Goal: Information Seeking & Learning: Learn about a topic

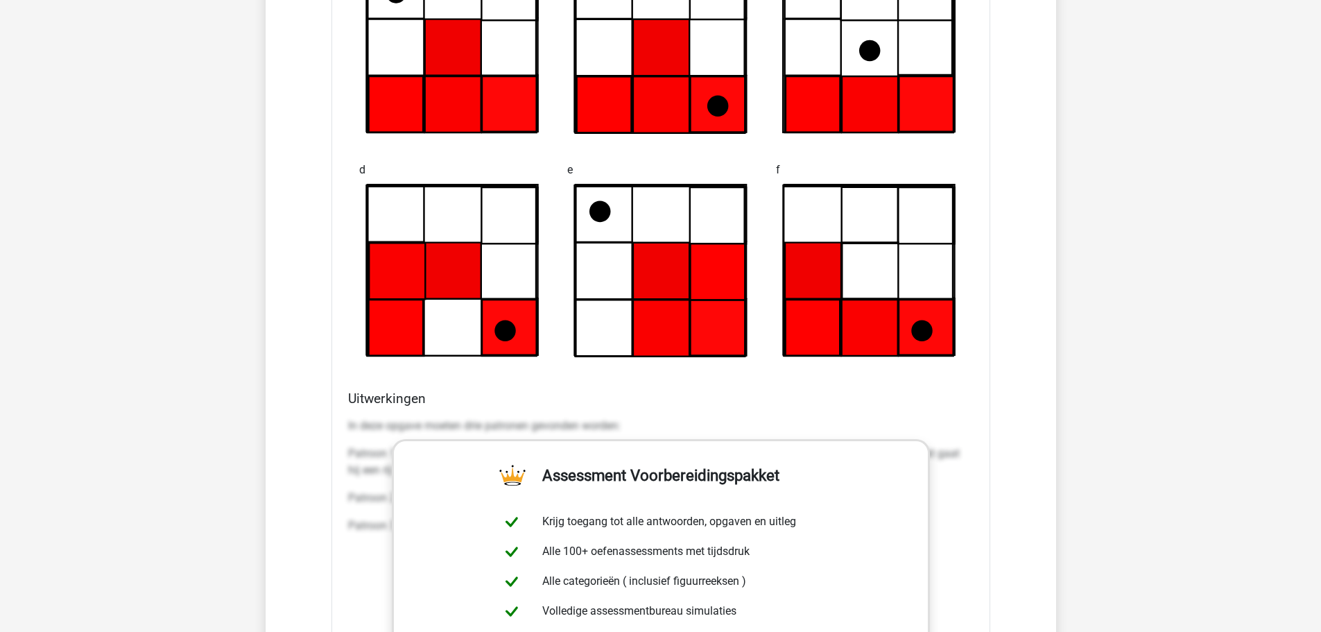
scroll to position [7559, 0]
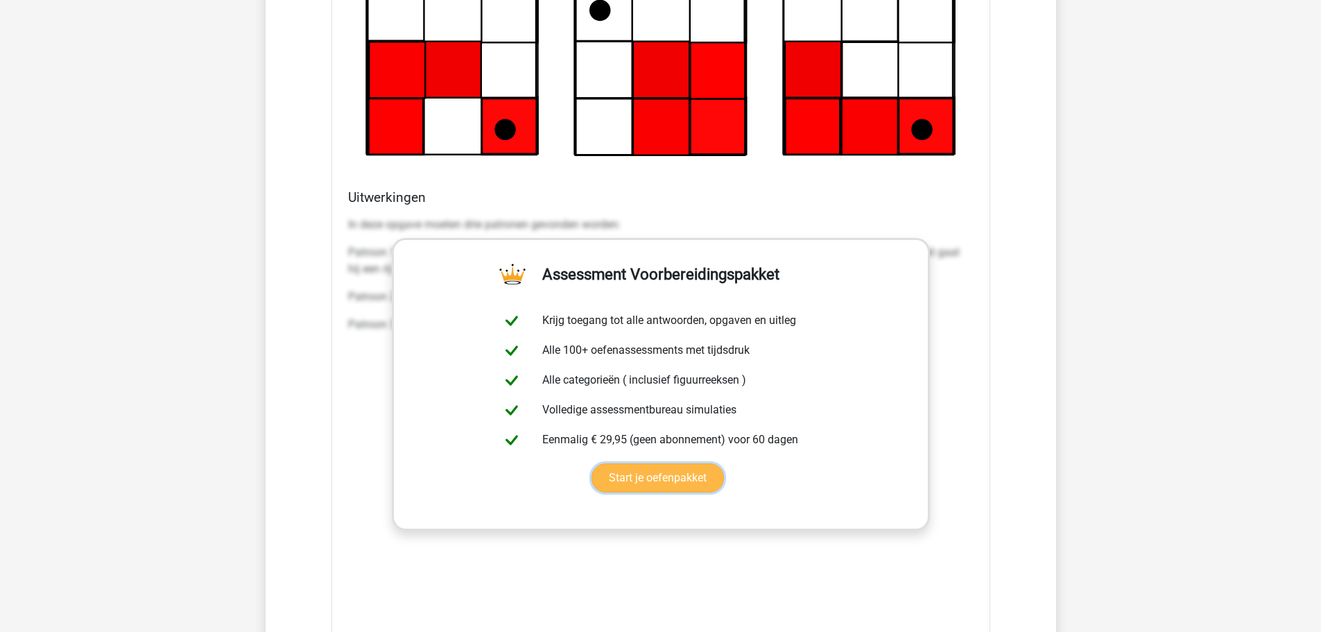
click at [694, 483] on link "Start je oefenpakket" at bounding box center [658, 477] width 132 height 29
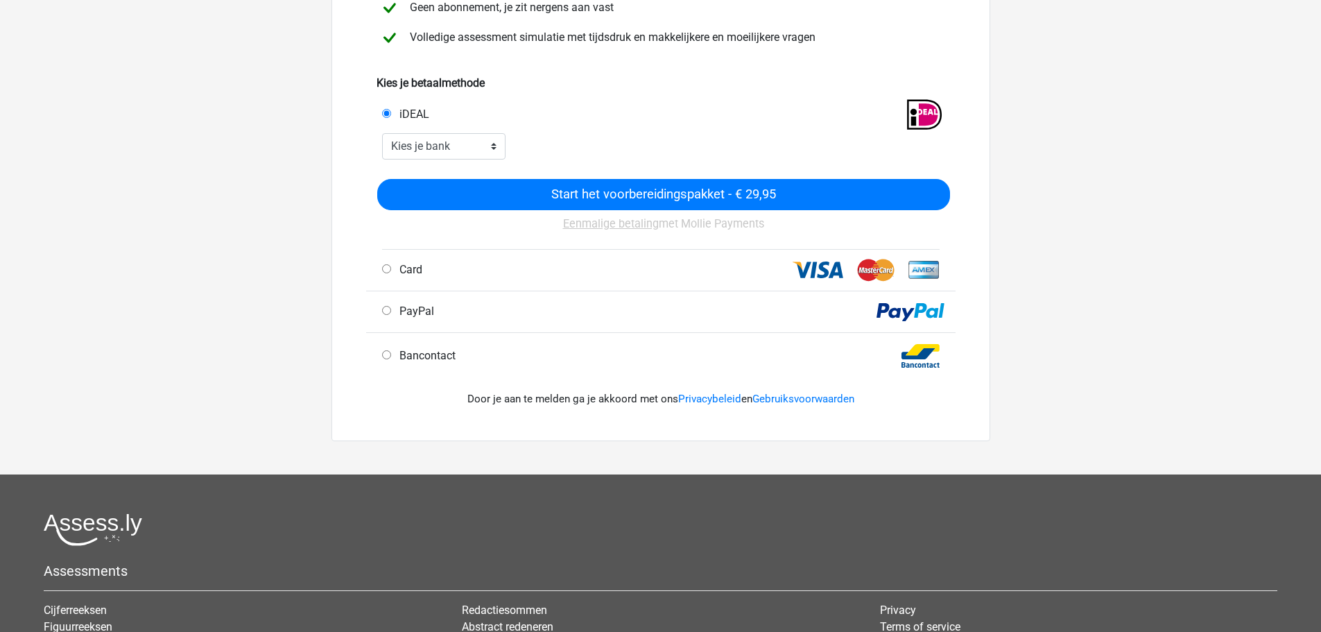
scroll to position [277, 0]
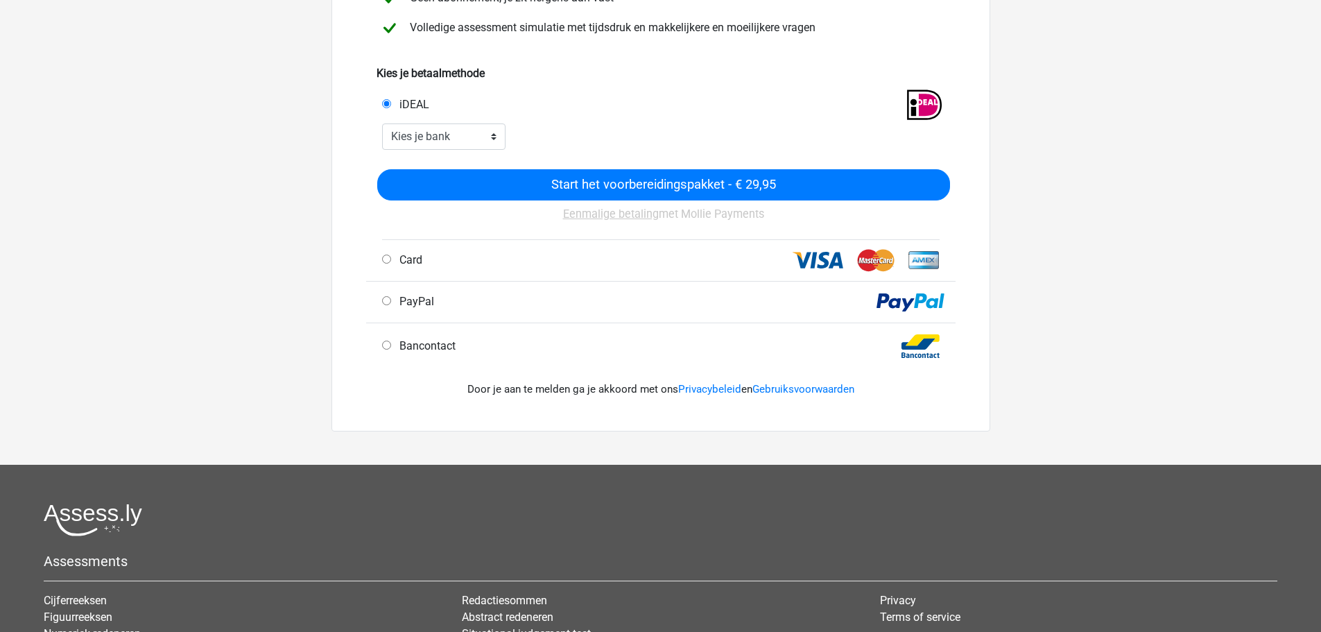
click at [469, 119] on div "iDEAL" at bounding box center [660, 103] width 589 height 42
click at [474, 132] on select "Kies je bank ABN AMRO ING Rabobank ASN Bank bunq Knab N26 NN Regiobank Revolut …" at bounding box center [444, 136] width 124 height 26
select select "ideal_RABONL2U"
click at [382, 123] on select "Kies je bank ABN AMRO ING Rabobank ASN Bank bunq Knab N26 NN Regiobank Revolut …" at bounding box center [444, 136] width 124 height 26
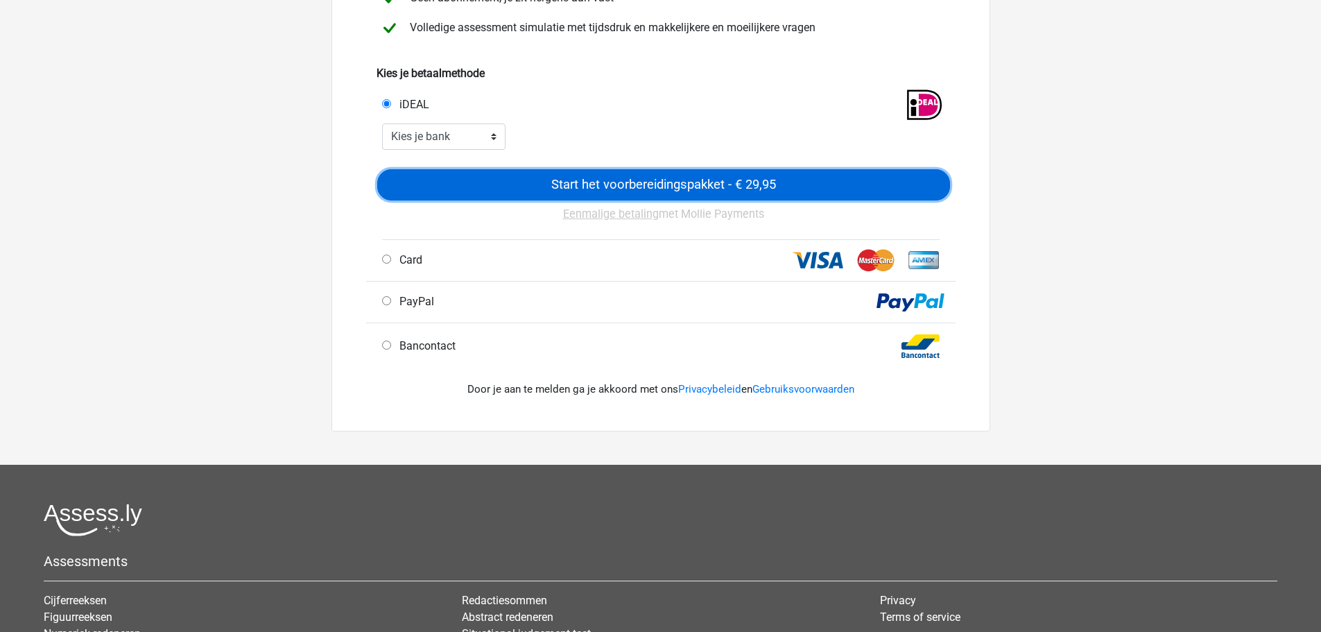
click at [646, 186] on input "Start het voorbereidingspakket - € 29,95" at bounding box center [663, 184] width 573 height 31
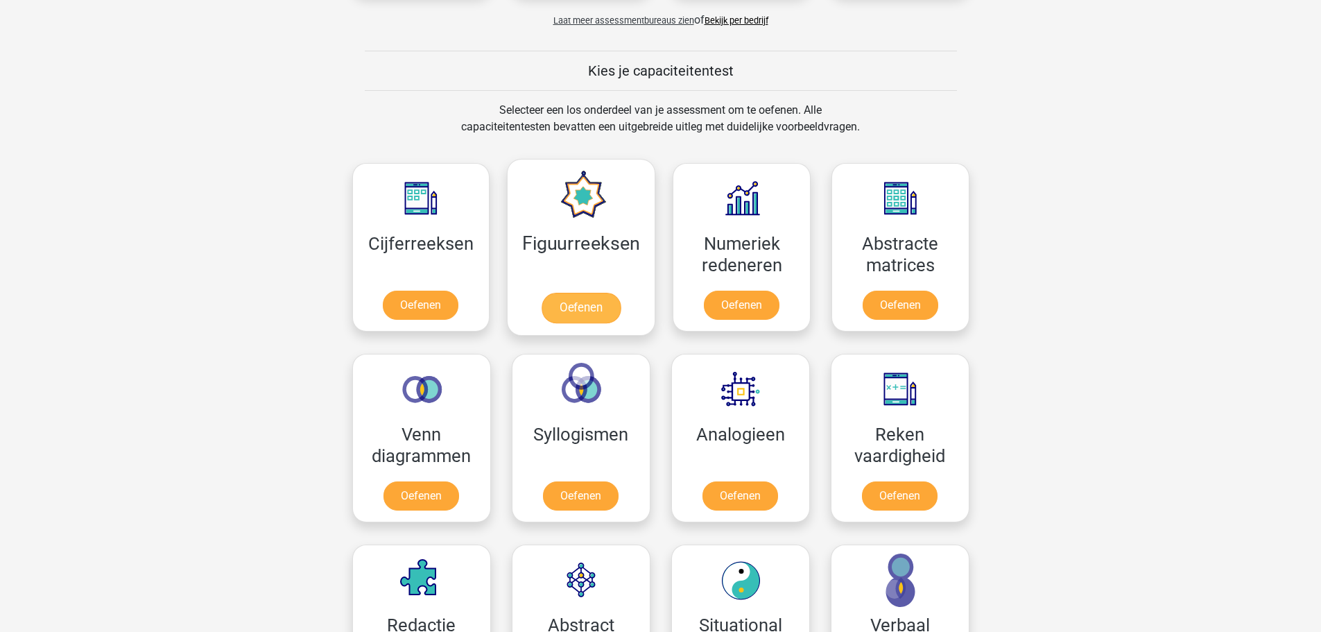
scroll to position [485, 0]
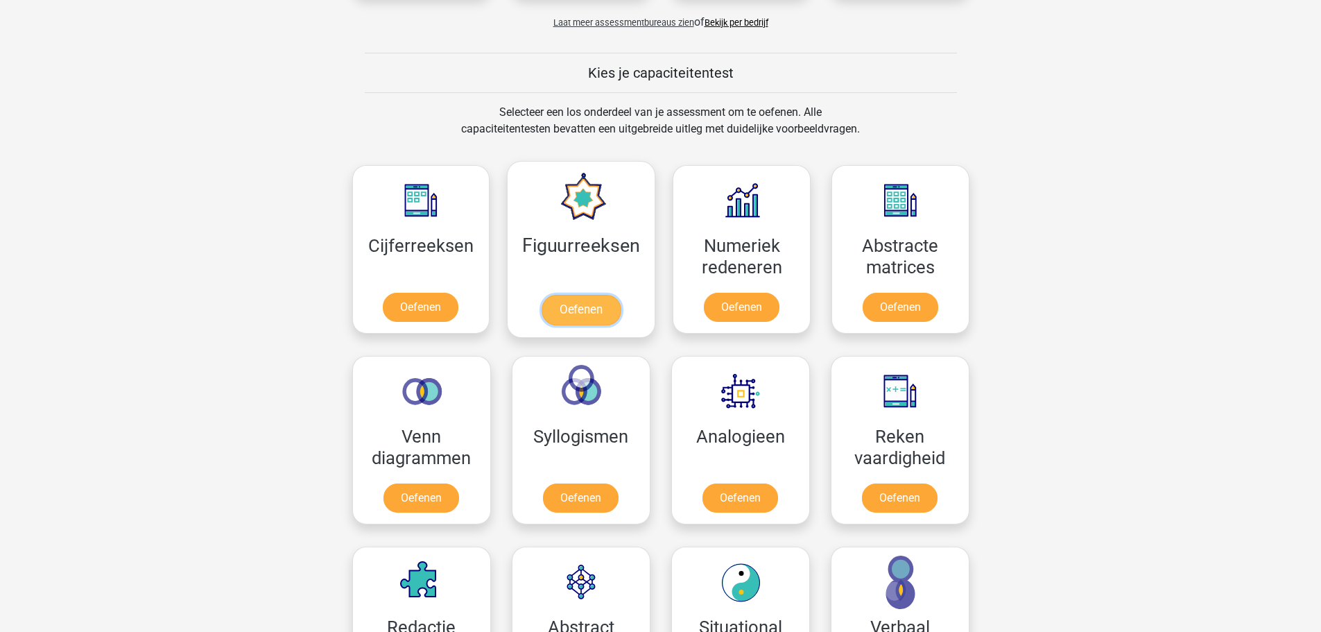
click at [558, 316] on link "Oefenen" at bounding box center [581, 310] width 79 height 31
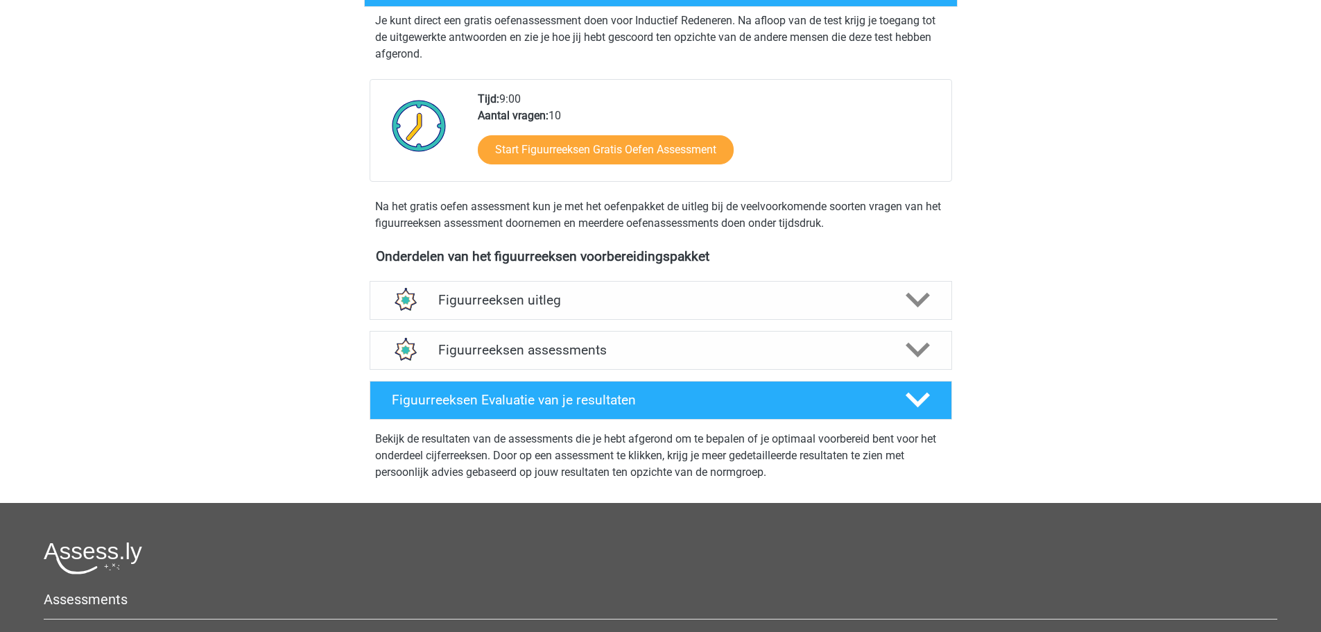
scroll to position [347, 0]
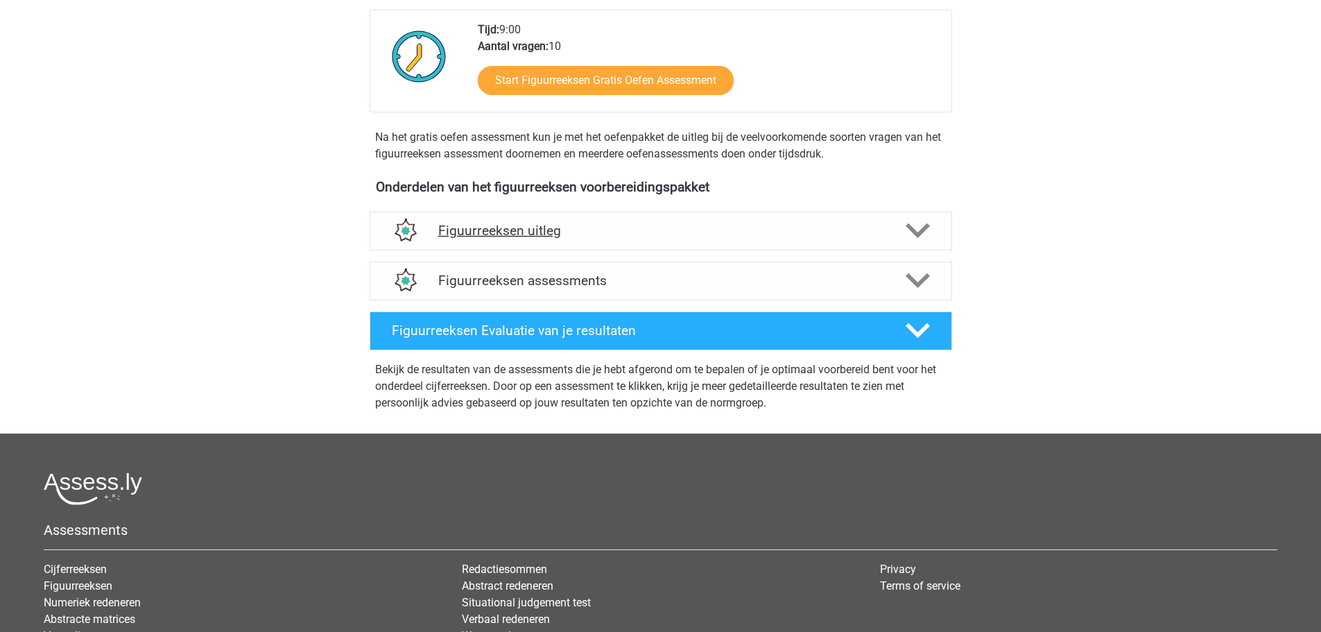
click at [668, 225] on h4 "Figuurreeksen uitleg" at bounding box center [660, 231] width 445 height 16
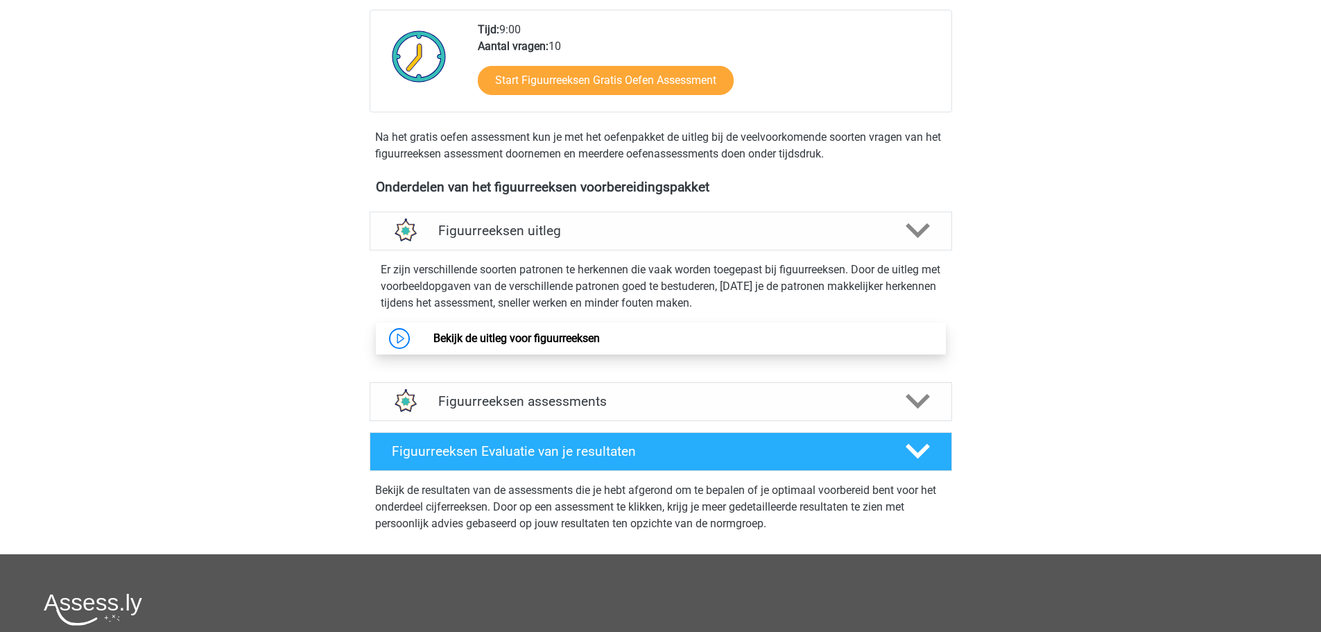
click at [589, 331] on link "Bekijk de uitleg voor figuurreeksen" at bounding box center [516, 337] width 166 height 13
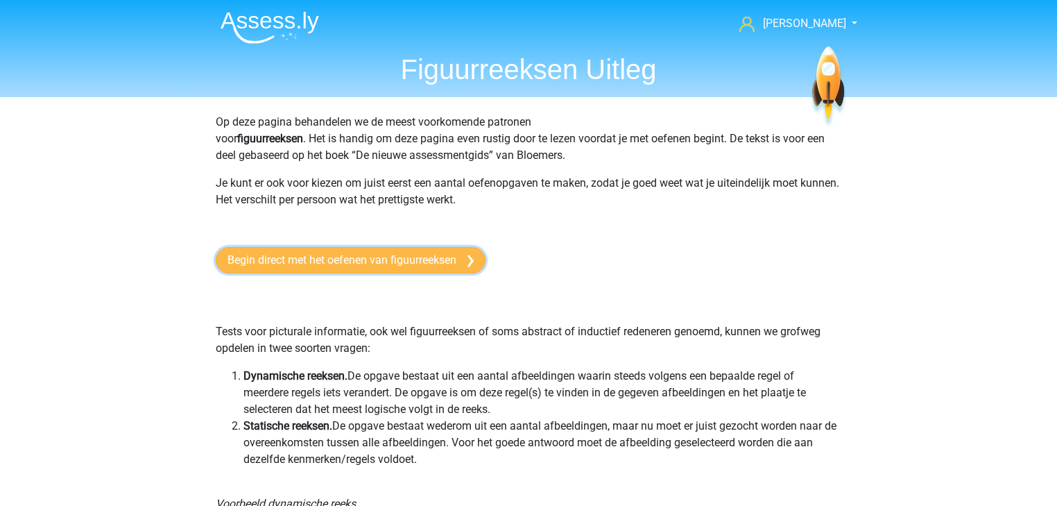
click at [386, 261] on link "Begin direct met het oefenen van figuurreeksen" at bounding box center [351, 260] width 270 height 26
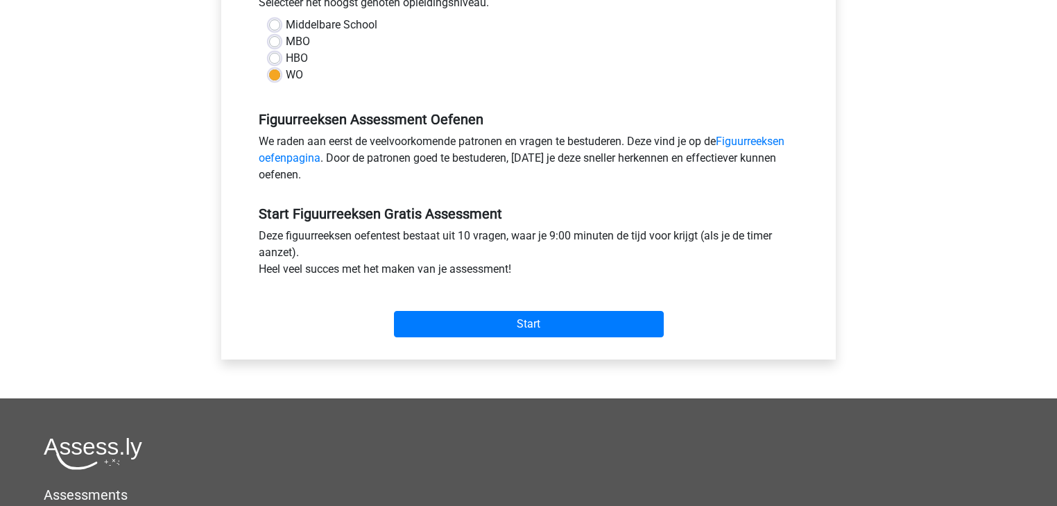
scroll to position [444, 0]
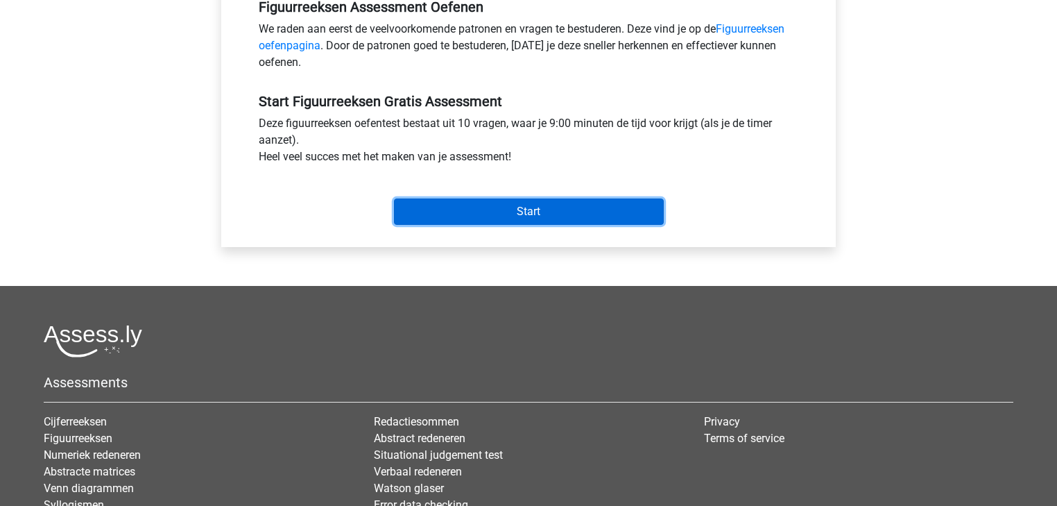
click at [463, 209] on input "Start" at bounding box center [529, 211] width 270 height 26
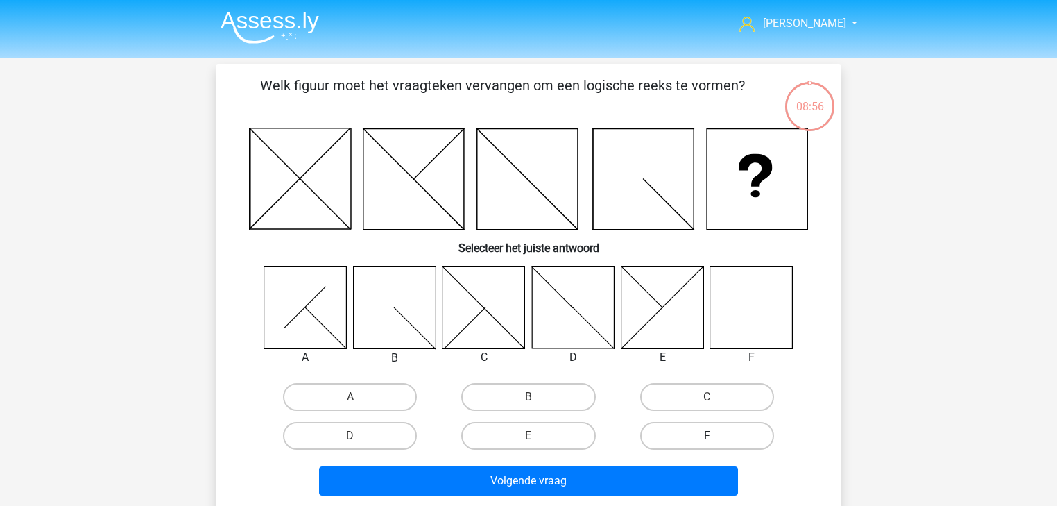
drag, startPoint x: 759, startPoint y: 428, endPoint x: 667, endPoint y: 460, distance: 97.2
click at [757, 429] on label "F" at bounding box center [707, 436] width 134 height 28
click at [716, 435] on input "F" at bounding box center [711, 439] width 9 height 9
radio input "true"
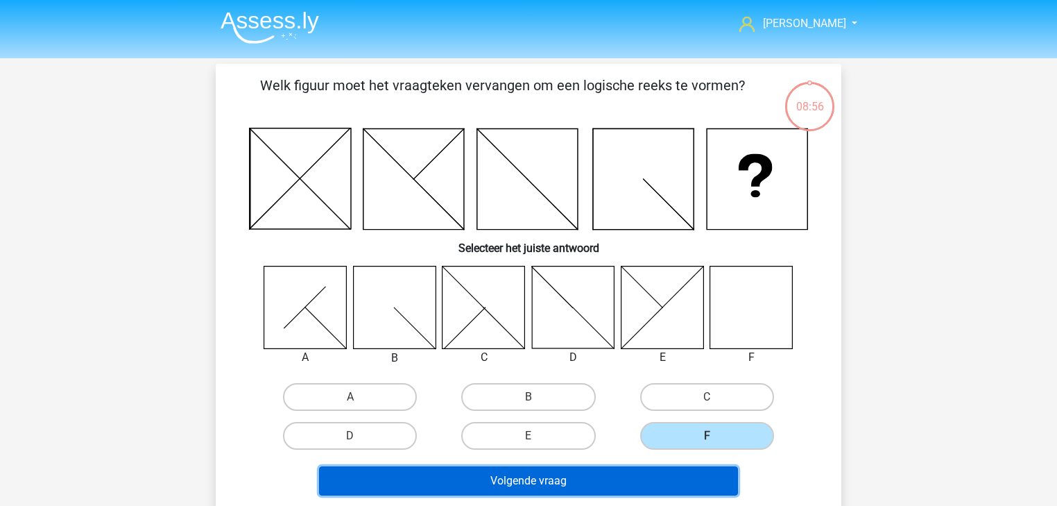
click at [655, 478] on button "Volgende vraag" at bounding box center [529, 480] width 420 height 29
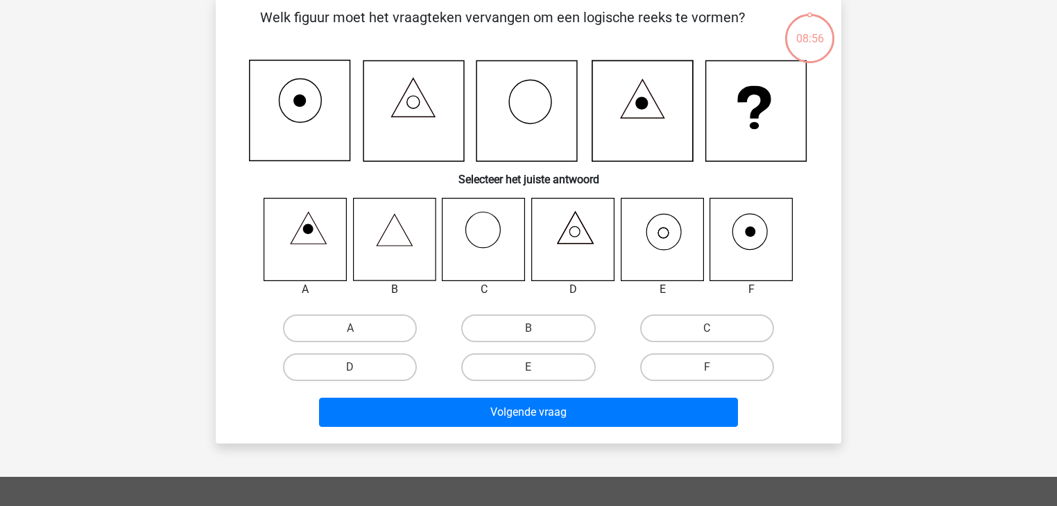
scroll to position [64, 0]
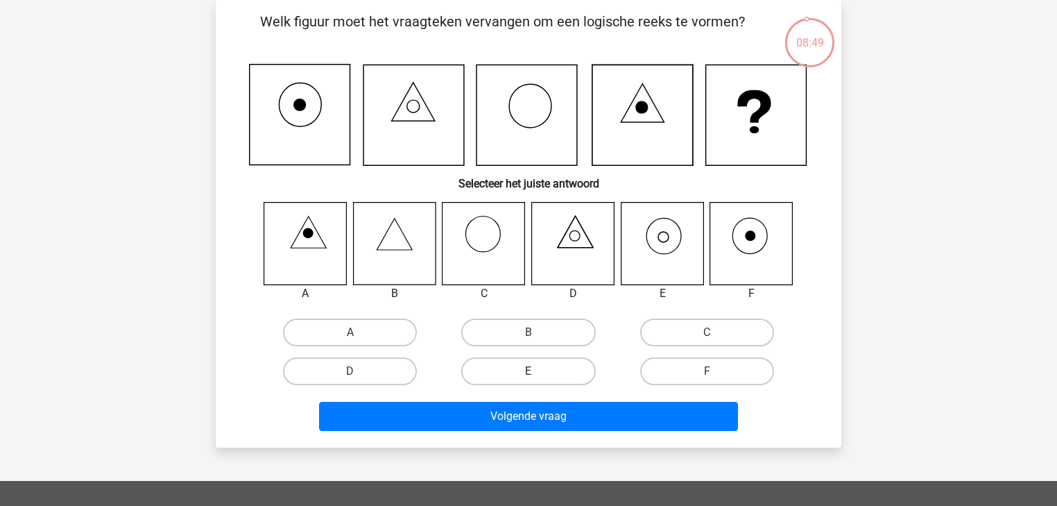
click at [541, 370] on label "E" at bounding box center [528, 371] width 134 height 28
click at [537, 371] on input "E" at bounding box center [532, 375] width 9 height 9
radio input "true"
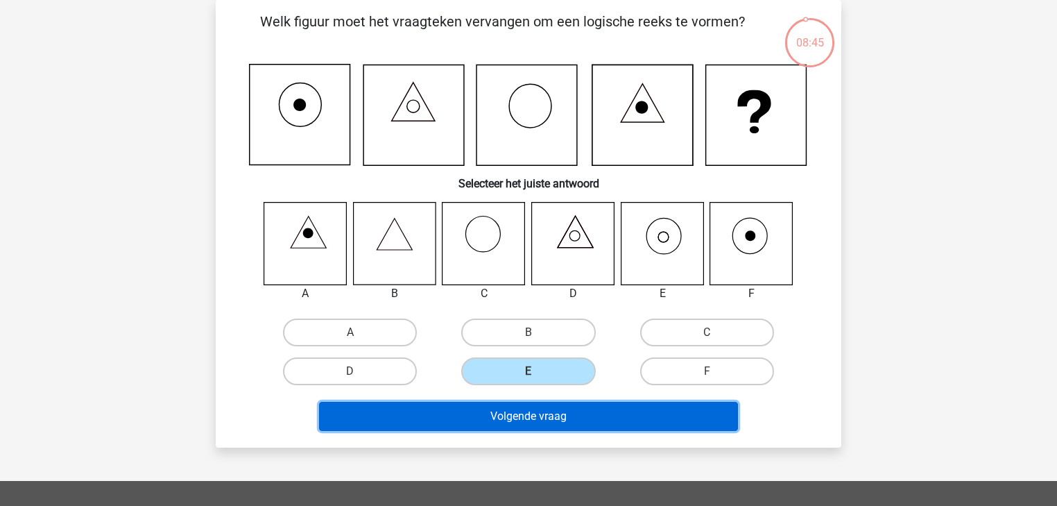
click at [452, 420] on button "Volgende vraag" at bounding box center [529, 416] width 420 height 29
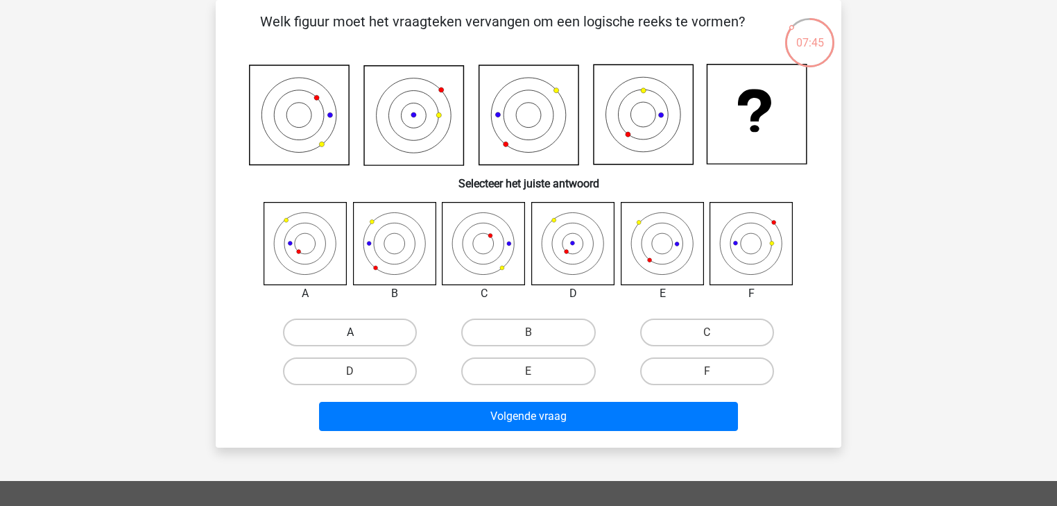
click at [336, 320] on label "A" at bounding box center [350, 332] width 134 height 28
click at [350, 332] on input "A" at bounding box center [354, 336] width 9 height 9
radio input "true"
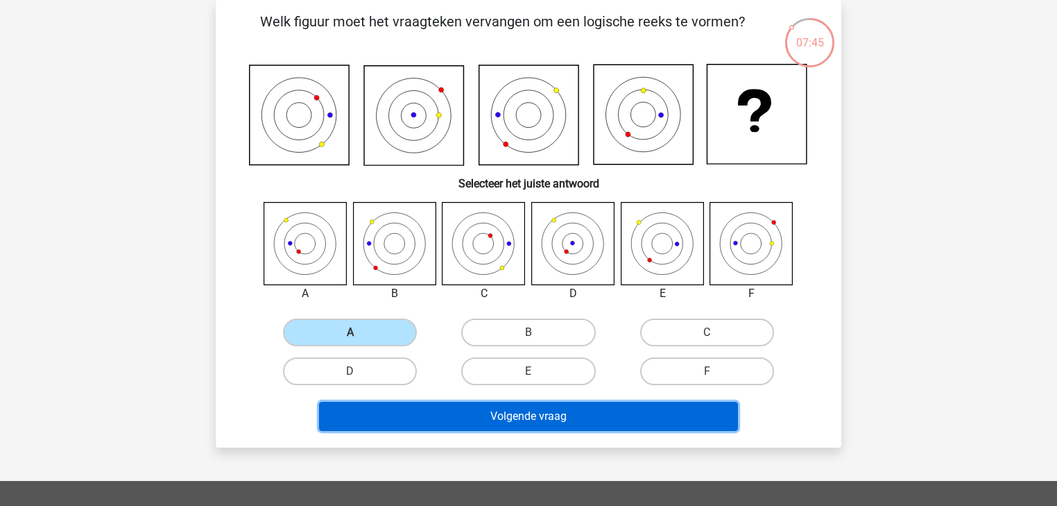
click at [490, 422] on button "Volgende vraag" at bounding box center [529, 416] width 420 height 29
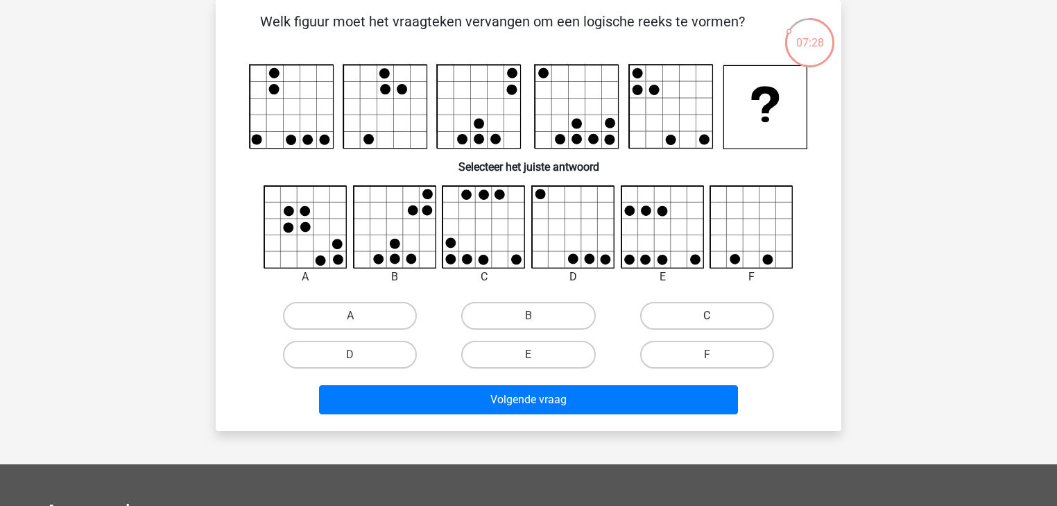
click at [694, 318] on label "C" at bounding box center [707, 316] width 134 height 28
click at [707, 318] on input "C" at bounding box center [711, 320] width 9 height 9
radio input "true"
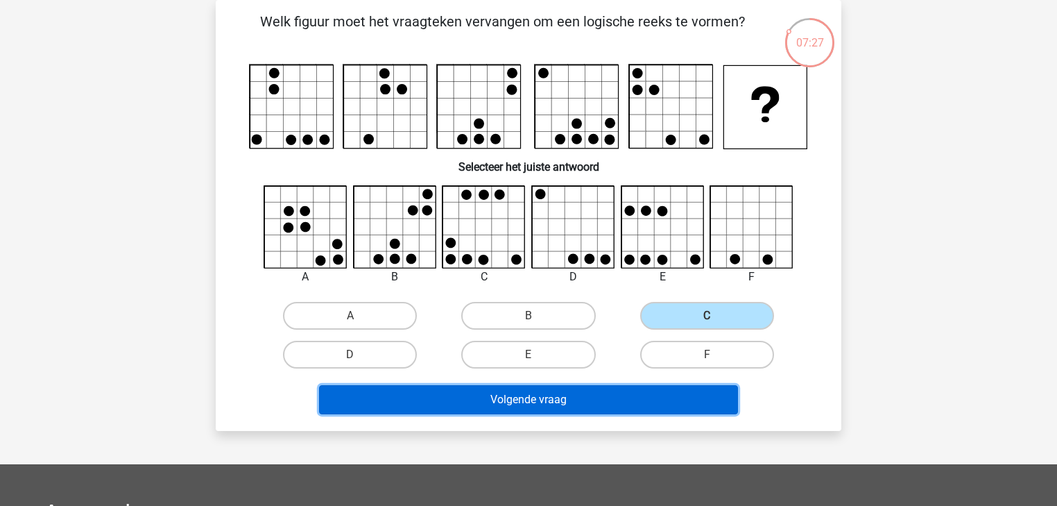
click at [569, 395] on button "Volgende vraag" at bounding box center [529, 399] width 420 height 29
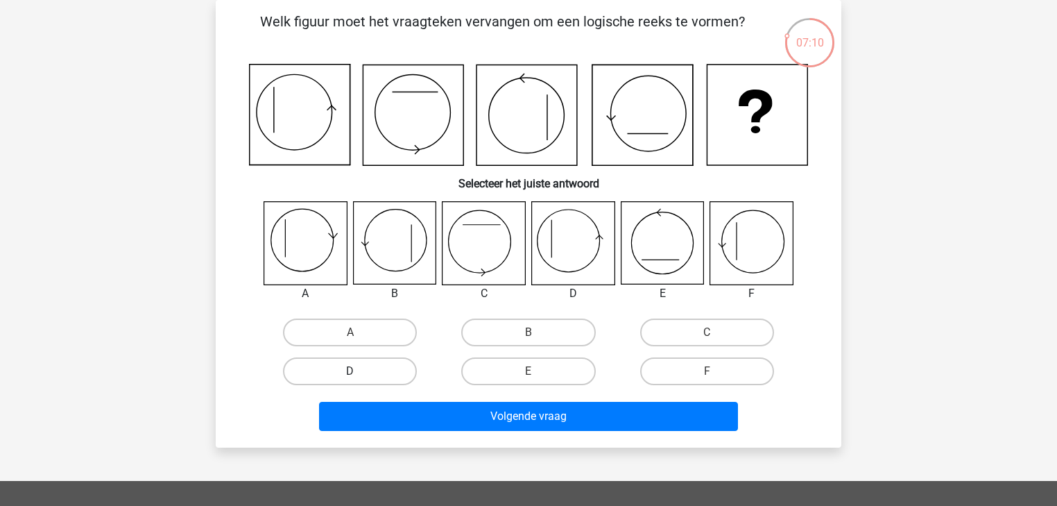
click at [382, 369] on label "D" at bounding box center [350, 371] width 134 height 28
click at [359, 371] on input "D" at bounding box center [354, 375] width 9 height 9
radio input "true"
click at [705, 362] on label "F" at bounding box center [707, 371] width 134 height 28
click at [707, 371] on input "F" at bounding box center [711, 375] width 9 height 9
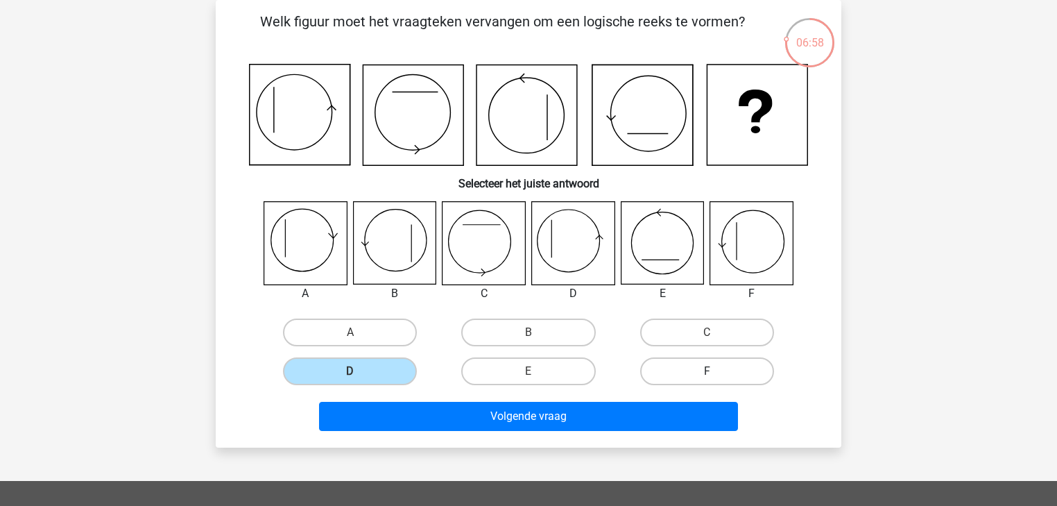
radio input "true"
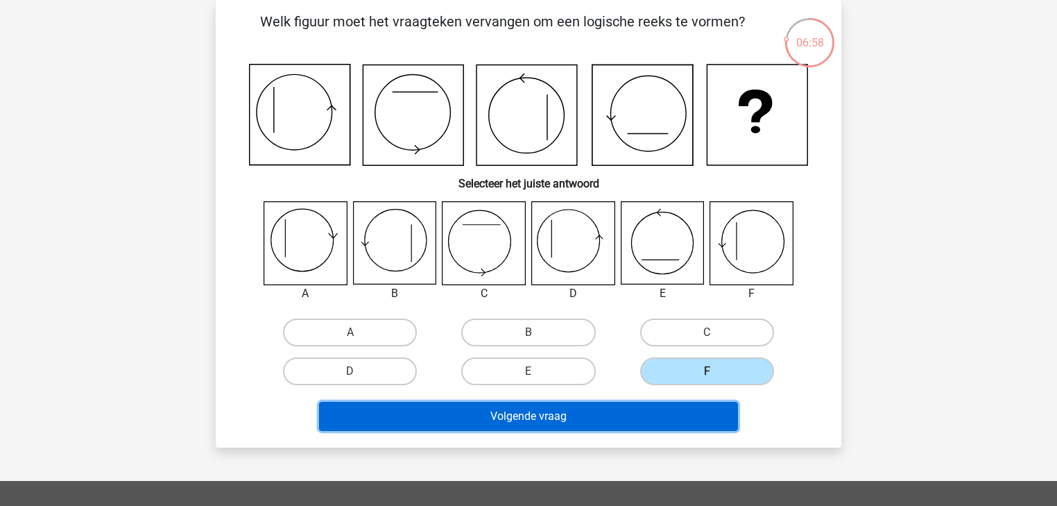
click at [635, 411] on button "Volgende vraag" at bounding box center [529, 416] width 420 height 29
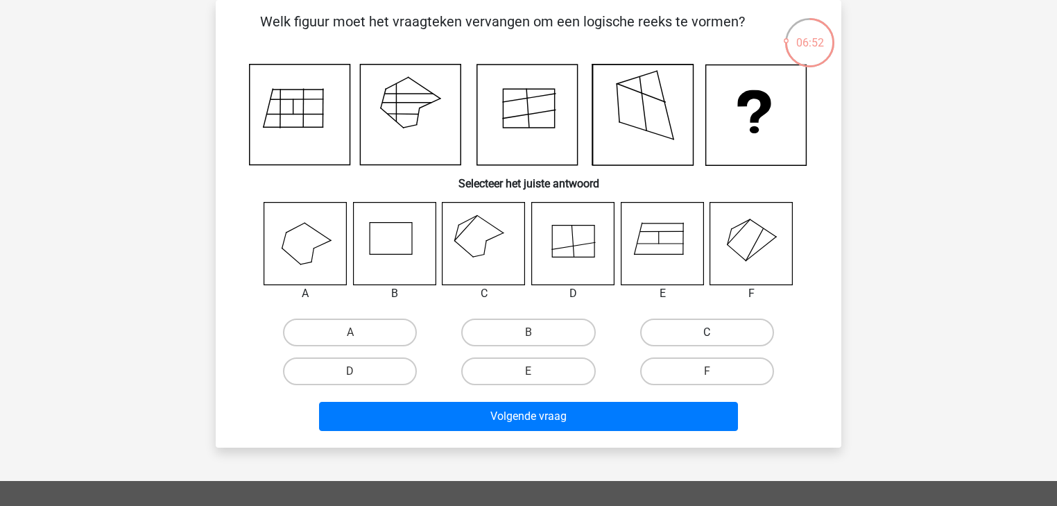
click at [689, 338] on label "C" at bounding box center [707, 332] width 134 height 28
click at [707, 338] on input "C" at bounding box center [711, 336] width 9 height 9
radio input "true"
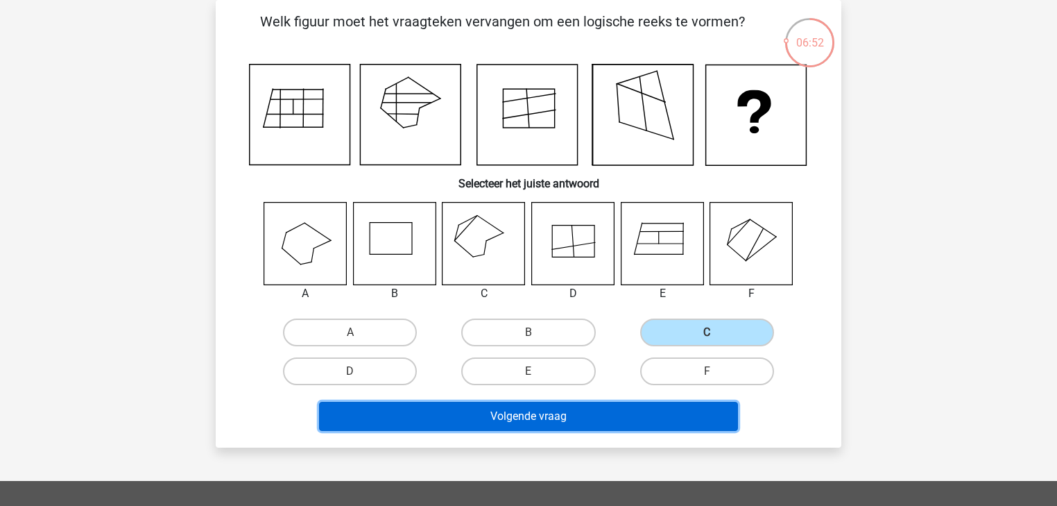
click at [563, 415] on button "Volgende vraag" at bounding box center [529, 416] width 420 height 29
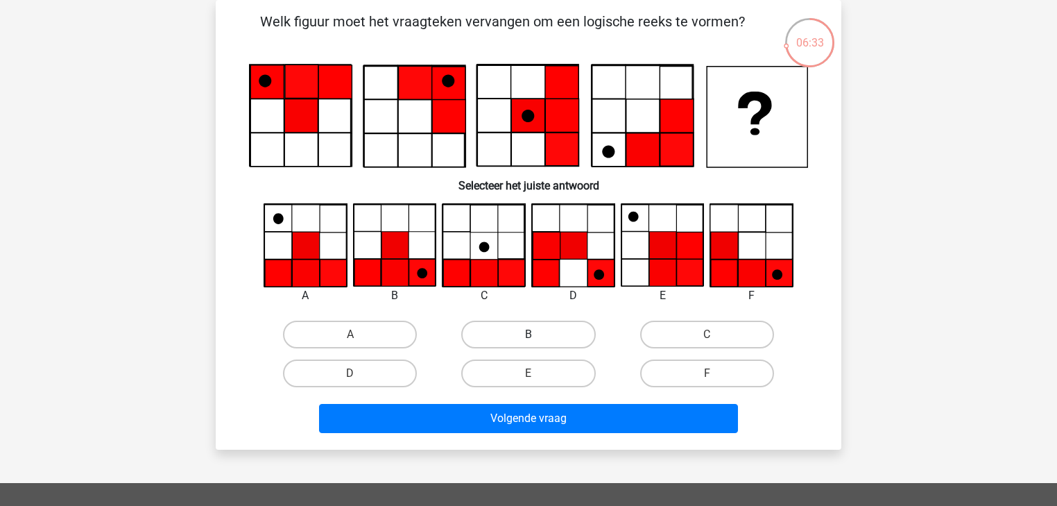
click at [499, 338] on label "B" at bounding box center [528, 334] width 134 height 28
click at [528, 338] on input "B" at bounding box center [532, 338] width 9 height 9
radio input "true"
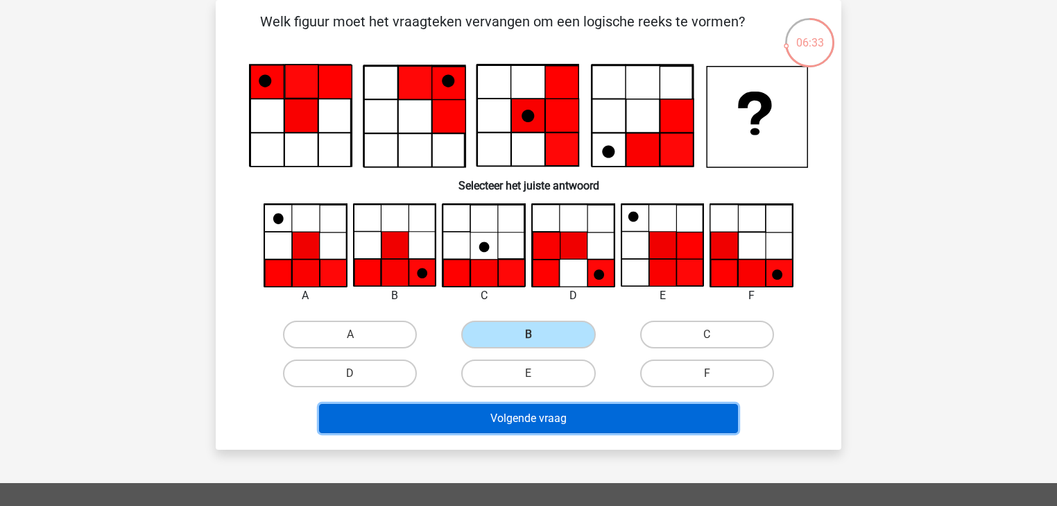
click at [472, 418] on button "Volgende vraag" at bounding box center [529, 418] width 420 height 29
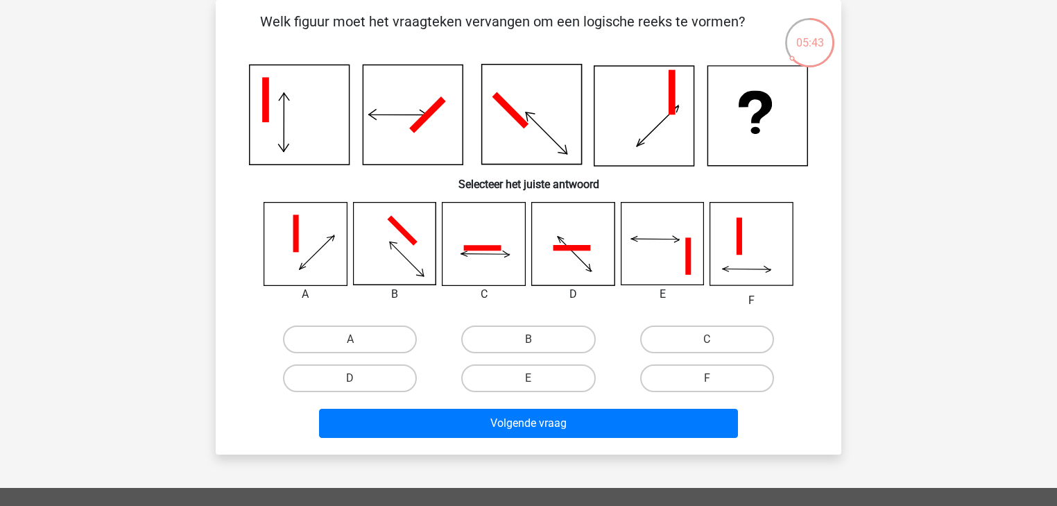
click at [350, 378] on input "D" at bounding box center [354, 382] width 9 height 9
radio input "true"
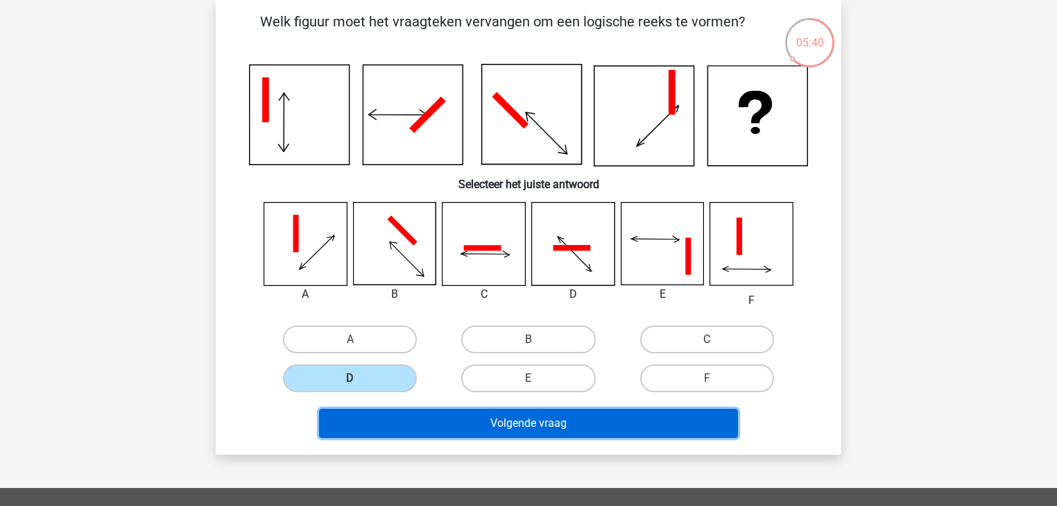
click at [489, 421] on button "Volgende vraag" at bounding box center [529, 422] width 420 height 29
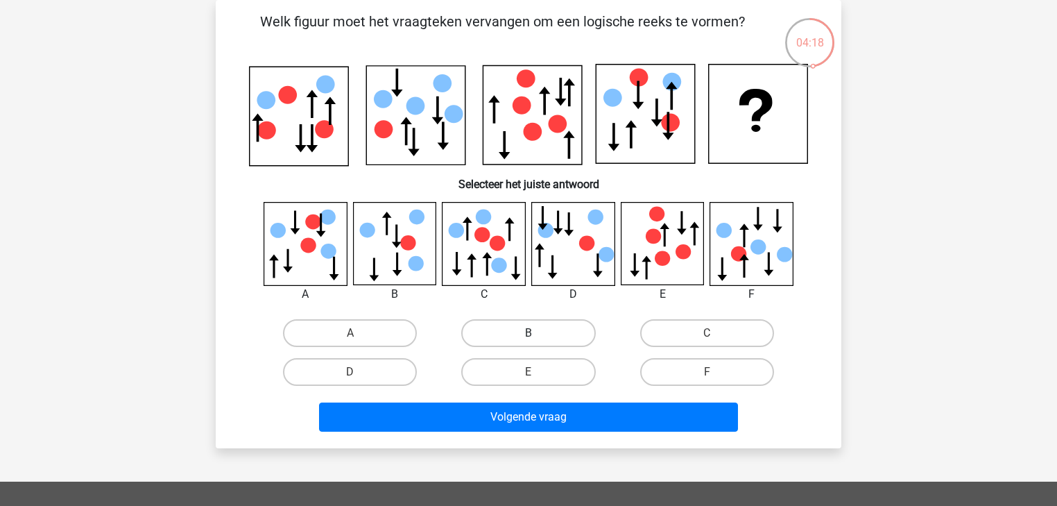
click at [497, 332] on label "B" at bounding box center [528, 333] width 134 height 28
click at [528, 333] on input "B" at bounding box center [532, 337] width 9 height 9
radio input "true"
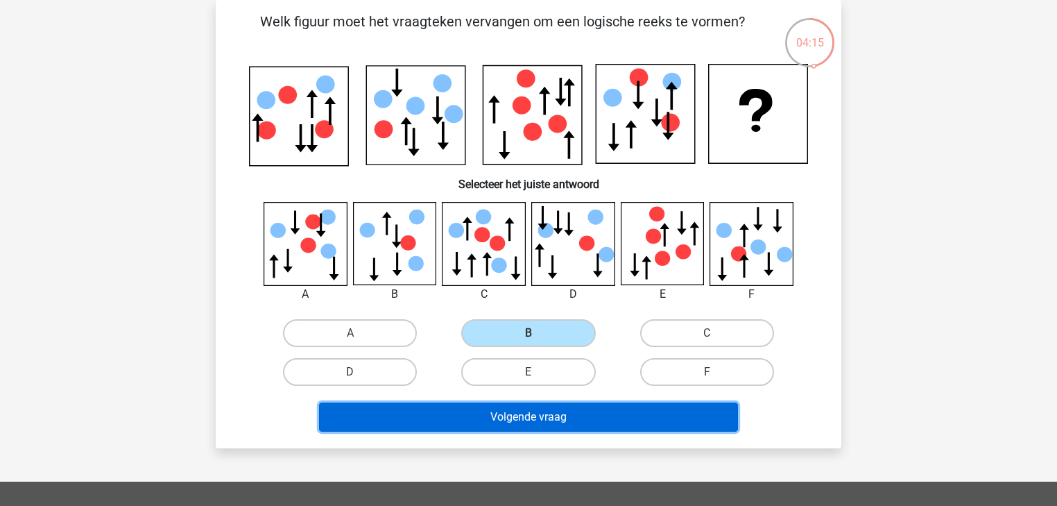
click at [521, 416] on button "Volgende vraag" at bounding box center [529, 416] width 420 height 29
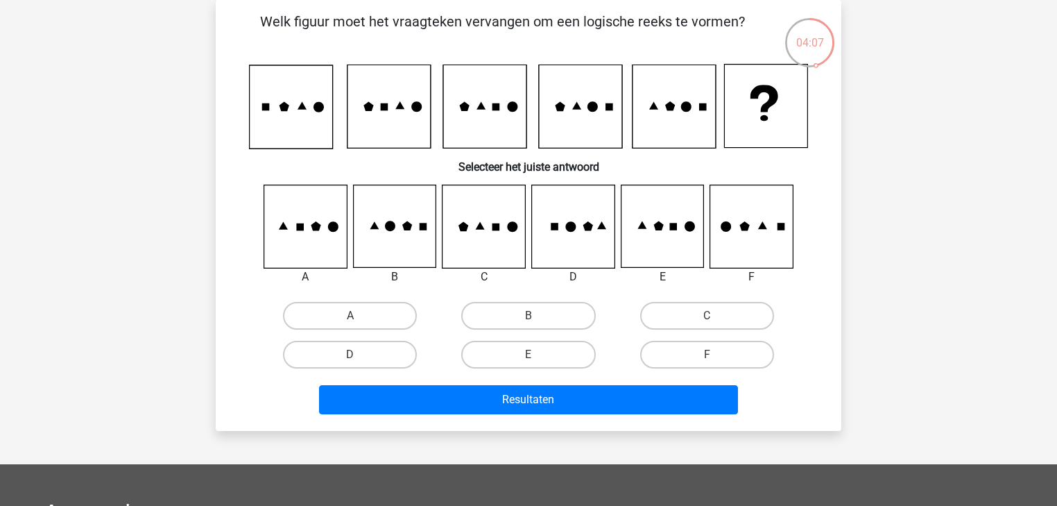
scroll to position [8, 0]
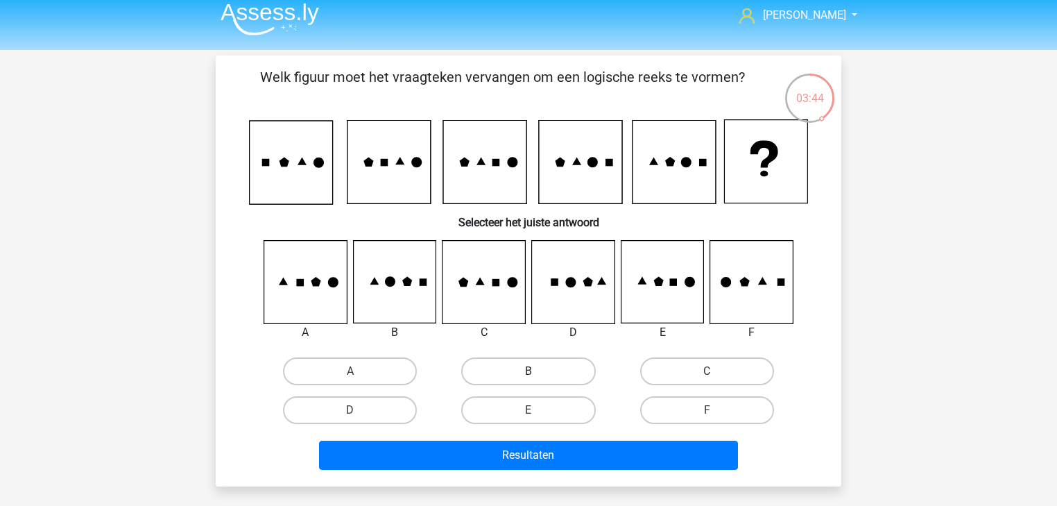
click at [514, 372] on label "B" at bounding box center [528, 371] width 134 height 28
click at [528, 372] on input "B" at bounding box center [532, 375] width 9 height 9
radio input "true"
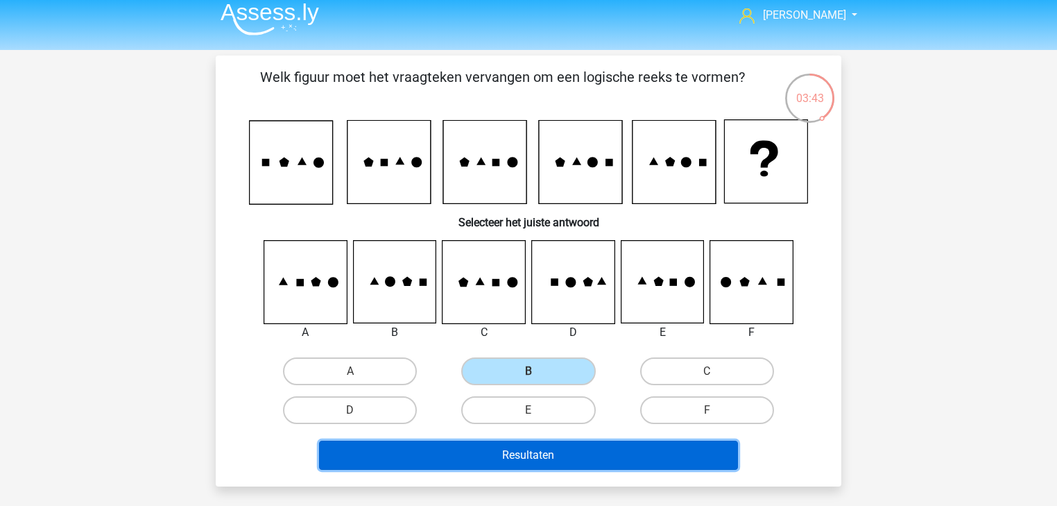
click at [527, 454] on button "Resultaten" at bounding box center [529, 454] width 420 height 29
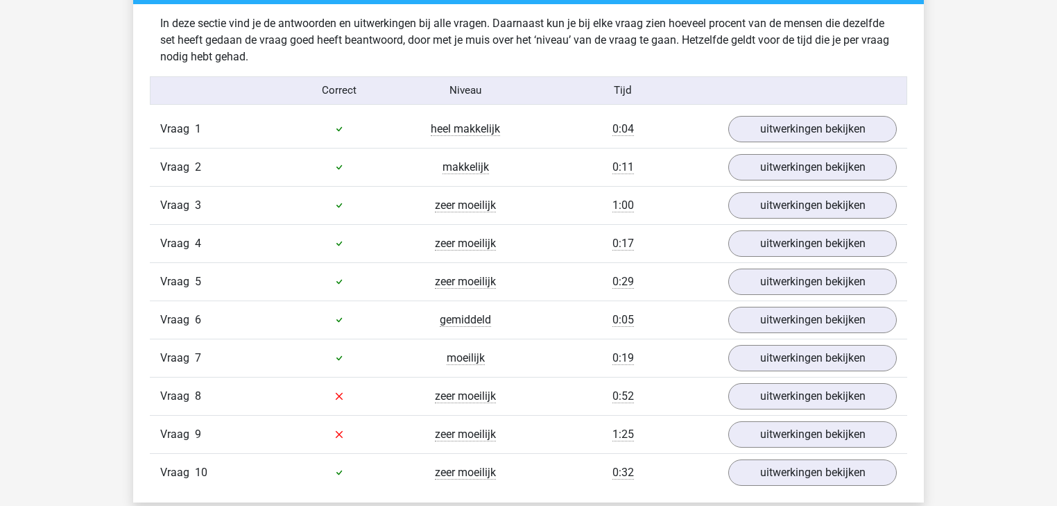
scroll to position [832, 0]
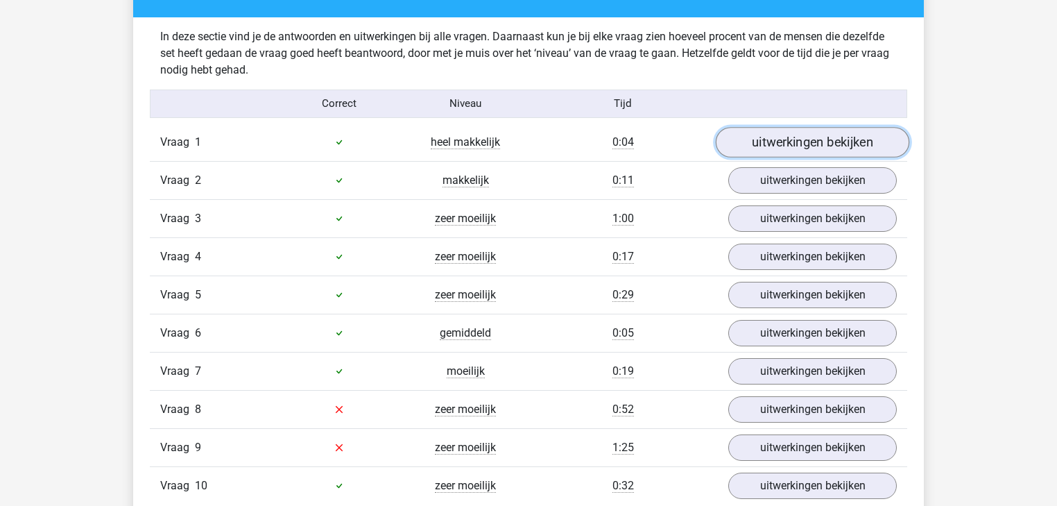
click at [781, 149] on link "uitwerkingen bekijken" at bounding box center [812, 142] width 193 height 31
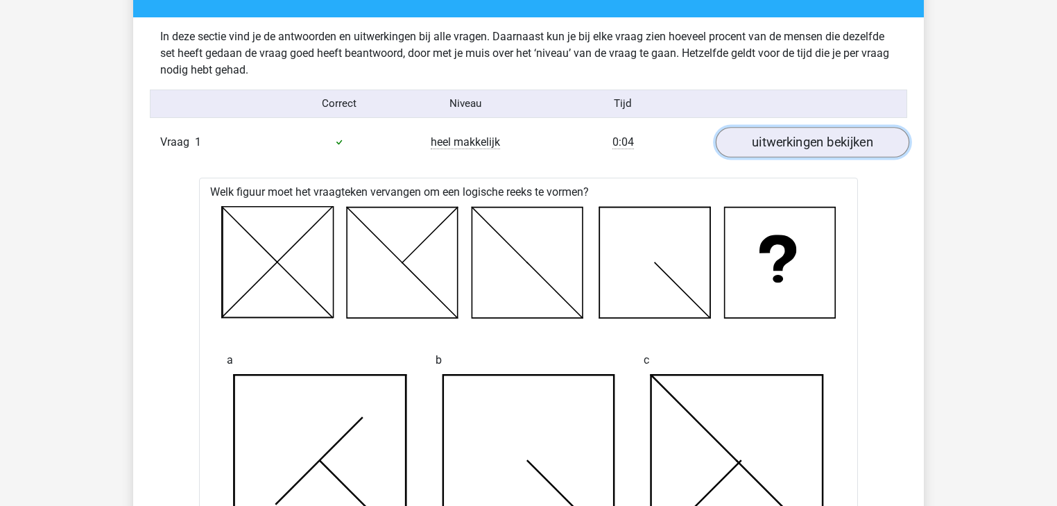
click at [781, 147] on link "uitwerkingen bekijken" at bounding box center [812, 142] width 193 height 31
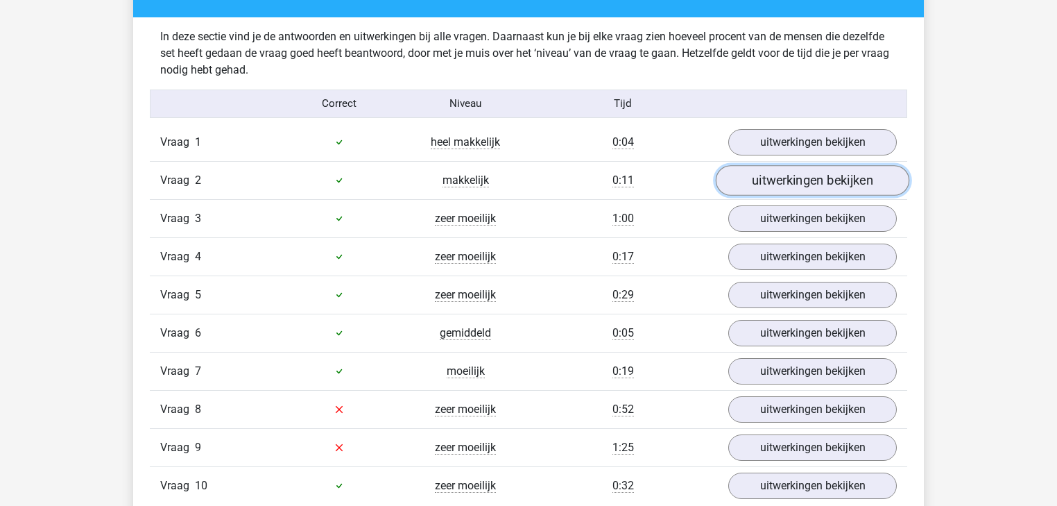
click at [785, 175] on link "uitwerkingen bekijken" at bounding box center [812, 180] width 193 height 31
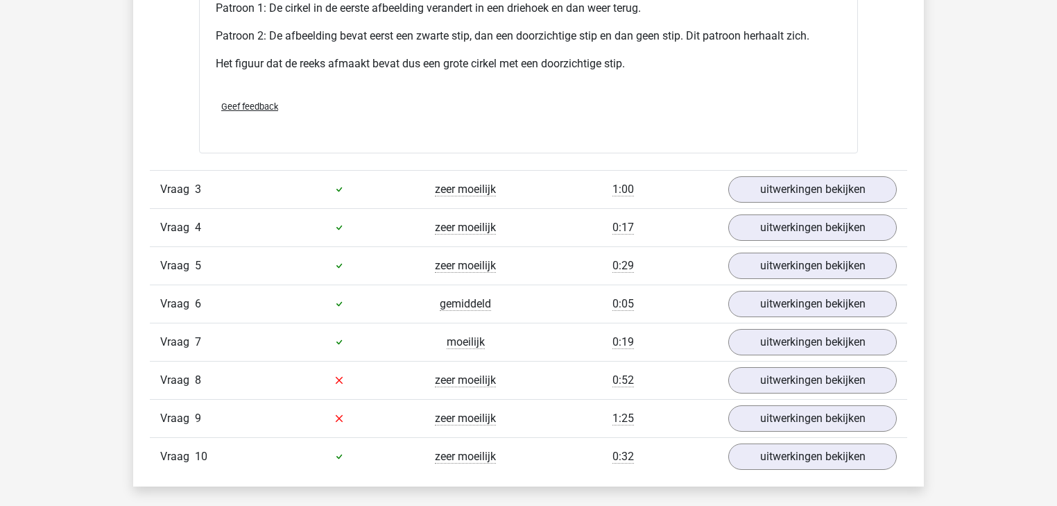
scroll to position [1720, 0]
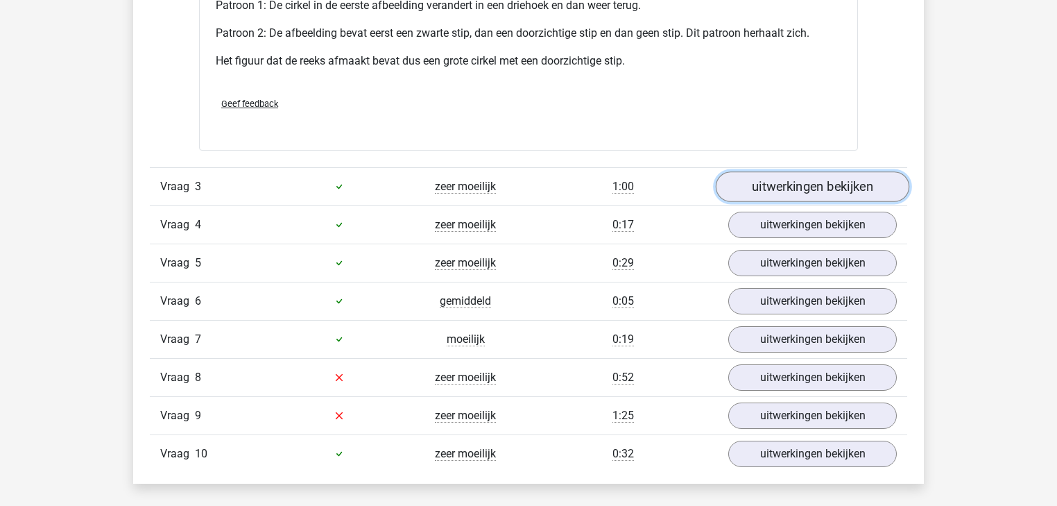
click at [832, 188] on link "uitwerkingen bekijken" at bounding box center [812, 186] width 193 height 31
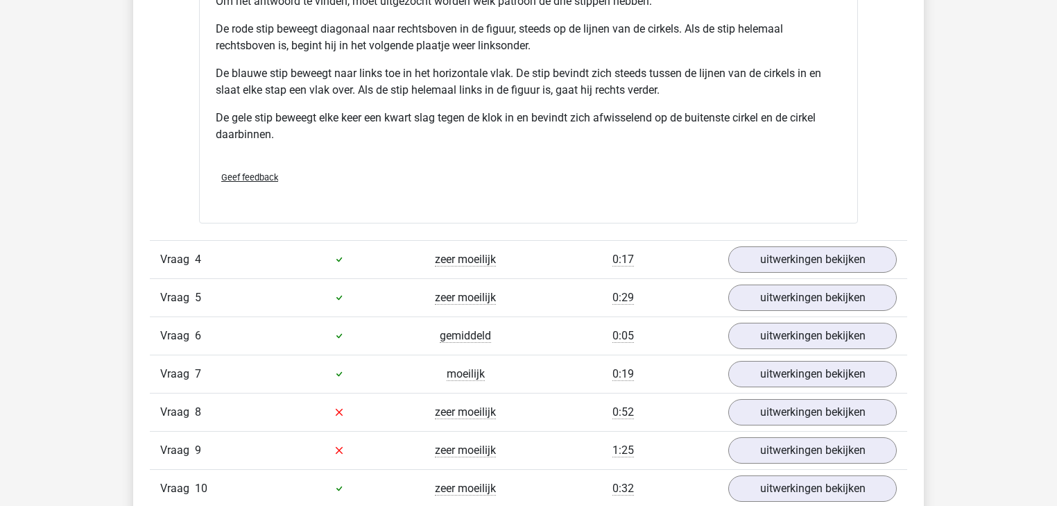
scroll to position [2607, 0]
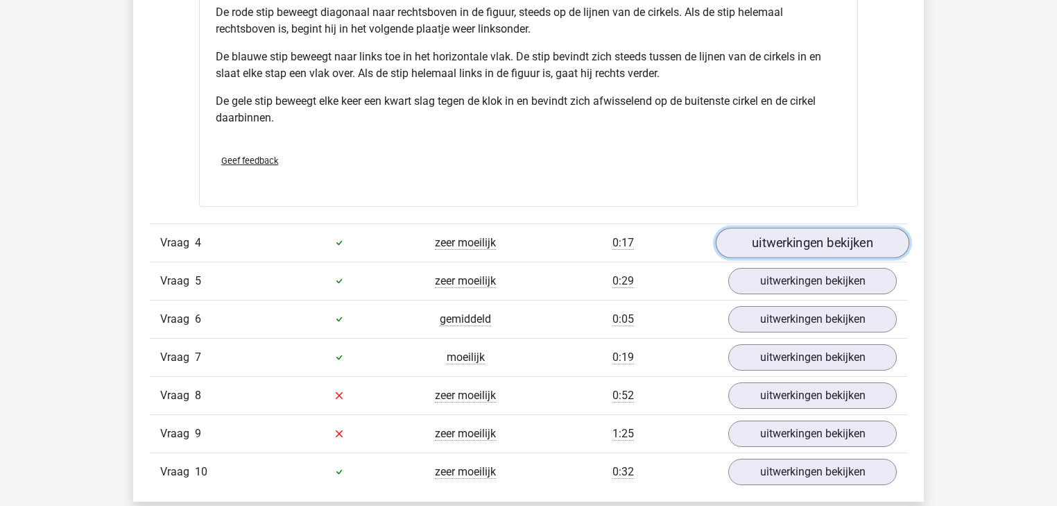
click at [818, 241] on link "uitwerkingen bekijken" at bounding box center [812, 242] width 193 height 31
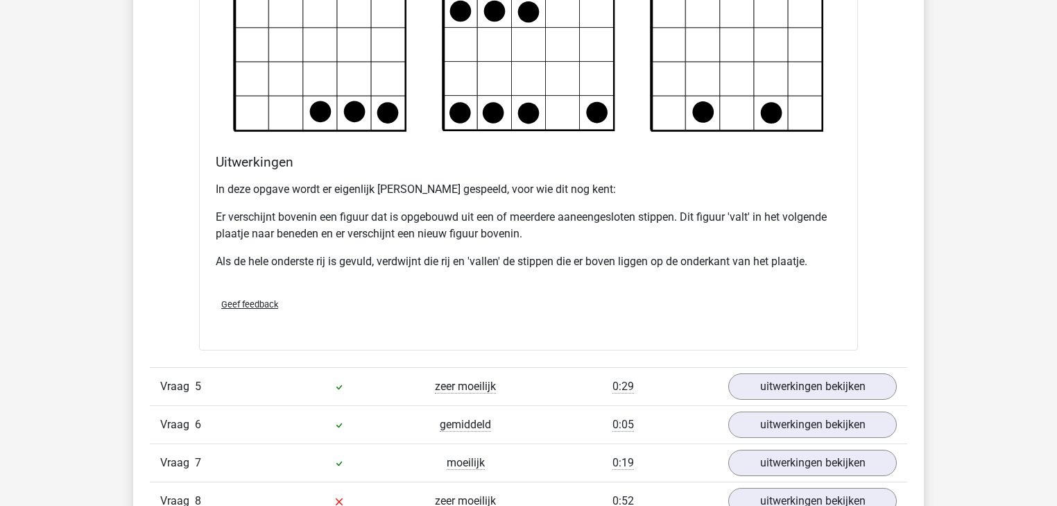
scroll to position [3440, 0]
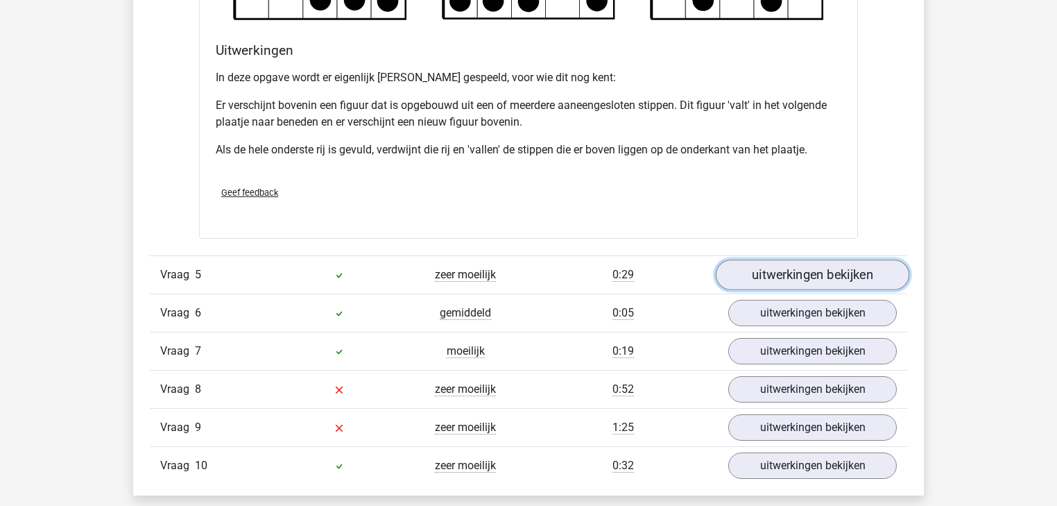
click at [804, 263] on link "uitwerkingen bekijken" at bounding box center [812, 274] width 193 height 31
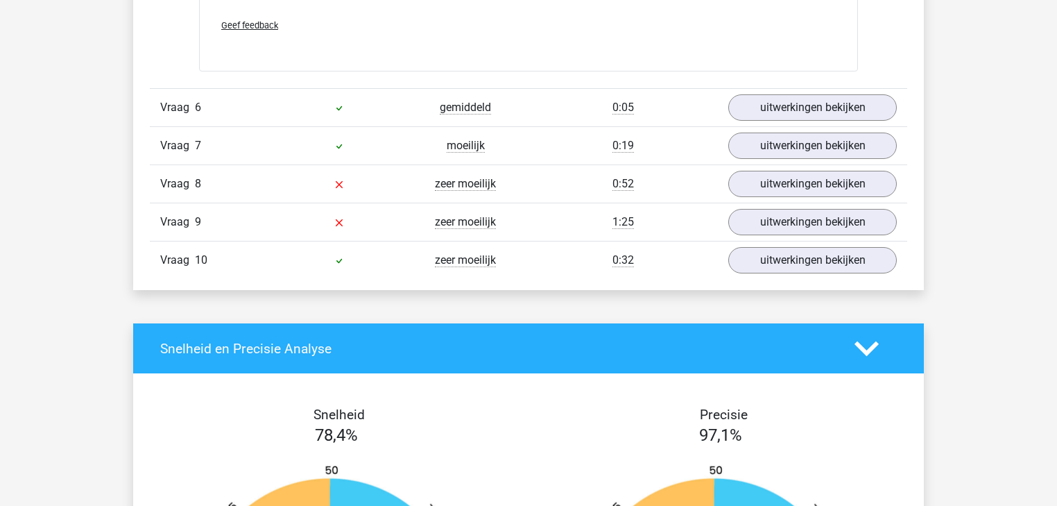
scroll to position [4549, 0]
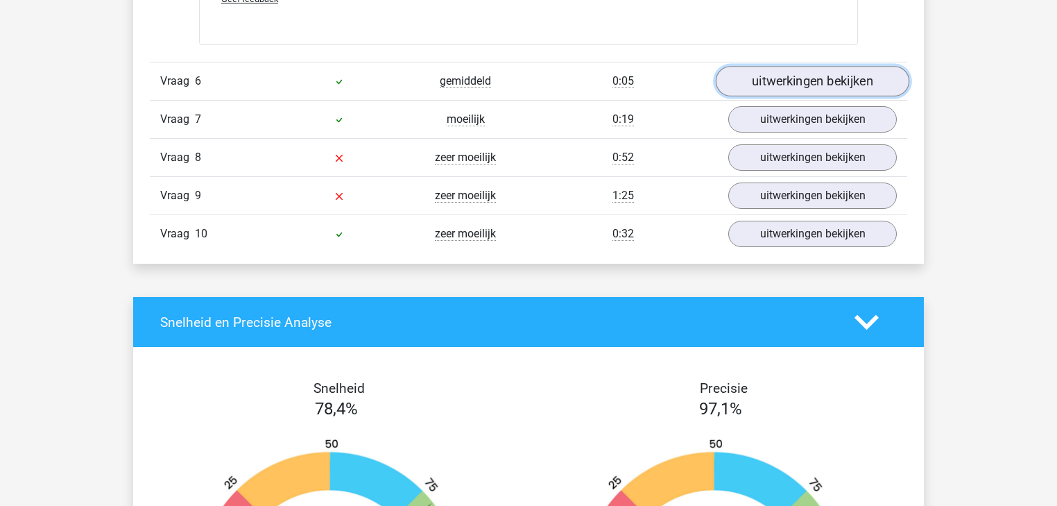
click at [793, 88] on link "uitwerkingen bekijken" at bounding box center [812, 81] width 193 height 31
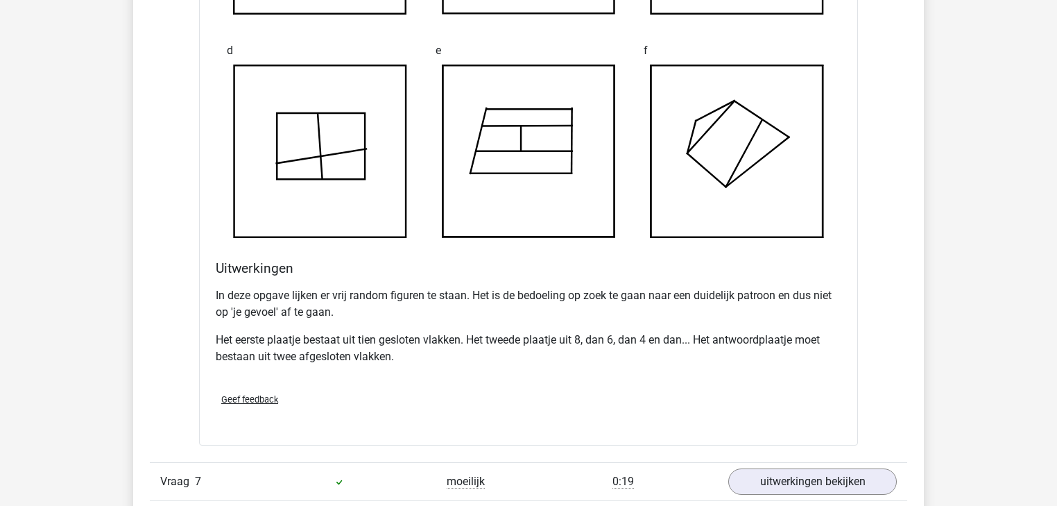
scroll to position [5215, 0]
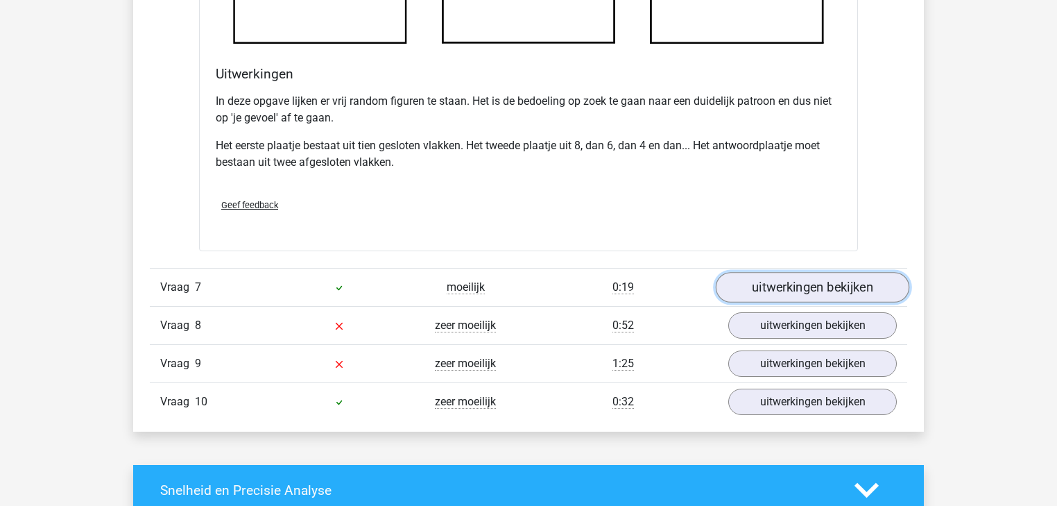
click at [761, 273] on link "uitwerkingen bekijken" at bounding box center [812, 287] width 193 height 31
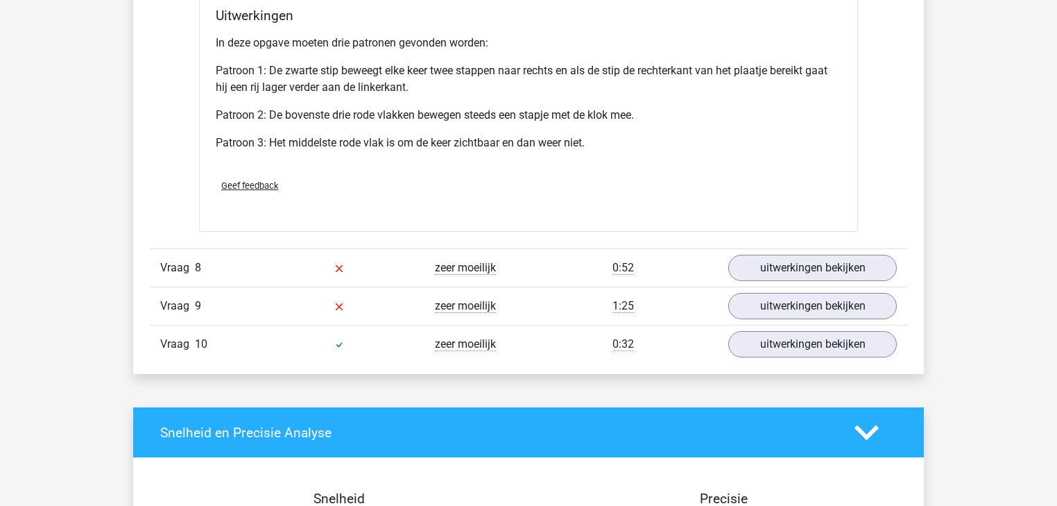
scroll to position [6213, 0]
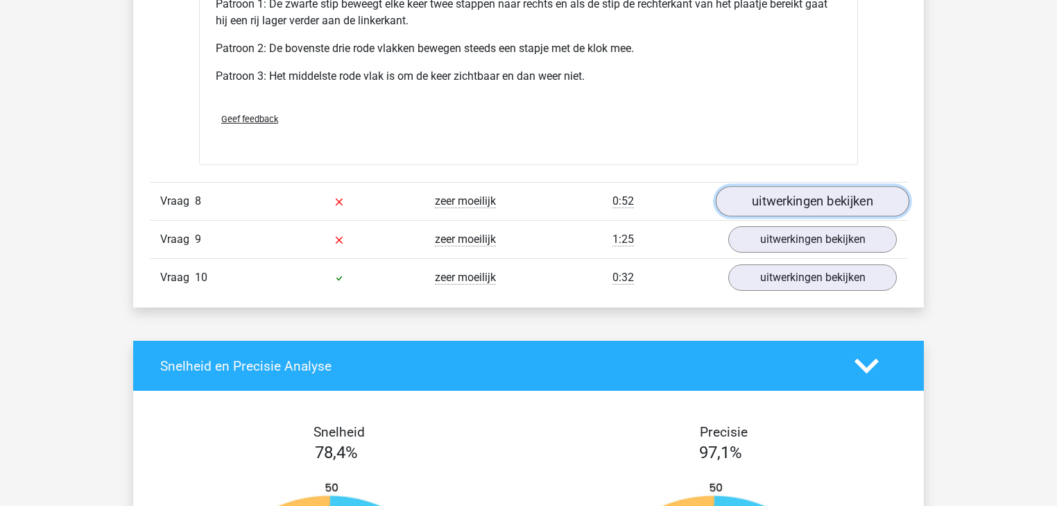
click at [752, 197] on link "uitwerkingen bekijken" at bounding box center [812, 201] width 193 height 31
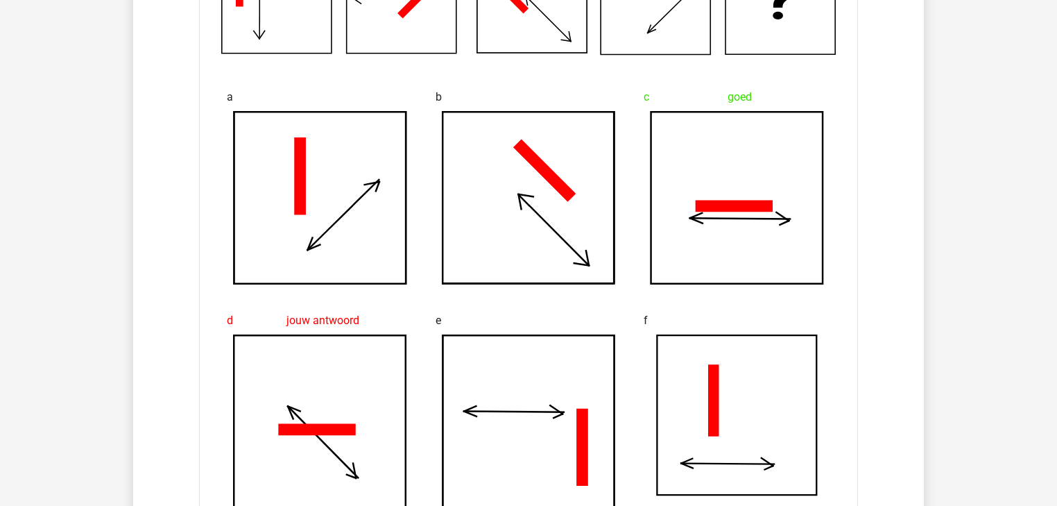
scroll to position [6491, 0]
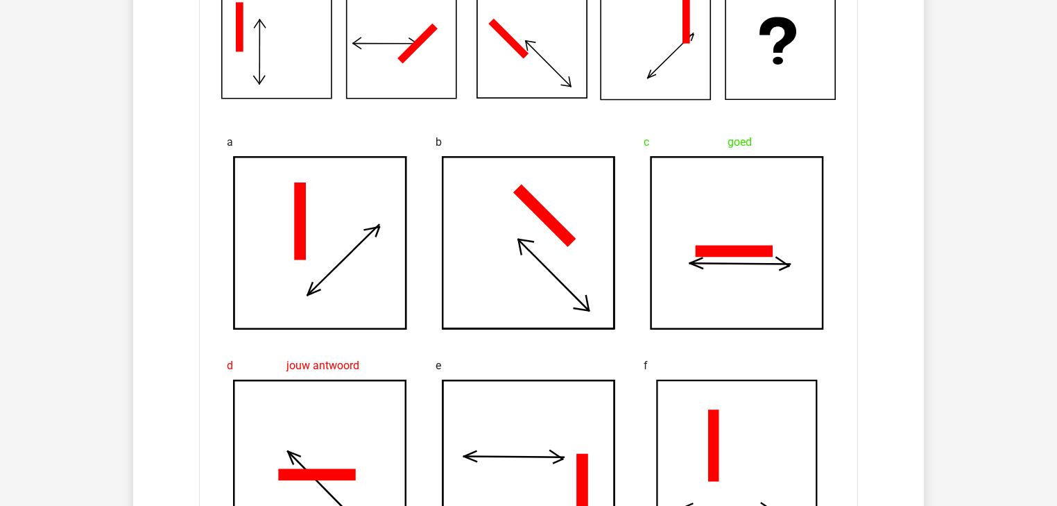
drag, startPoint x: 610, startPoint y: 278, endPoint x: 940, endPoint y: 188, distance: 341.5
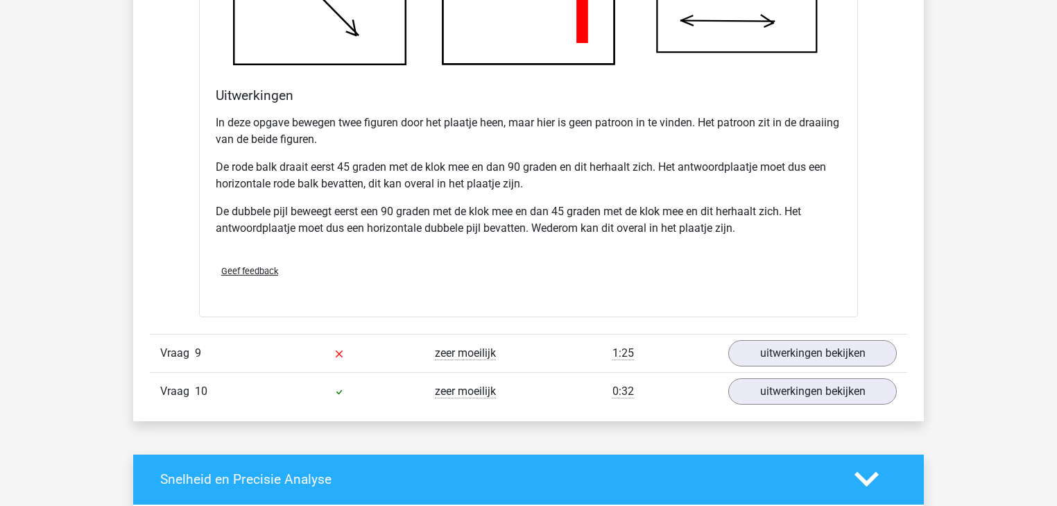
scroll to position [7268, 0]
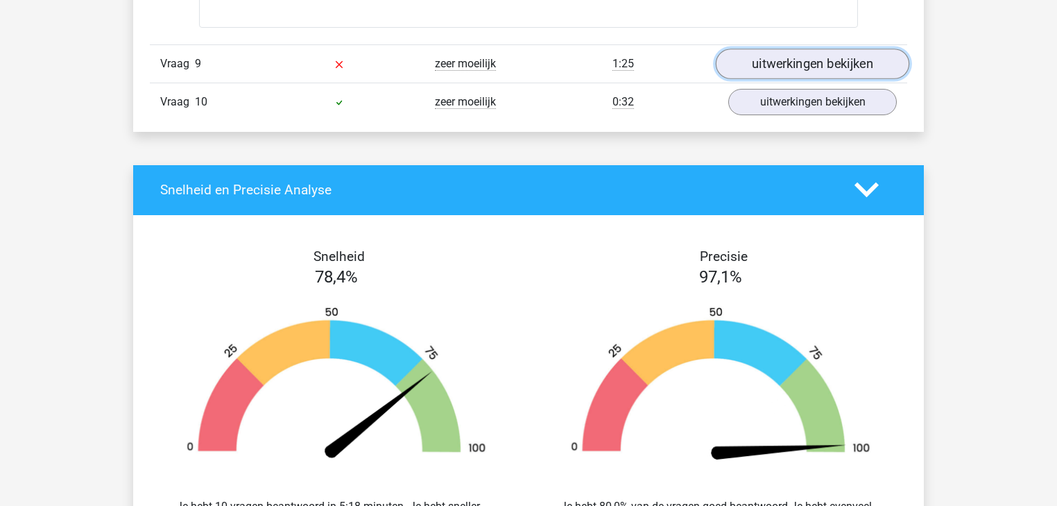
click at [744, 60] on link "uitwerkingen bekijken" at bounding box center [812, 64] width 193 height 31
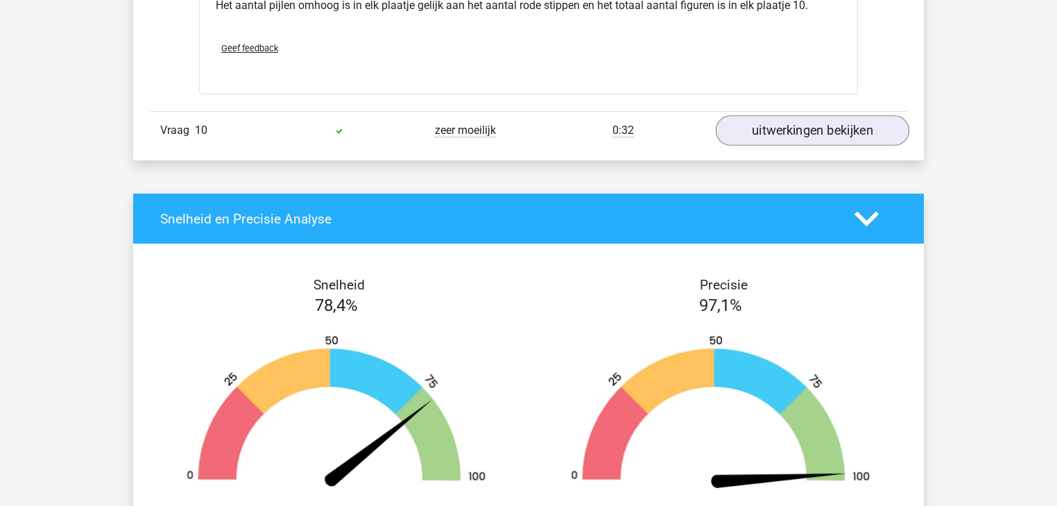
scroll to position [8044, 0]
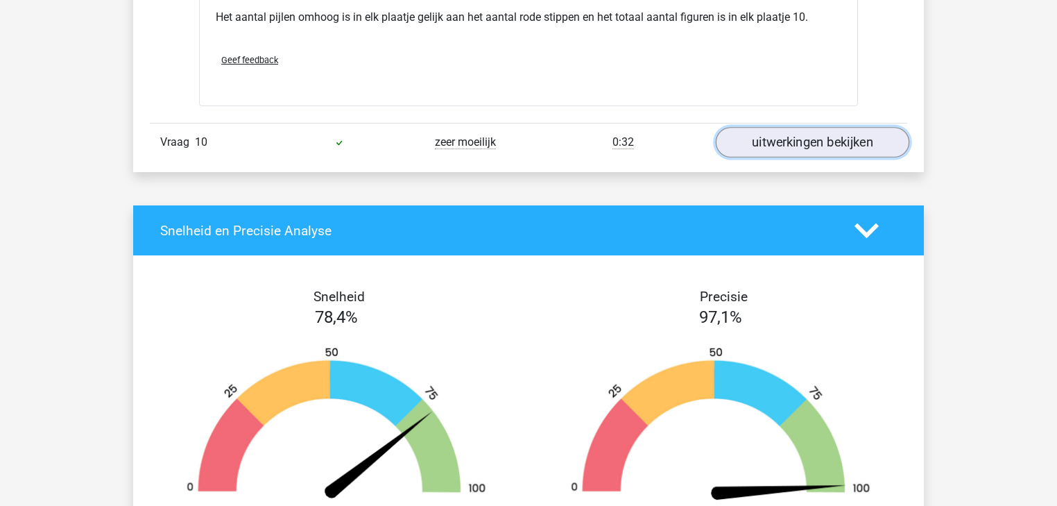
click at [779, 143] on link "uitwerkingen bekijken" at bounding box center [812, 142] width 193 height 31
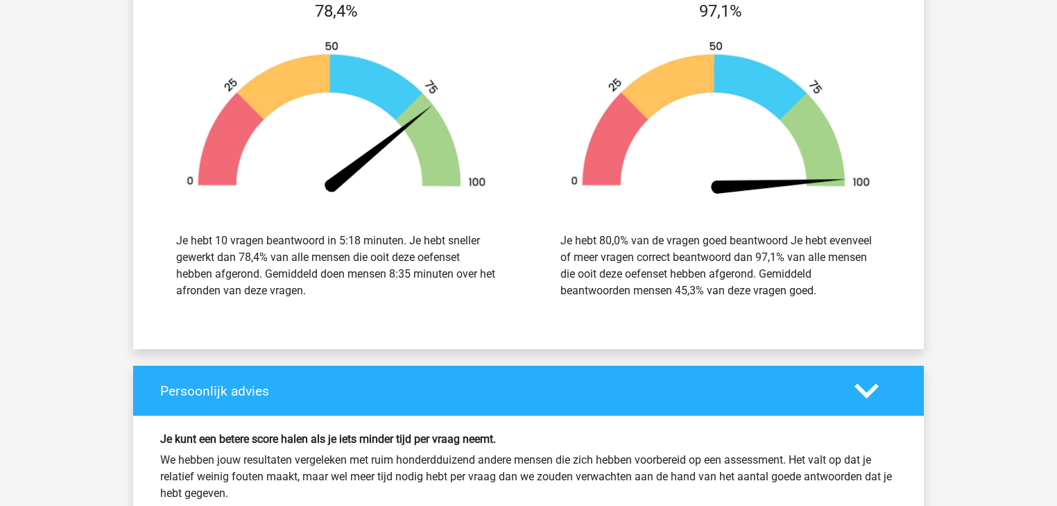
scroll to position [9653, 0]
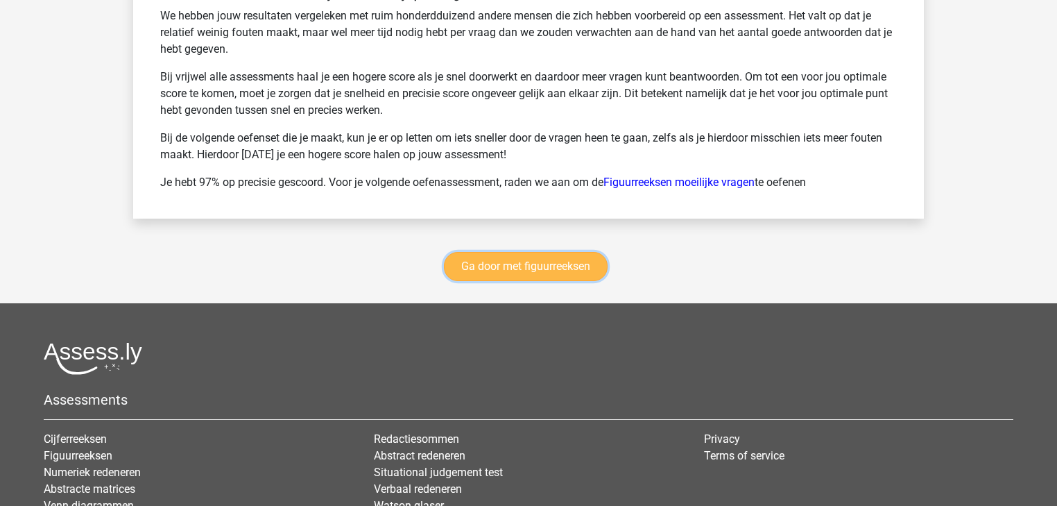
click at [533, 266] on link "Ga door met figuurreeksen" at bounding box center [526, 266] width 164 height 29
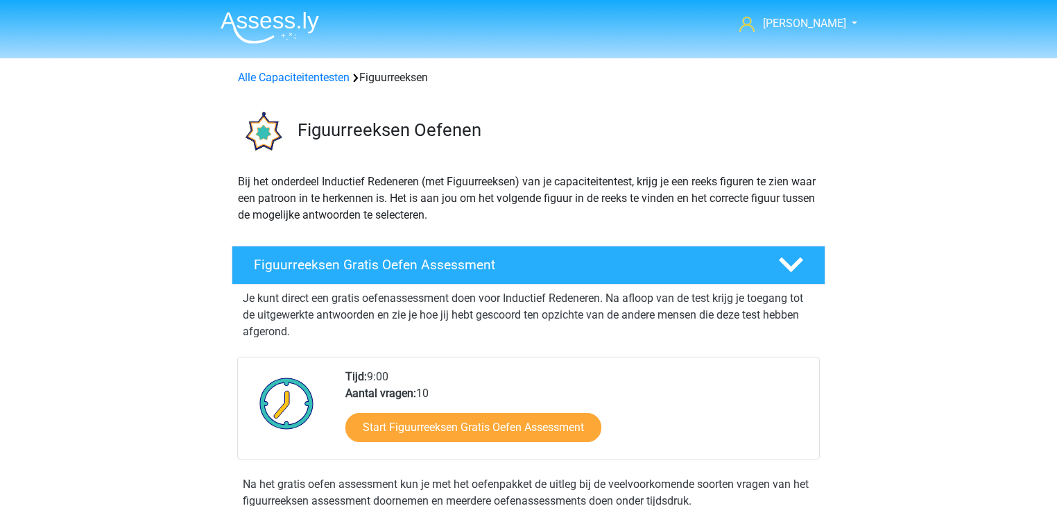
scroll to position [602, 0]
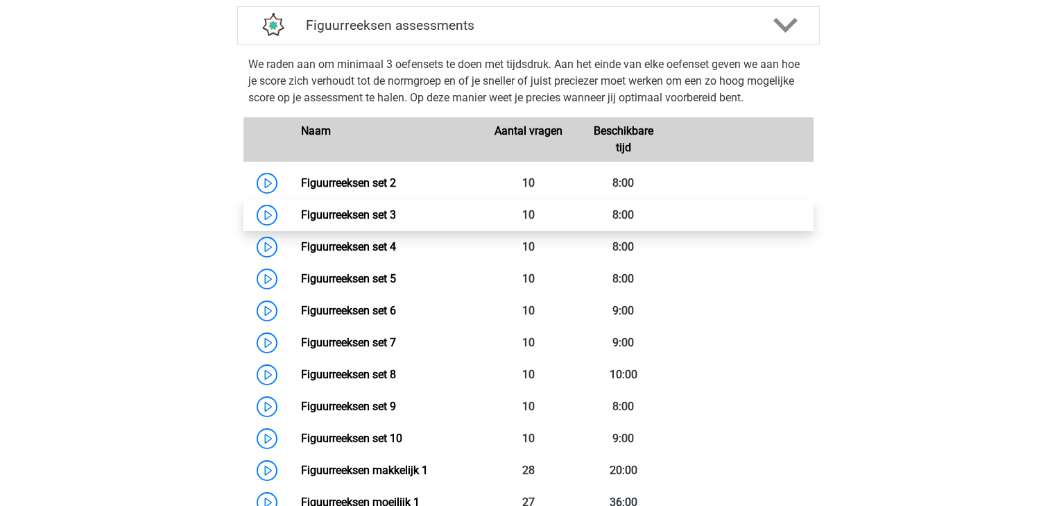
click at [396, 216] on link "Figuurreeksen set 3" at bounding box center [348, 214] width 95 height 13
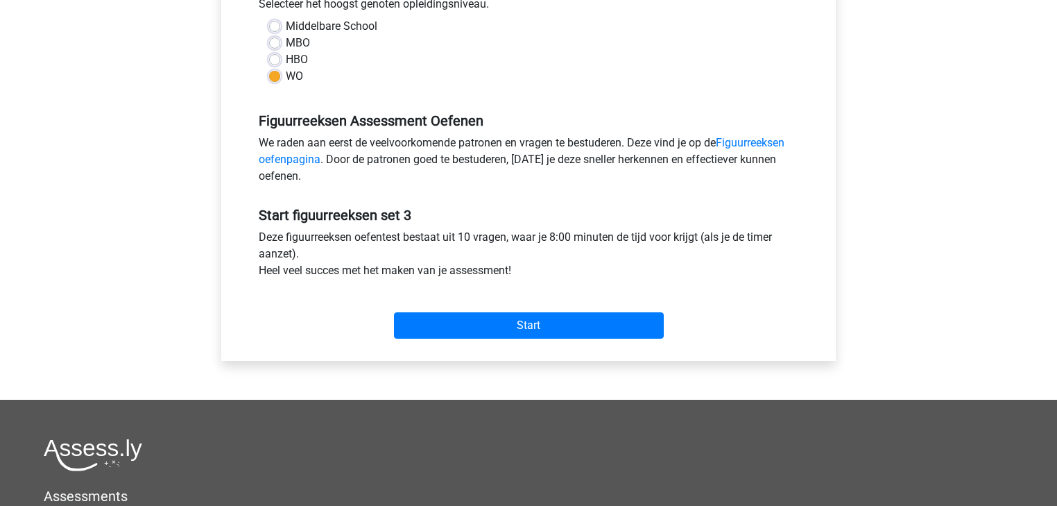
scroll to position [277, 0]
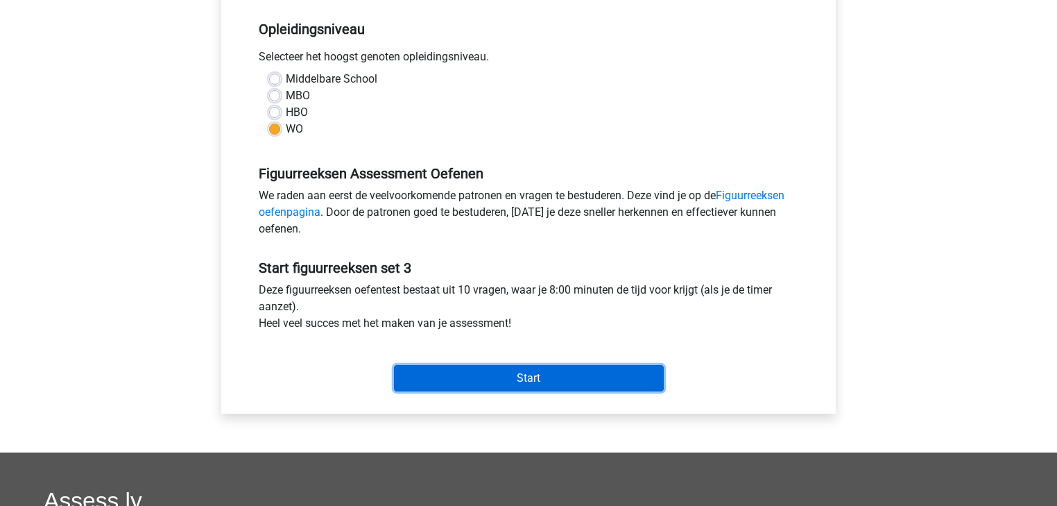
click at [576, 384] on input "Start" at bounding box center [529, 378] width 270 height 26
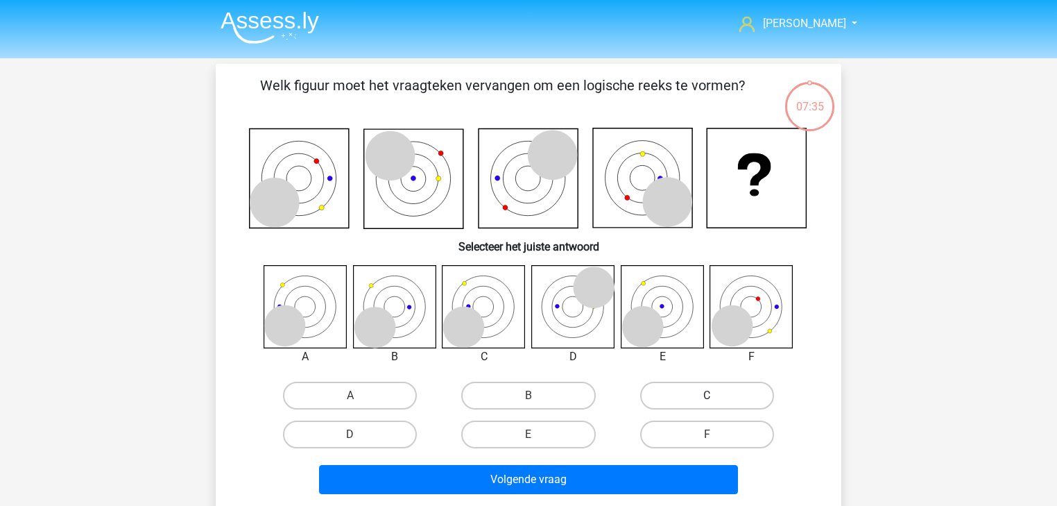
click at [666, 399] on label "C" at bounding box center [707, 395] width 134 height 28
click at [707, 399] on input "C" at bounding box center [711, 399] width 9 height 9
radio input "true"
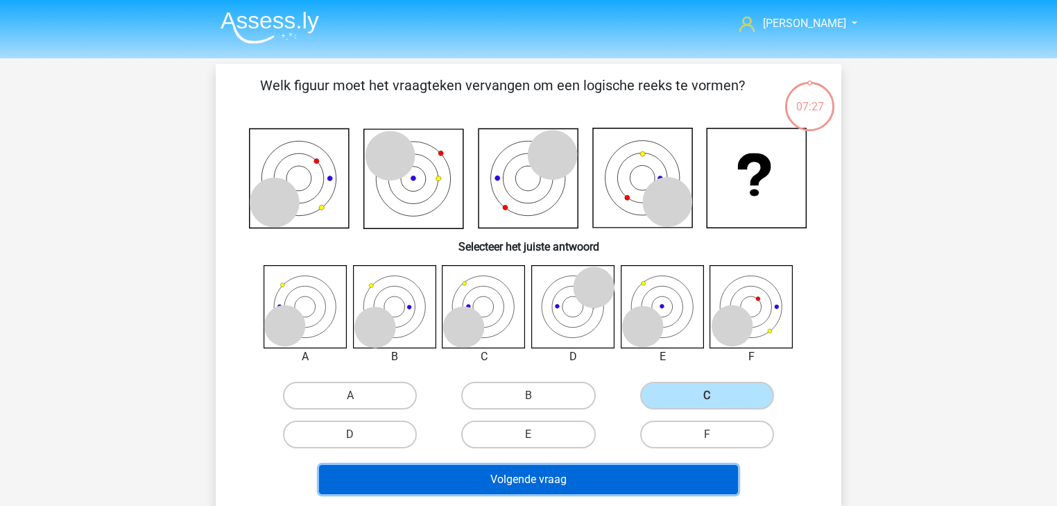
click at [522, 480] on button "Volgende vraag" at bounding box center [529, 479] width 420 height 29
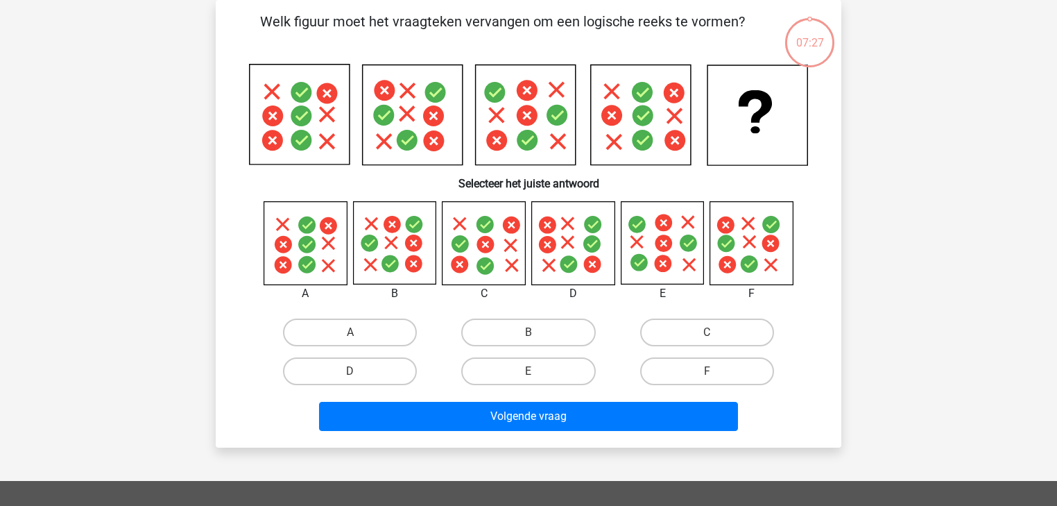
scroll to position [8, 0]
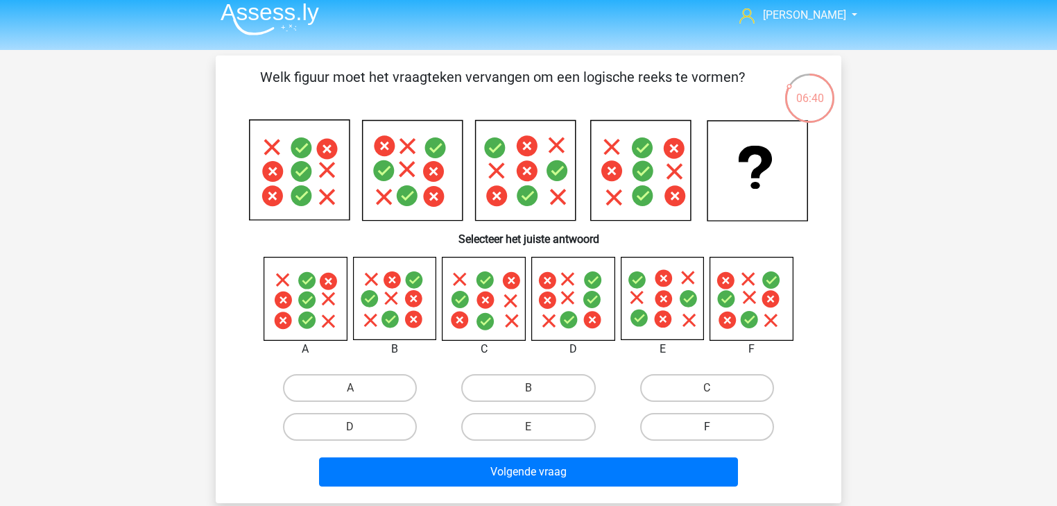
click at [671, 424] on label "F" at bounding box center [707, 427] width 134 height 28
click at [707, 426] on input "F" at bounding box center [711, 430] width 9 height 9
radio input "true"
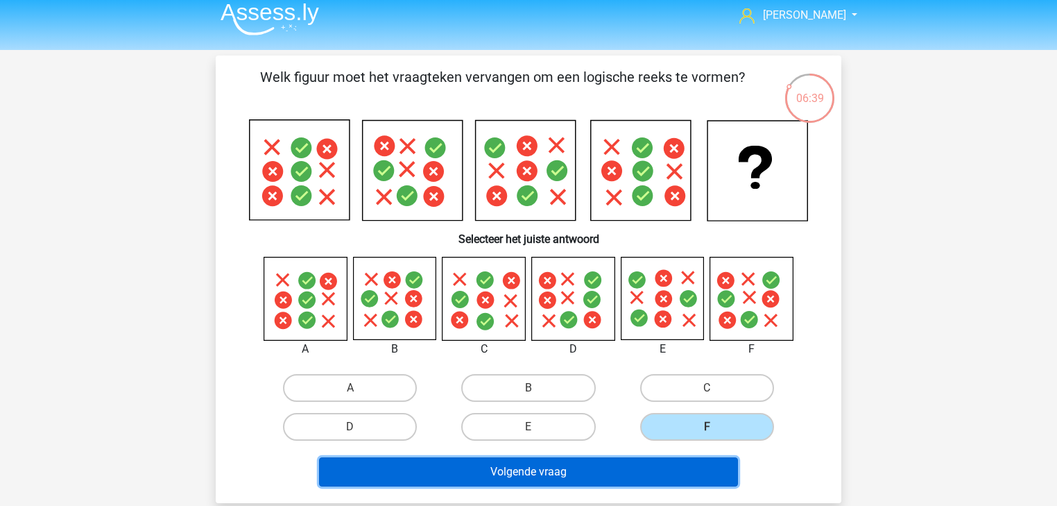
click at [605, 477] on button "Volgende vraag" at bounding box center [529, 471] width 420 height 29
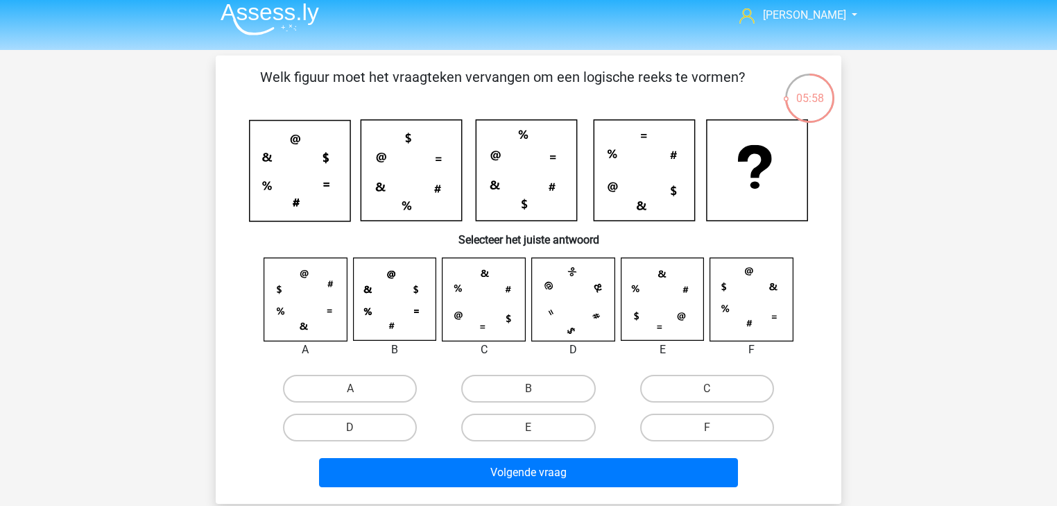
click at [475, 309] on icon at bounding box center [483, 299] width 83 height 83
click at [669, 379] on label "C" at bounding box center [707, 388] width 134 height 28
click at [707, 388] on input "C" at bounding box center [711, 392] width 9 height 9
radio input "true"
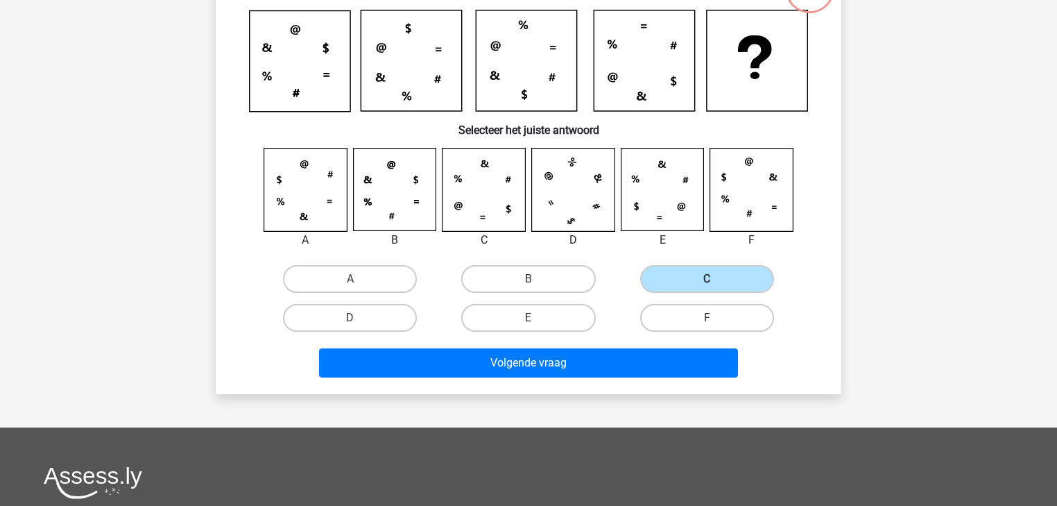
scroll to position [119, 0]
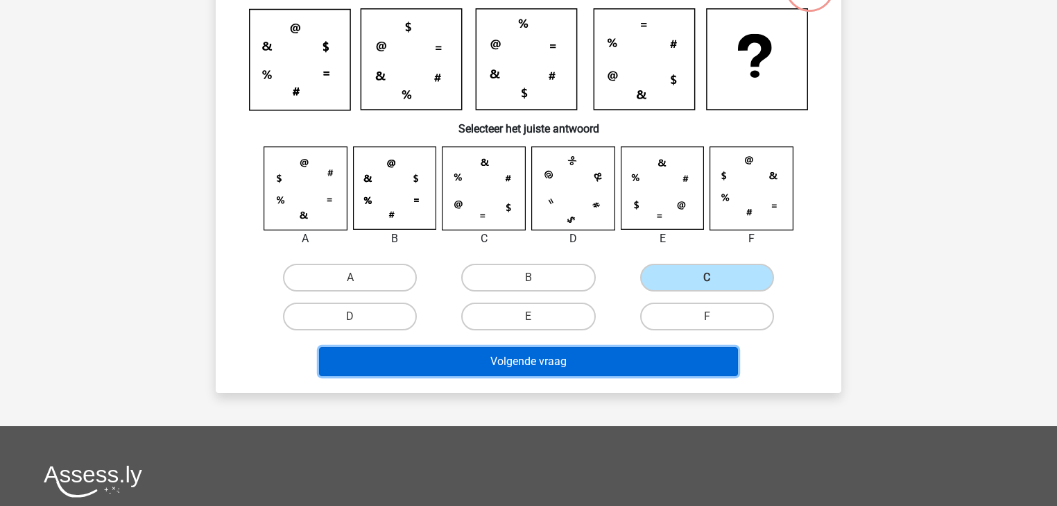
click at [646, 356] on button "Volgende vraag" at bounding box center [529, 361] width 420 height 29
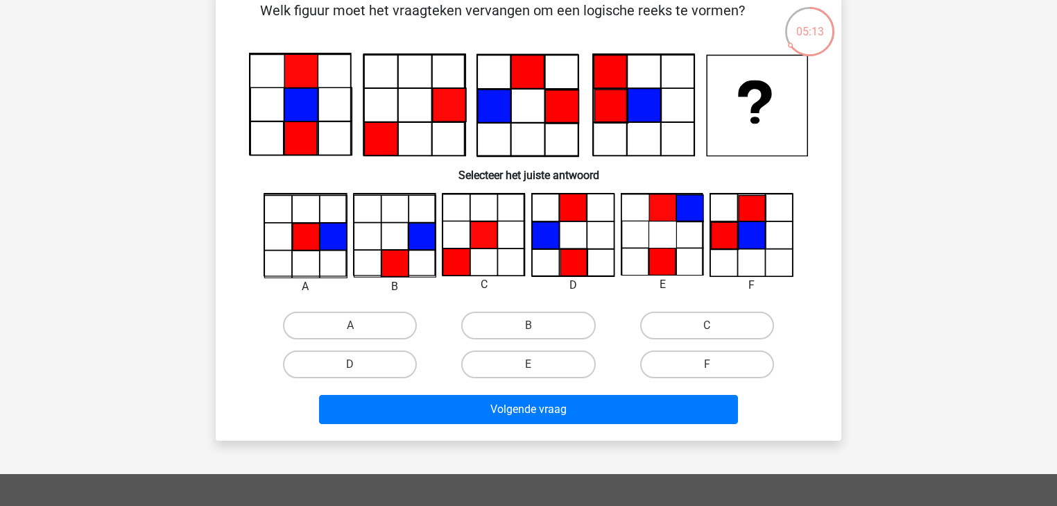
scroll to position [55, 0]
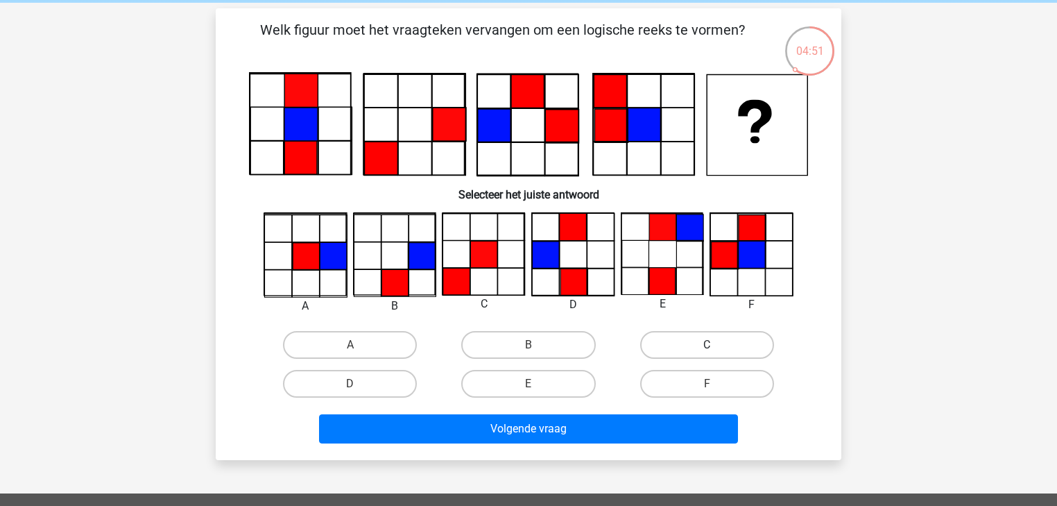
click at [662, 346] on label "C" at bounding box center [707, 345] width 134 height 28
click at [707, 346] on input "C" at bounding box center [711, 349] width 9 height 9
radio input "true"
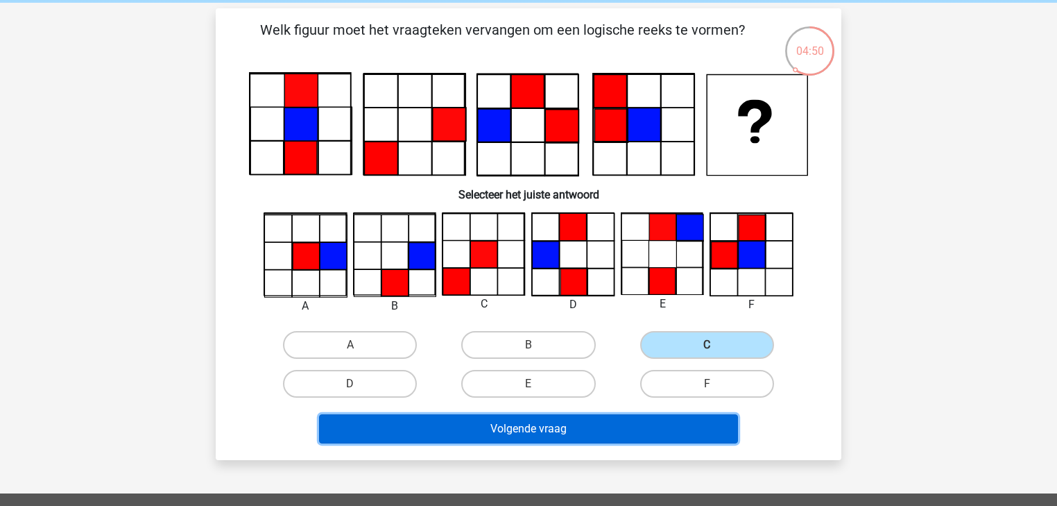
click at [595, 440] on button "Volgende vraag" at bounding box center [529, 428] width 420 height 29
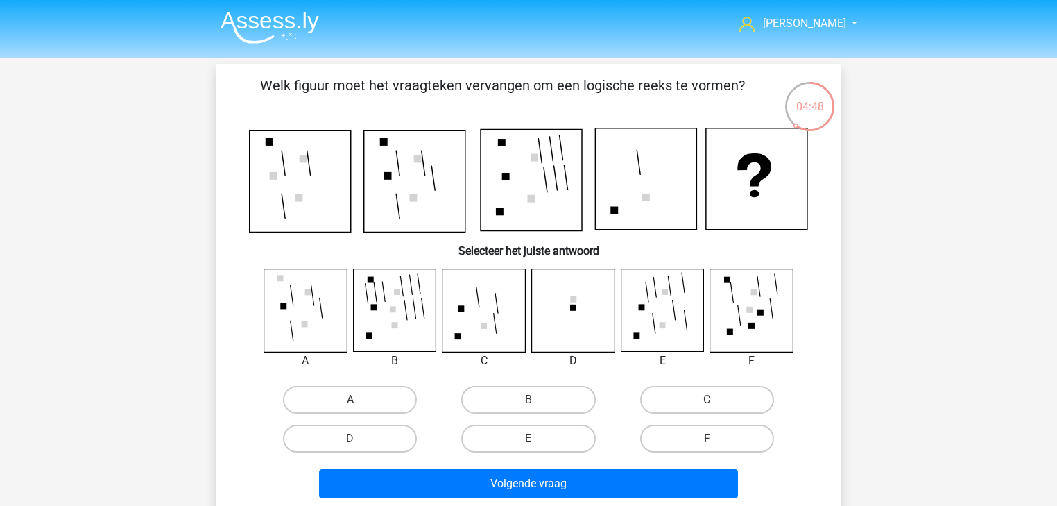
scroll to position [0, 0]
click at [697, 400] on label "C" at bounding box center [707, 400] width 134 height 28
click at [707, 400] on input "C" at bounding box center [711, 403] width 9 height 9
radio input "true"
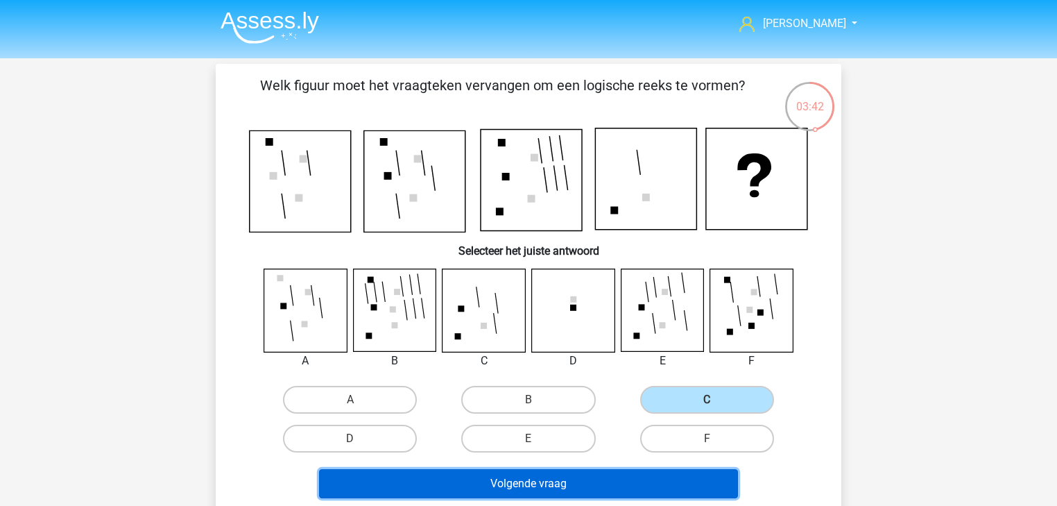
click at [621, 492] on button "Volgende vraag" at bounding box center [529, 483] width 420 height 29
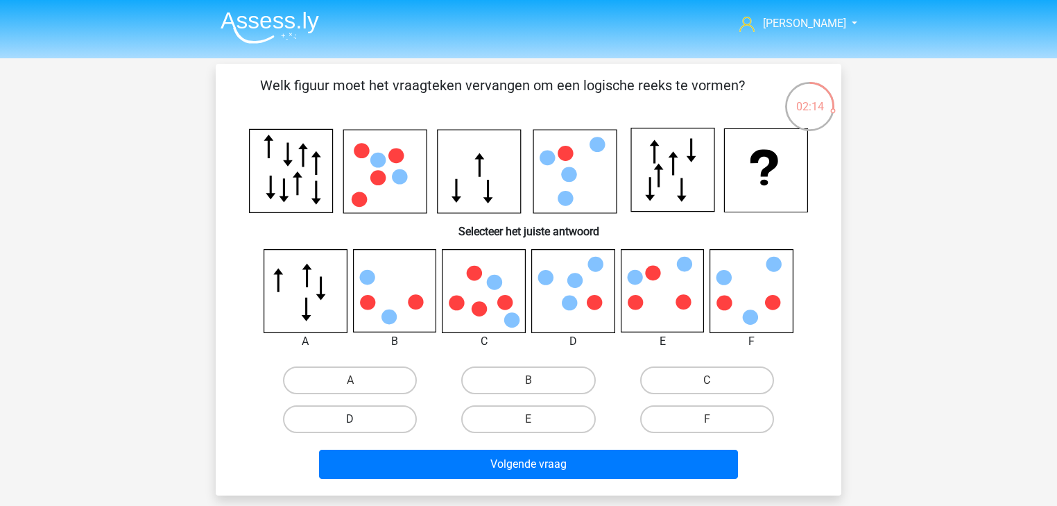
click at [332, 420] on label "D" at bounding box center [350, 419] width 134 height 28
click at [350, 420] on input "D" at bounding box center [354, 423] width 9 height 9
radio input "true"
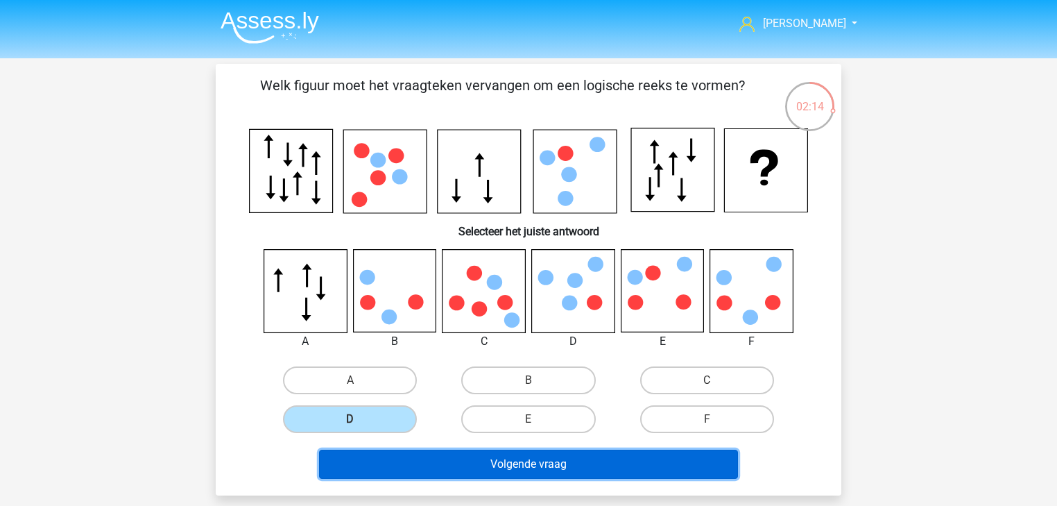
click at [408, 470] on button "Volgende vraag" at bounding box center [529, 463] width 420 height 29
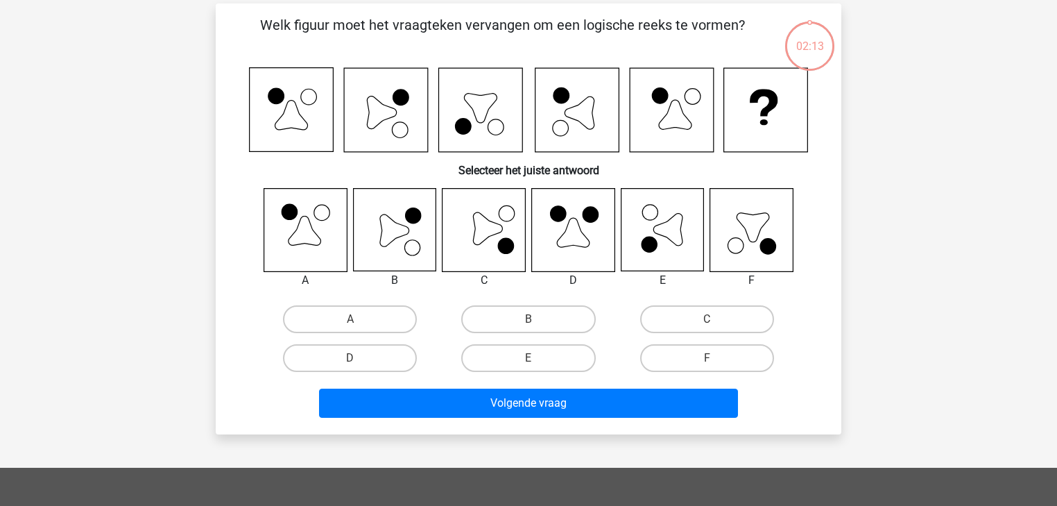
scroll to position [64, 0]
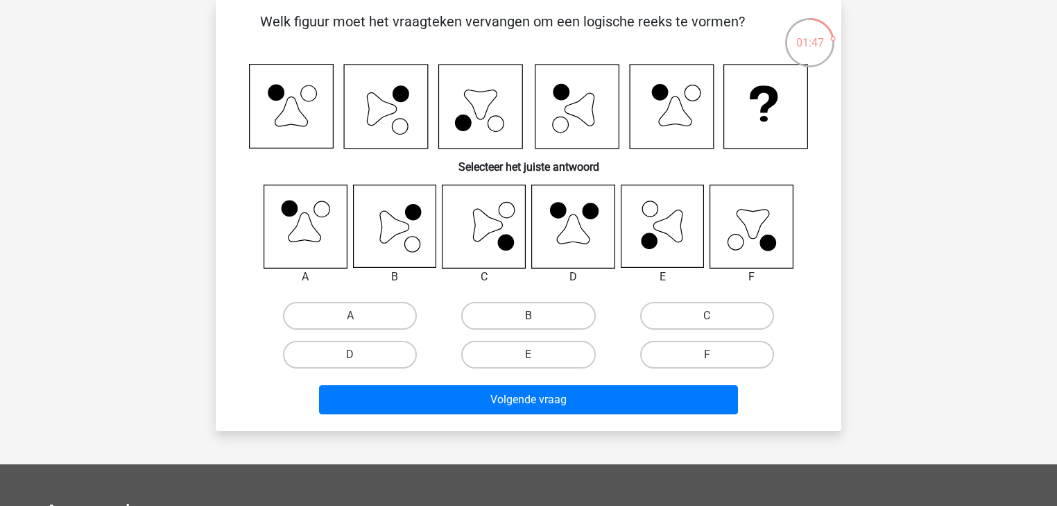
click at [519, 313] on label "B" at bounding box center [528, 316] width 134 height 28
click at [528, 316] on input "B" at bounding box center [532, 320] width 9 height 9
radio input "true"
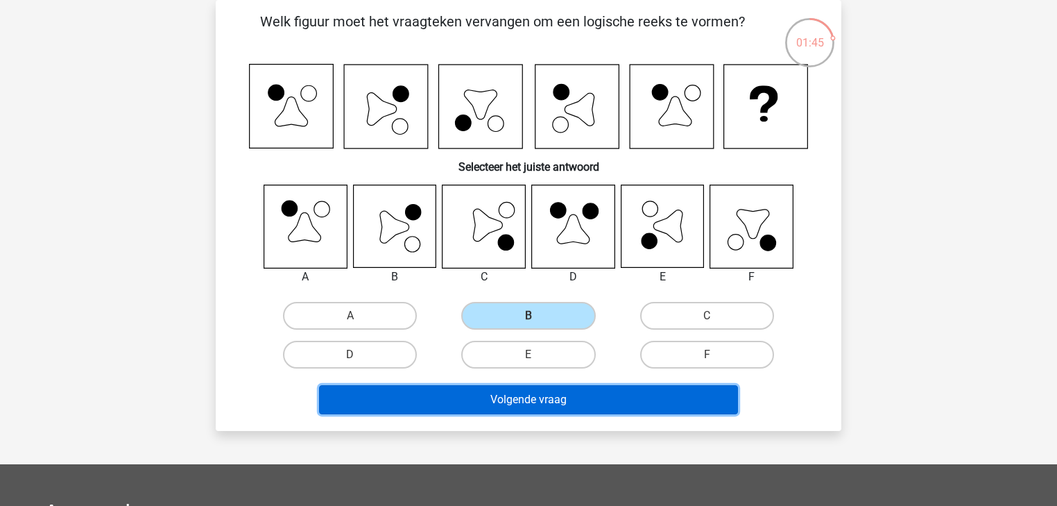
click at [419, 393] on button "Volgende vraag" at bounding box center [529, 399] width 420 height 29
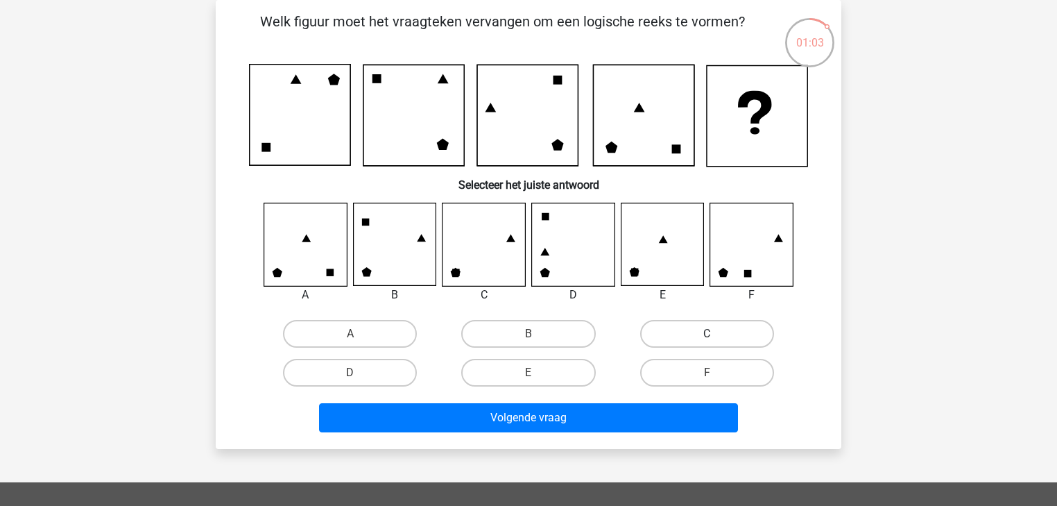
click at [671, 329] on label "C" at bounding box center [707, 334] width 134 height 28
click at [707, 334] on input "C" at bounding box center [711, 338] width 9 height 9
radio input "true"
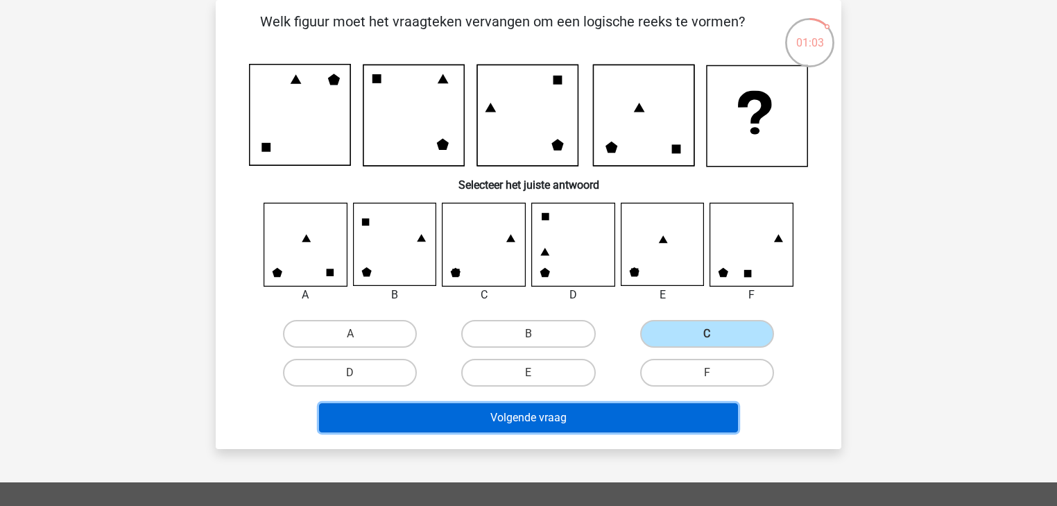
click at [627, 422] on button "Volgende vraag" at bounding box center [529, 417] width 420 height 29
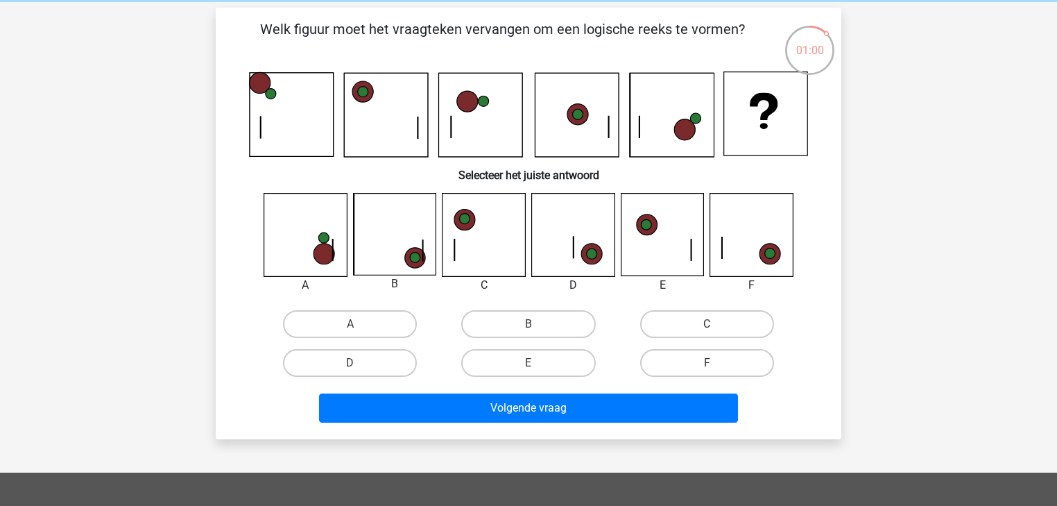
scroll to position [55, 0]
click at [411, 263] on icon at bounding box center [415, 258] width 21 height 21
click at [507, 319] on label "B" at bounding box center [528, 325] width 134 height 28
click at [528, 325] on input "B" at bounding box center [532, 329] width 9 height 9
radio input "true"
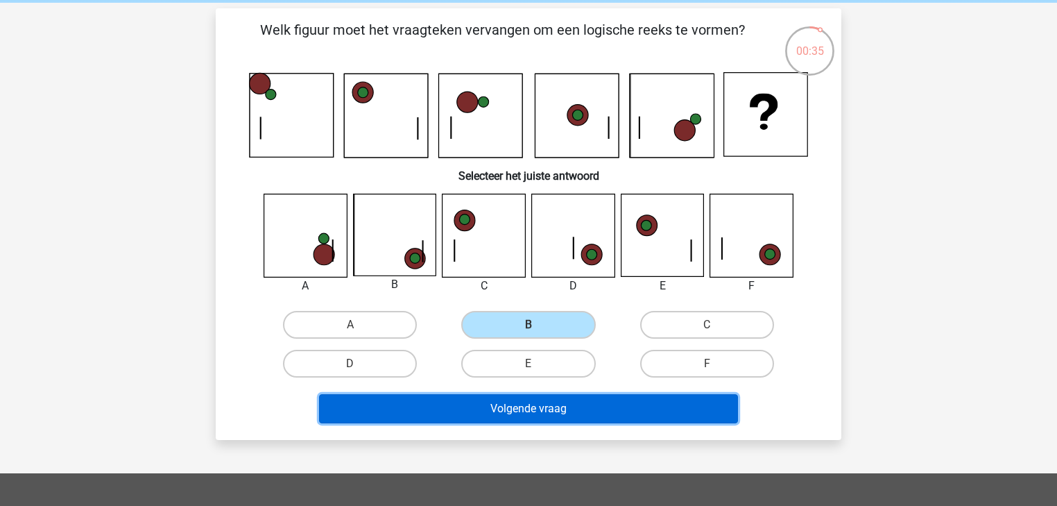
click at [498, 411] on button "Volgende vraag" at bounding box center [529, 408] width 420 height 29
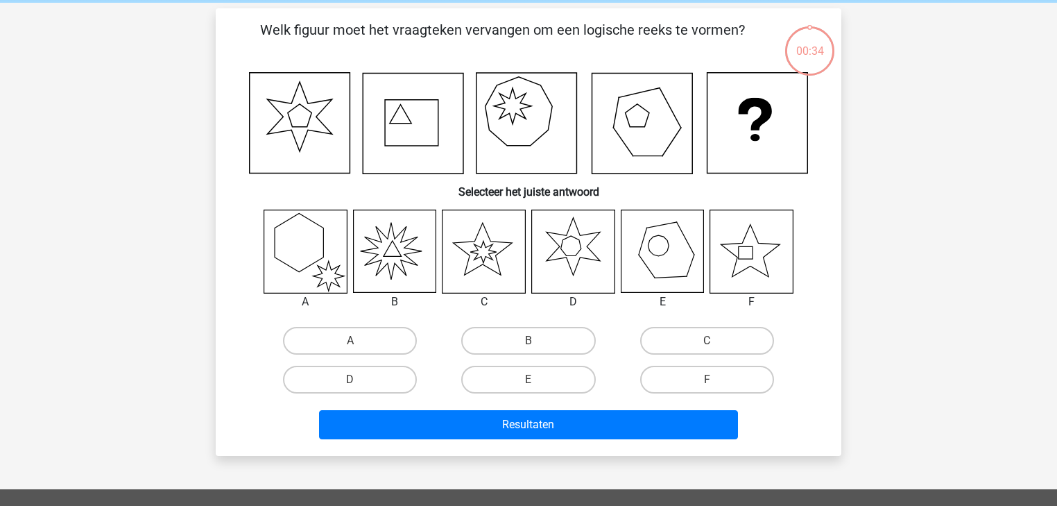
scroll to position [64, 0]
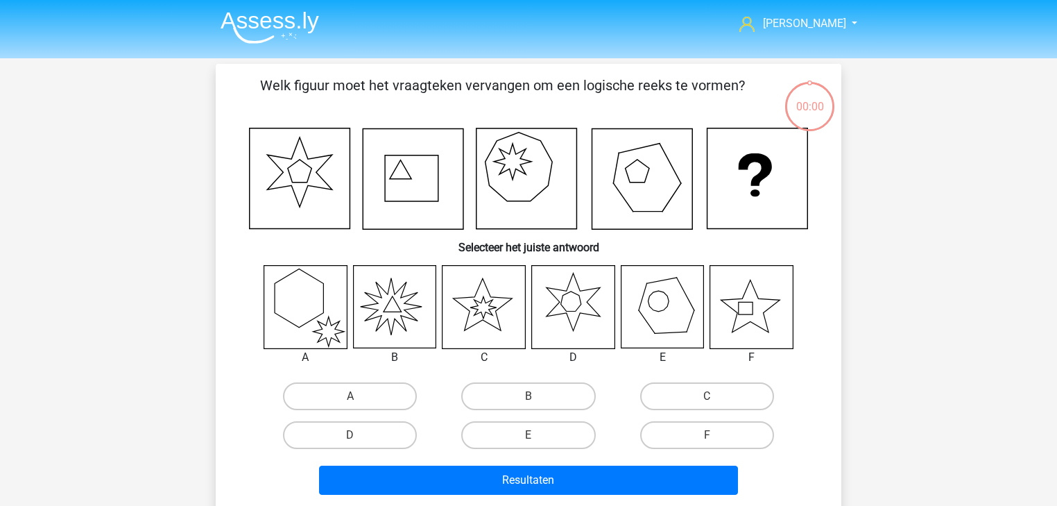
scroll to position [64, 0]
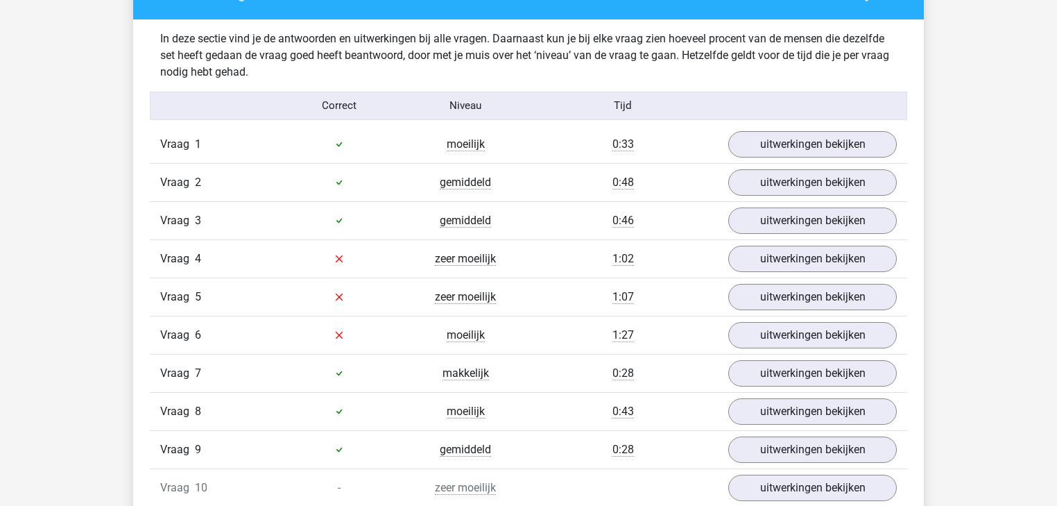
scroll to position [888, 0]
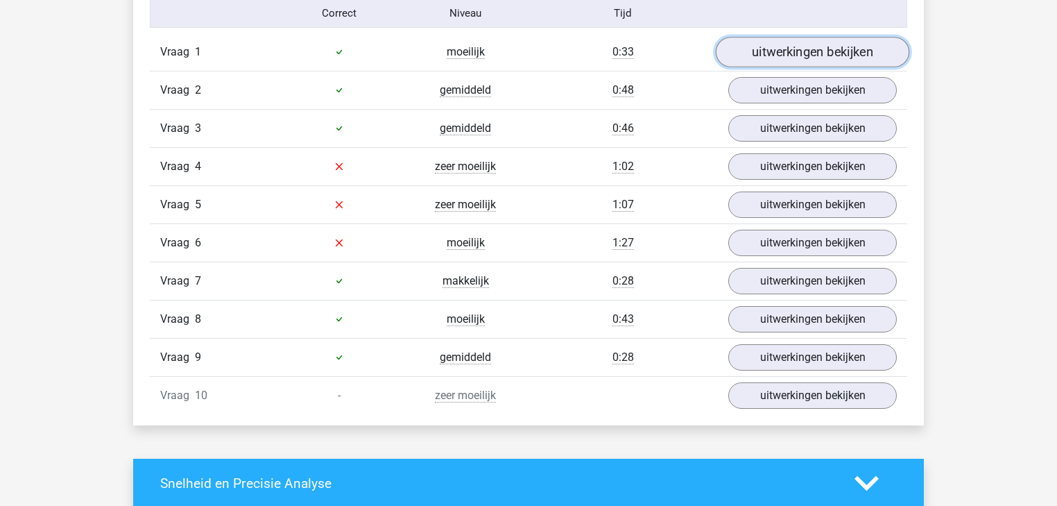
click at [799, 42] on link "uitwerkingen bekijken" at bounding box center [812, 52] width 193 height 31
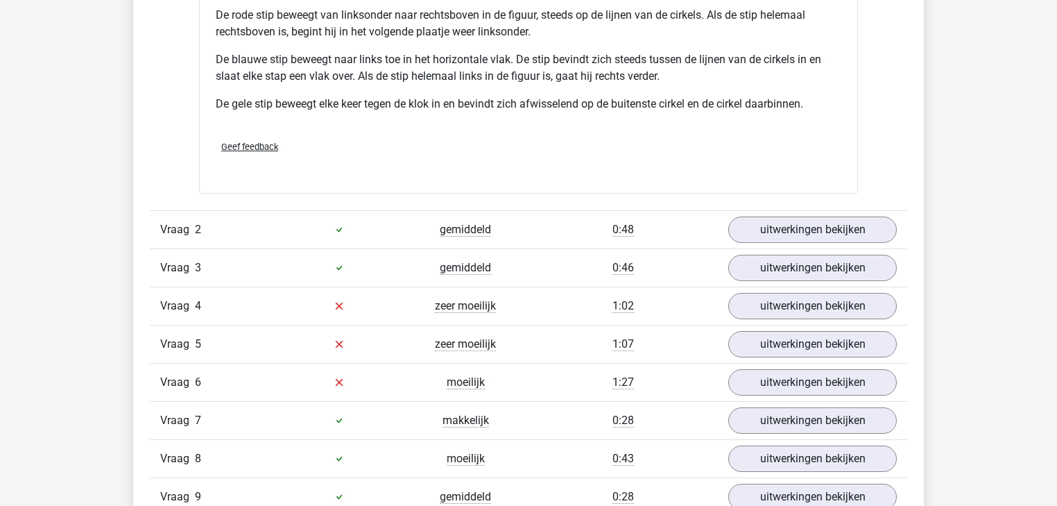
scroll to position [1775, 0]
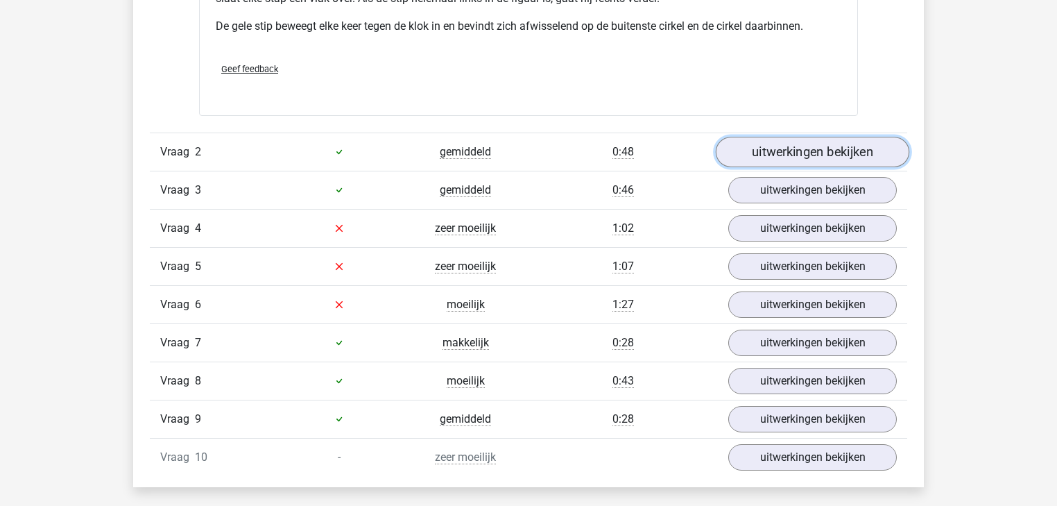
click at [825, 152] on link "uitwerkingen bekijken" at bounding box center [812, 152] width 193 height 31
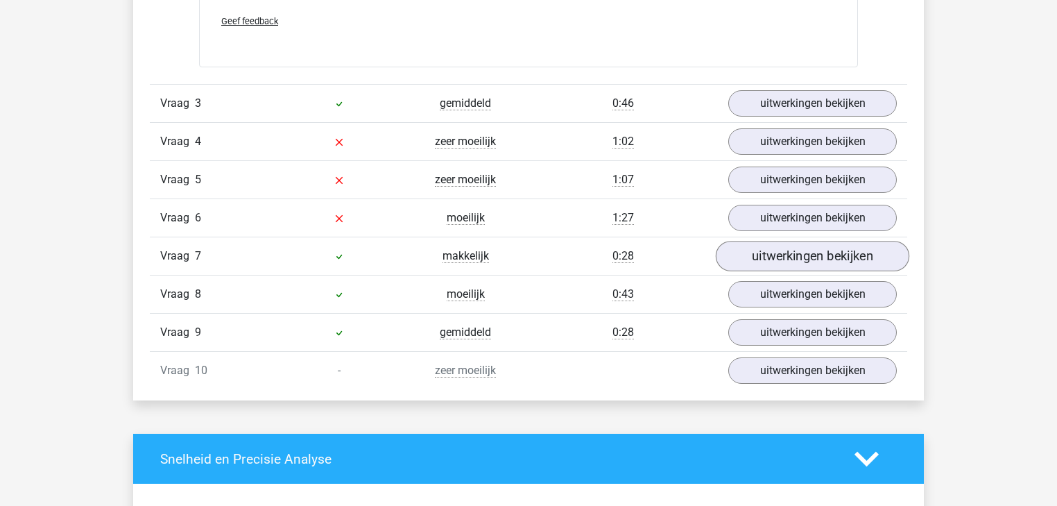
scroll to position [2718, 0]
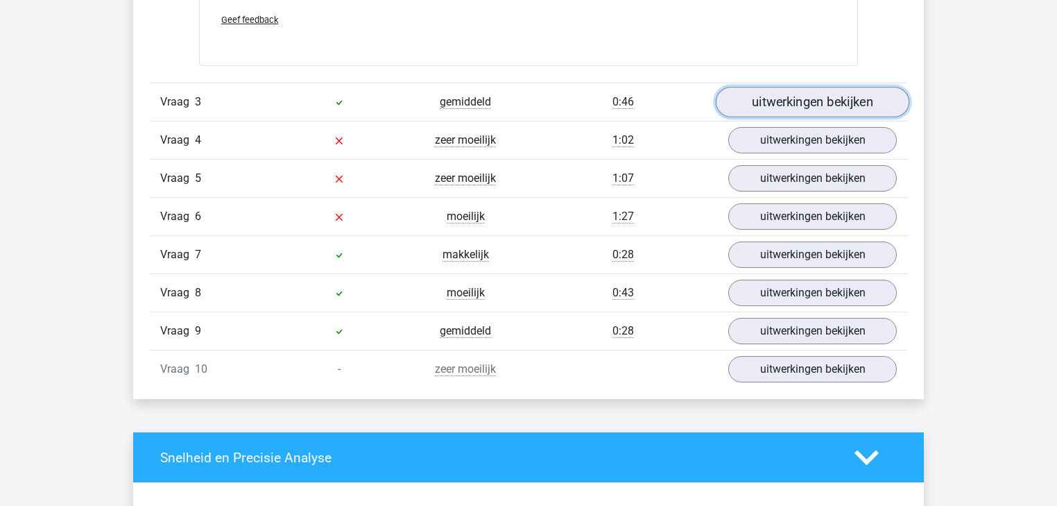
click at [791, 101] on link "uitwerkingen bekijken" at bounding box center [812, 102] width 193 height 31
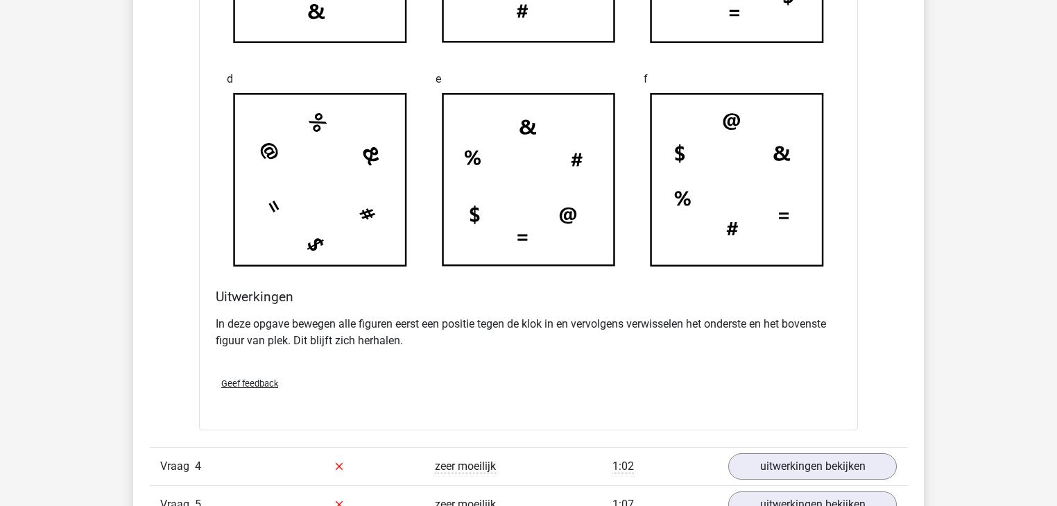
scroll to position [3495, 0]
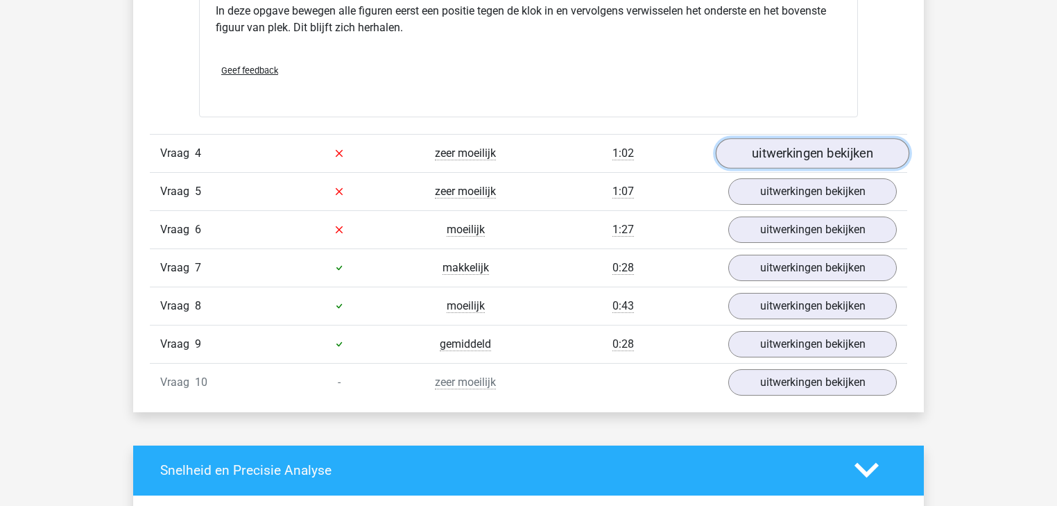
click at [842, 153] on link "uitwerkingen bekijken" at bounding box center [812, 153] width 193 height 31
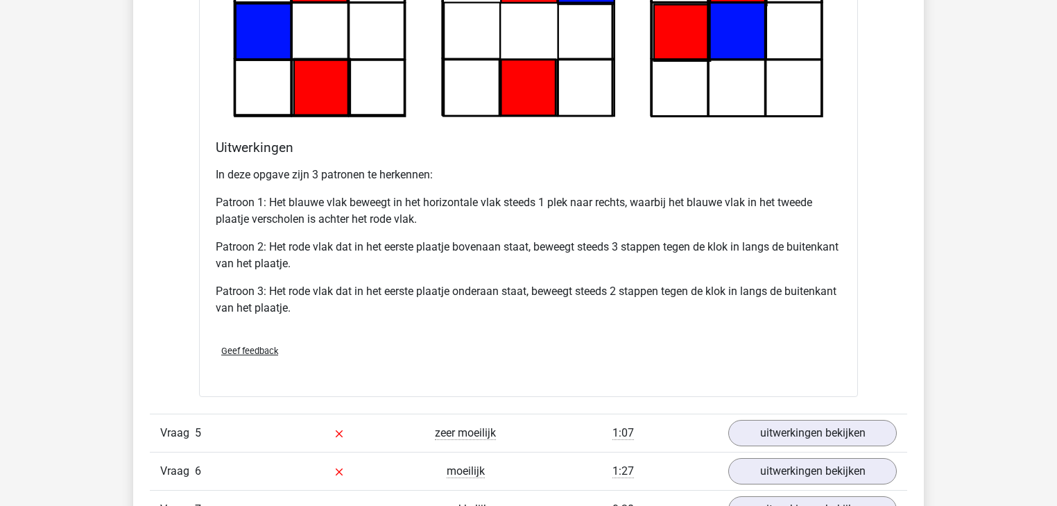
scroll to position [4272, 0]
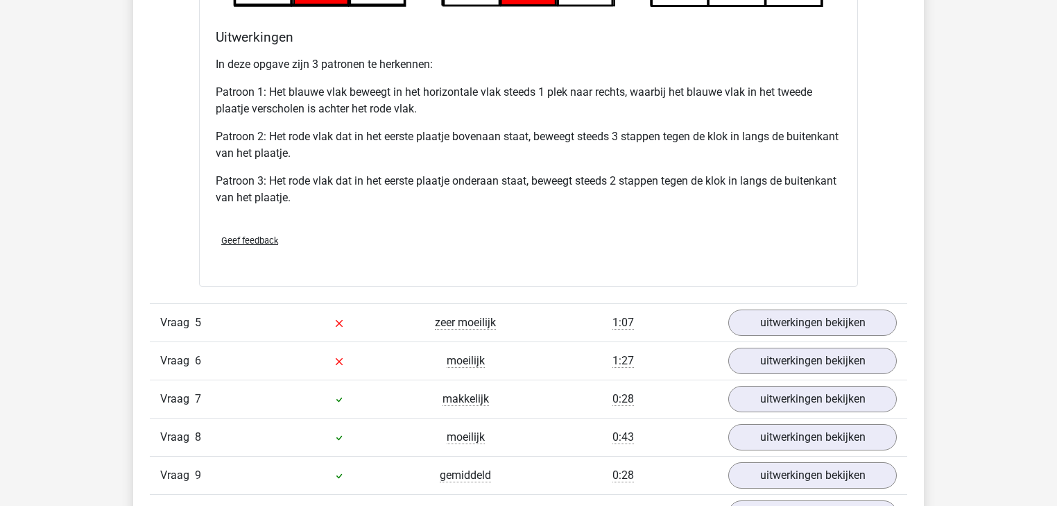
click at [822, 303] on div "Vraag 5 zeer moeilijk 1:07 uitwerkingen bekijken" at bounding box center [528, 322] width 757 height 38
click at [820, 312] on link "uitwerkingen bekijken" at bounding box center [812, 322] width 193 height 31
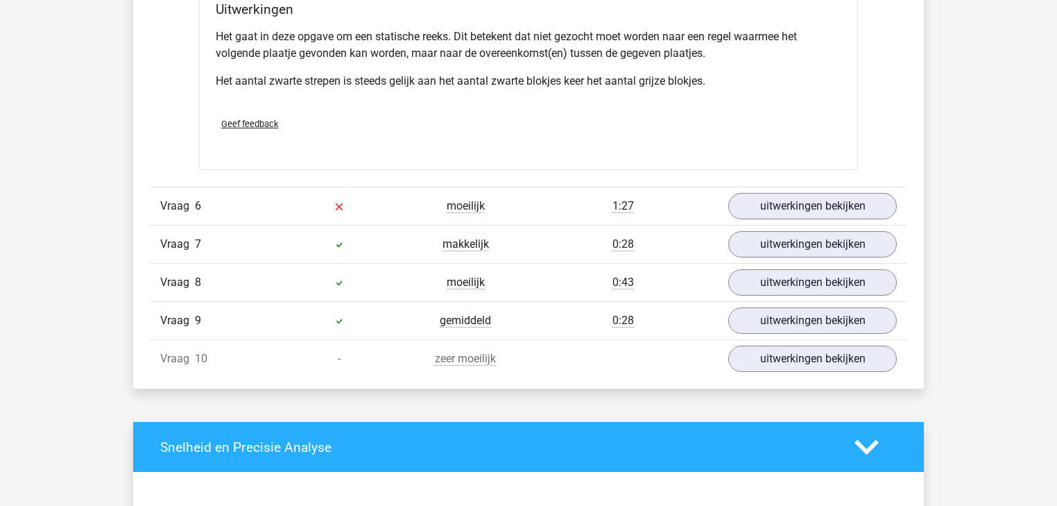
scroll to position [5326, 0]
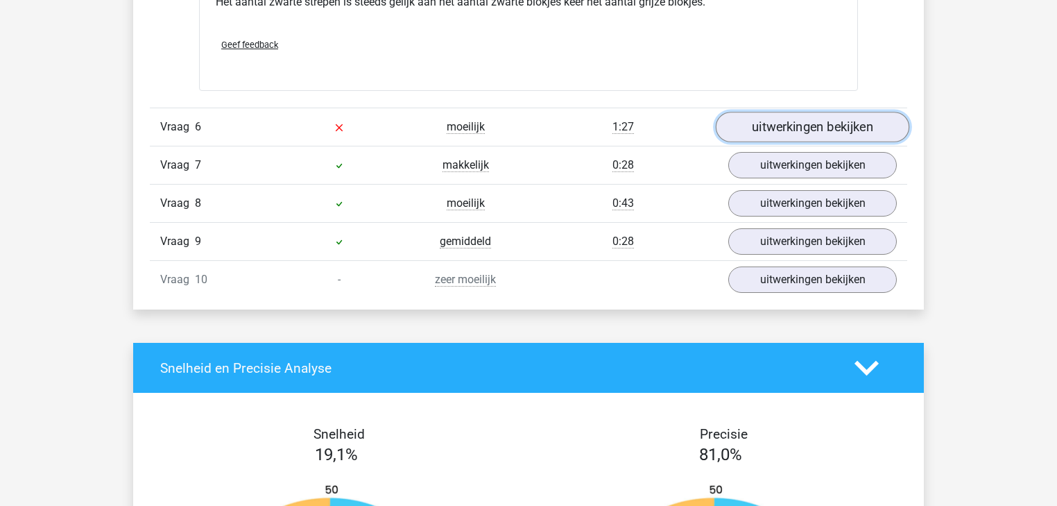
click at [754, 126] on link "uitwerkingen bekijken" at bounding box center [812, 127] width 193 height 31
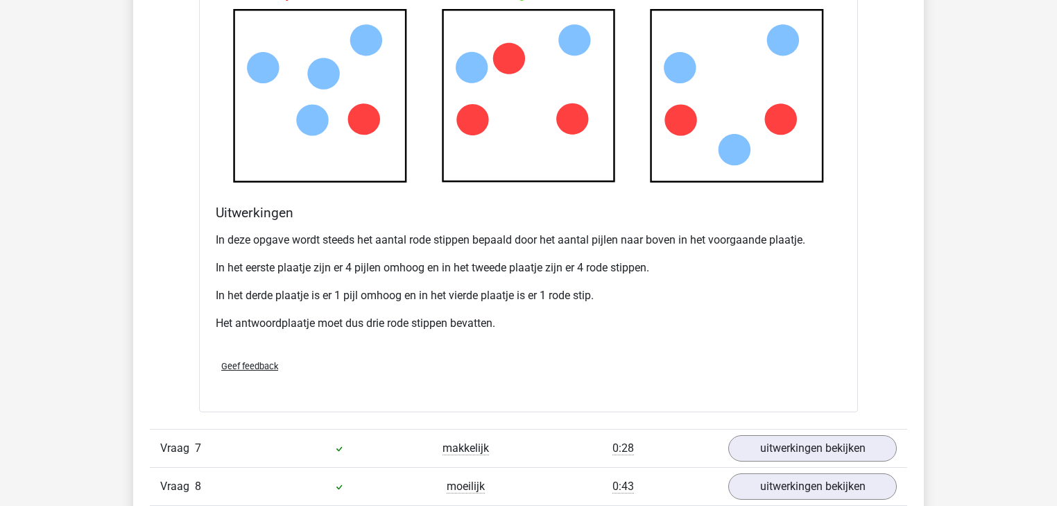
scroll to position [5992, 0]
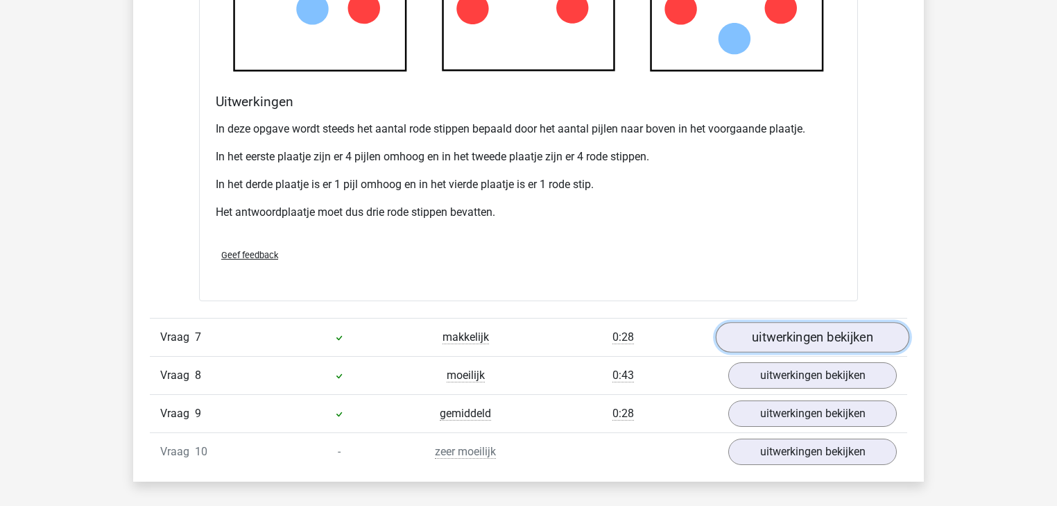
click at [788, 331] on link "uitwerkingen bekijken" at bounding box center [812, 337] width 193 height 31
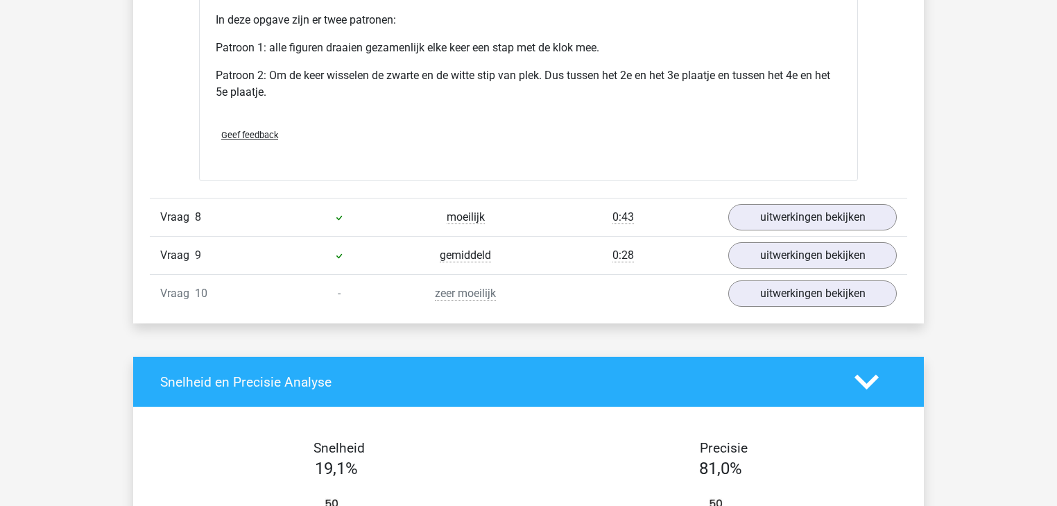
scroll to position [6990, 0]
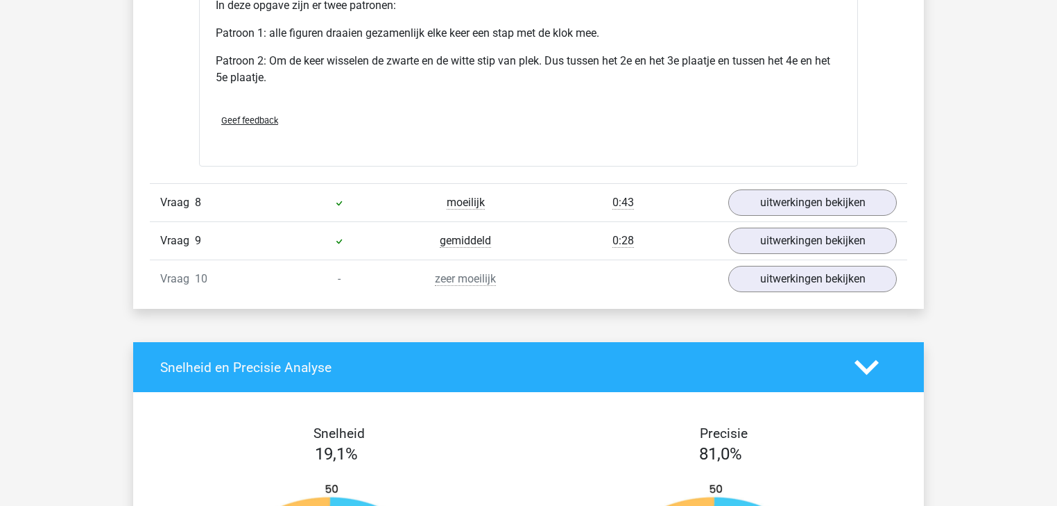
click at [846, 211] on div "Vraag 8 moeilijk 0:43 uitwerkingen bekijken" at bounding box center [528, 202] width 757 height 38
click at [840, 200] on link "uitwerkingen bekijken" at bounding box center [812, 202] width 193 height 31
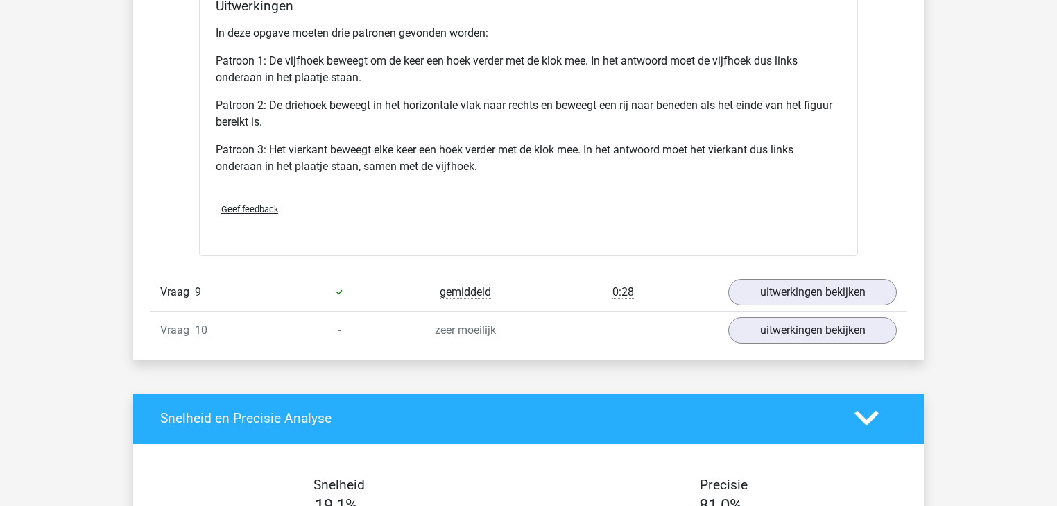
scroll to position [7933, 0]
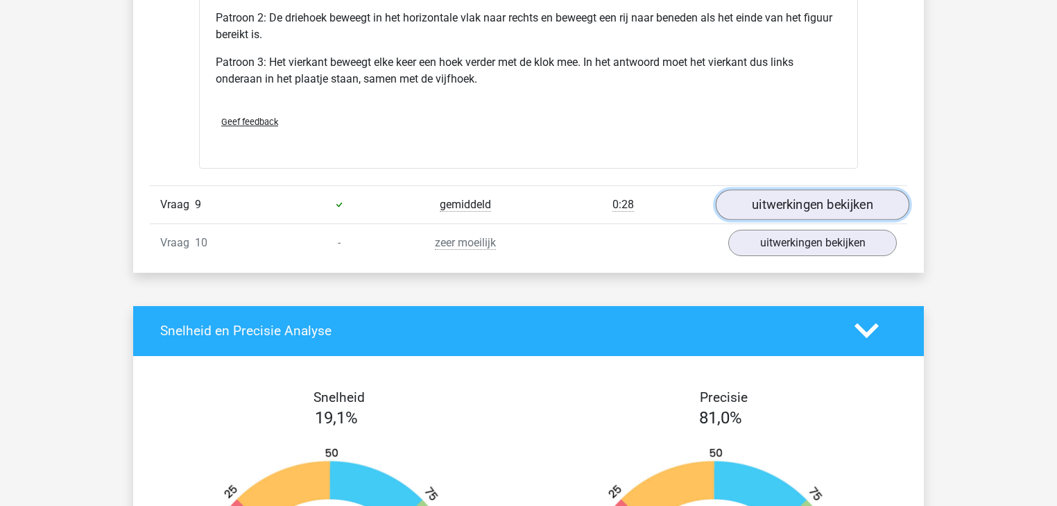
click at [787, 201] on link "uitwerkingen bekijken" at bounding box center [812, 204] width 193 height 31
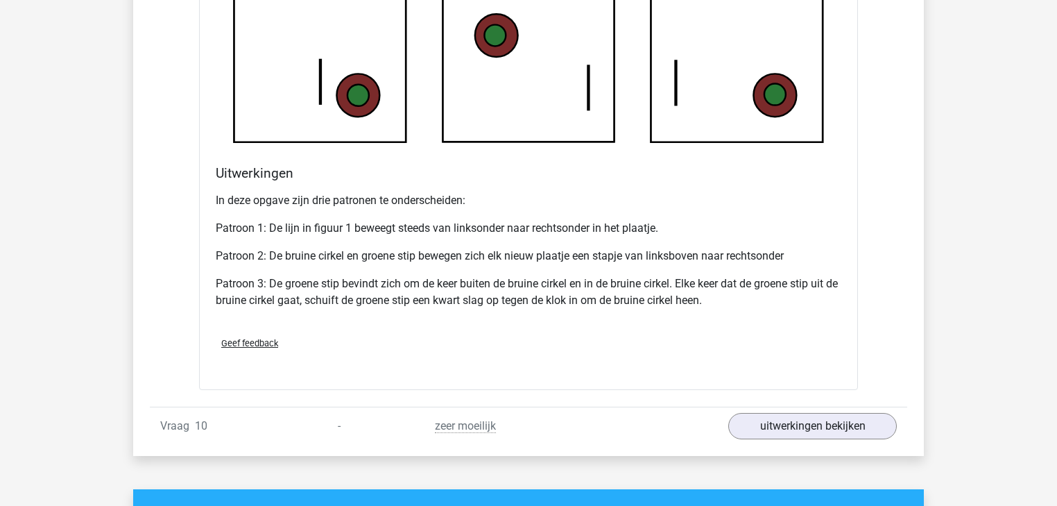
scroll to position [8654, 0]
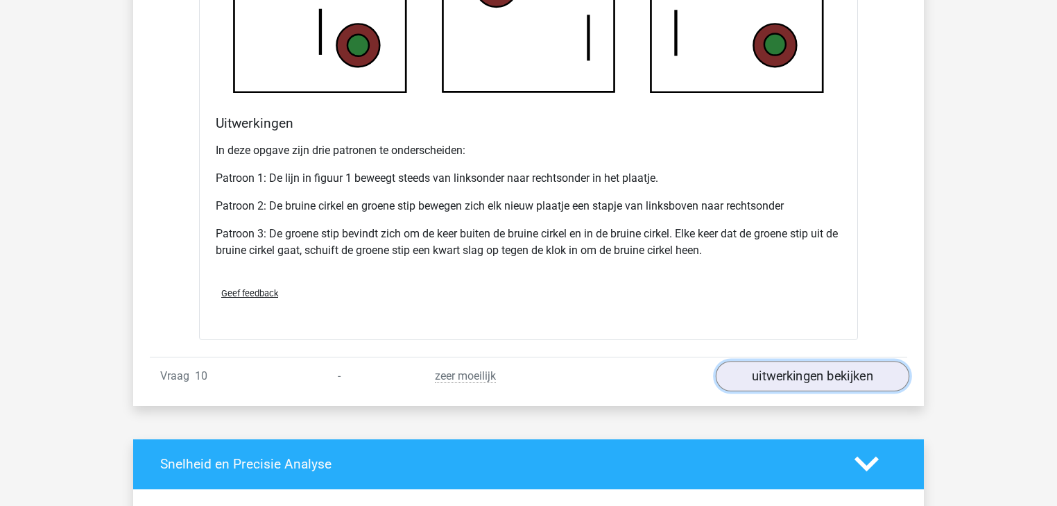
click at [792, 370] on link "uitwerkingen bekijken" at bounding box center [812, 376] width 193 height 31
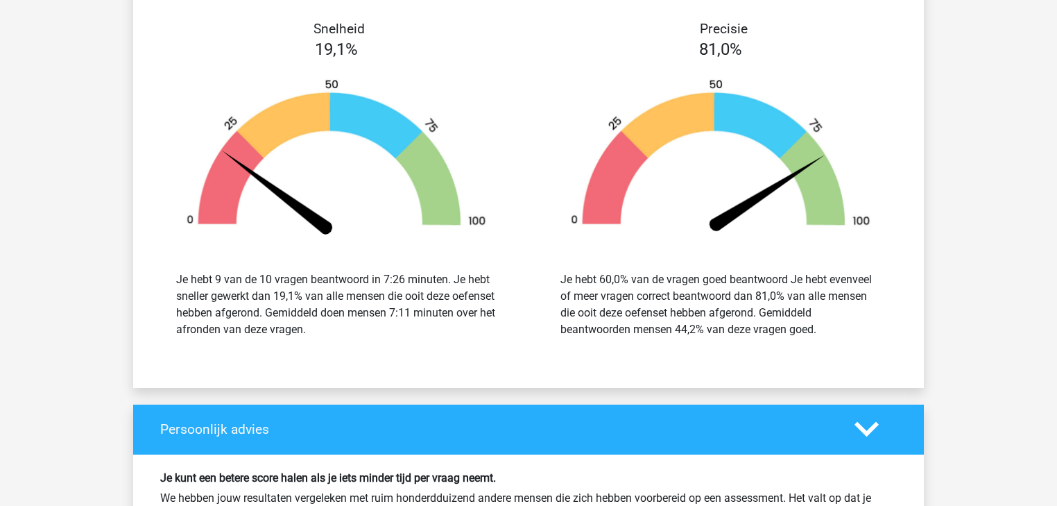
scroll to position [10430, 0]
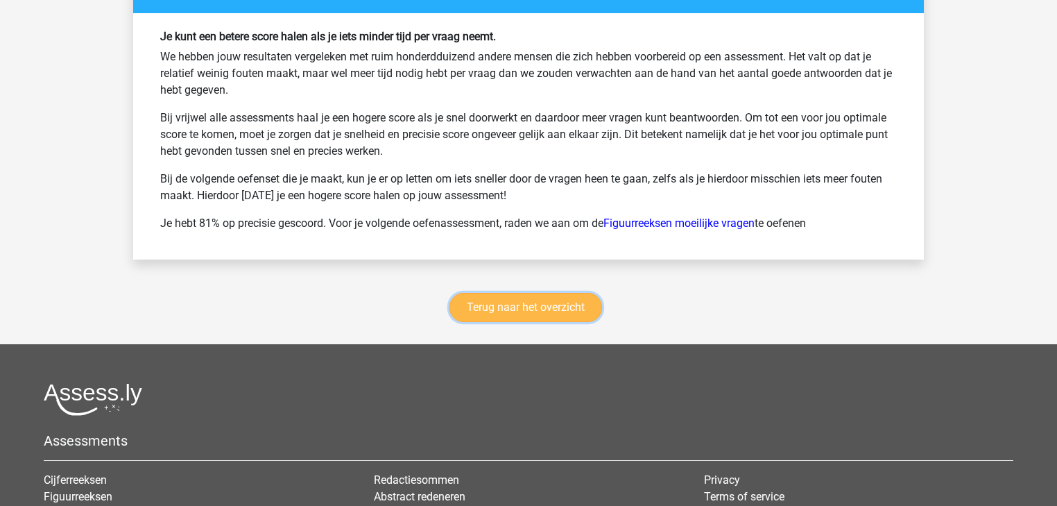
click at [563, 311] on link "Terug naar het overzicht" at bounding box center [525, 307] width 153 height 29
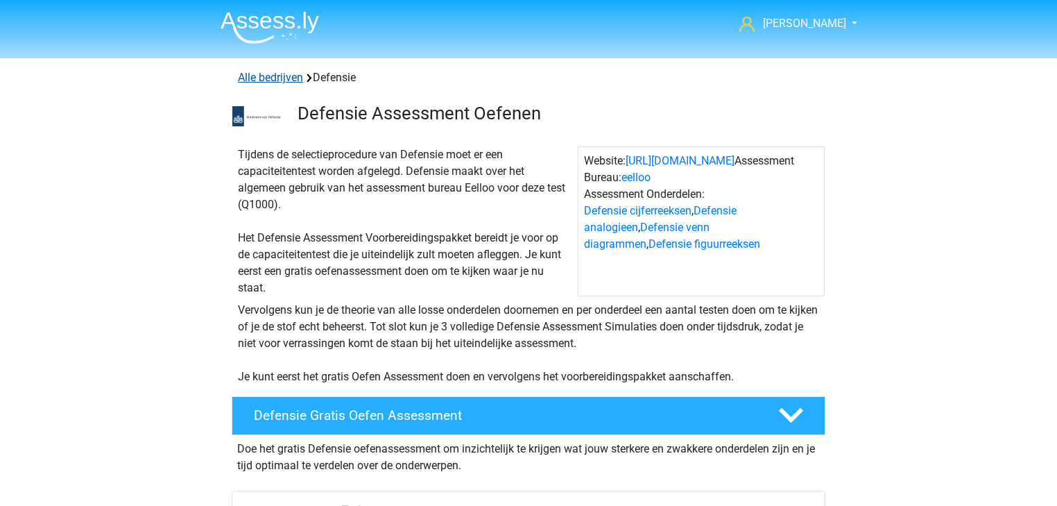
click at [263, 81] on link "Alle bedrijven" at bounding box center [270, 77] width 65 height 13
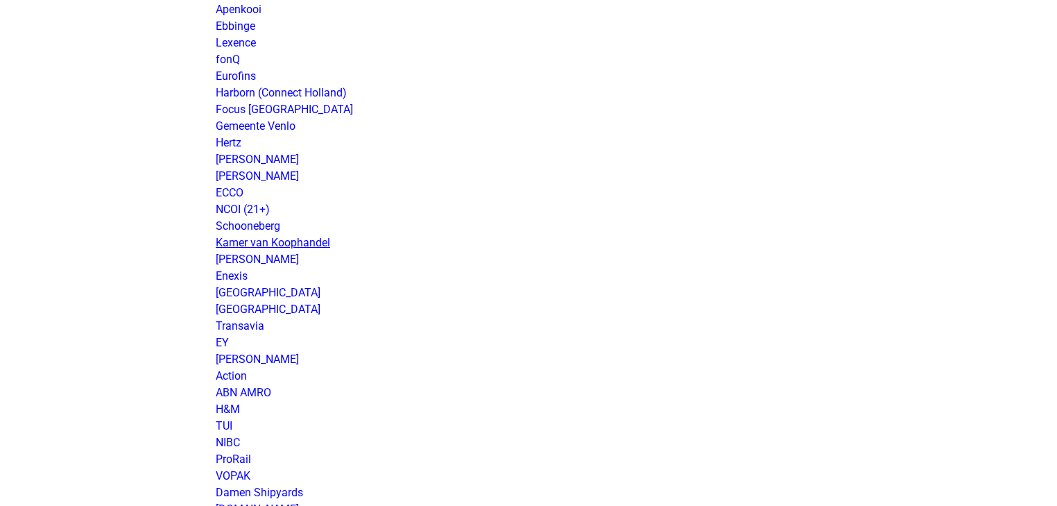
scroll to position [888, 0]
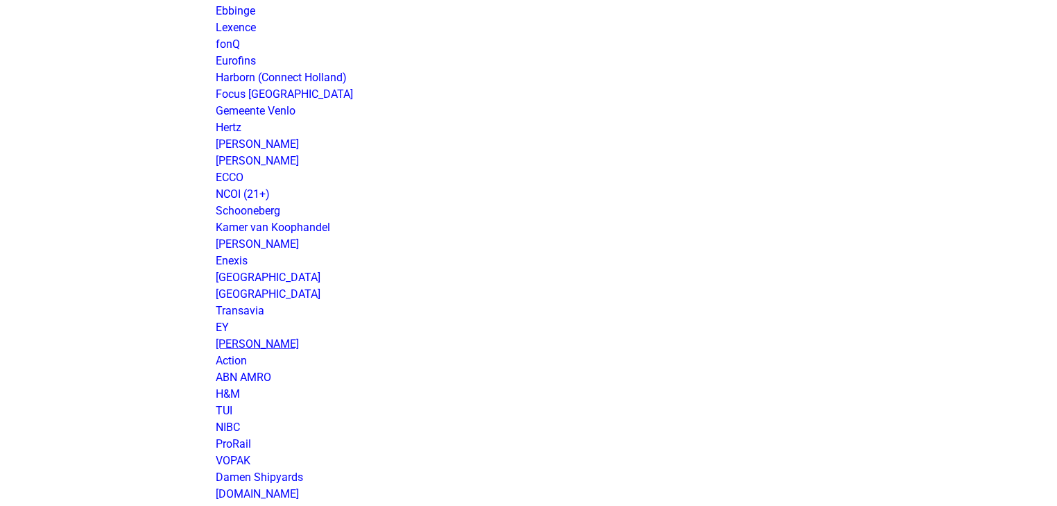
click at [251, 338] on link "[PERSON_NAME]" at bounding box center [257, 343] width 83 height 13
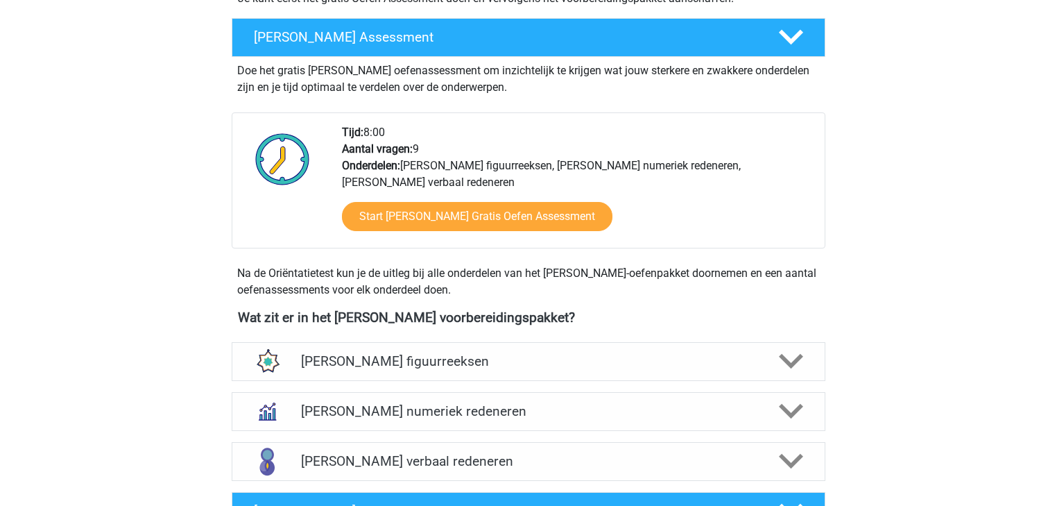
scroll to position [444, 0]
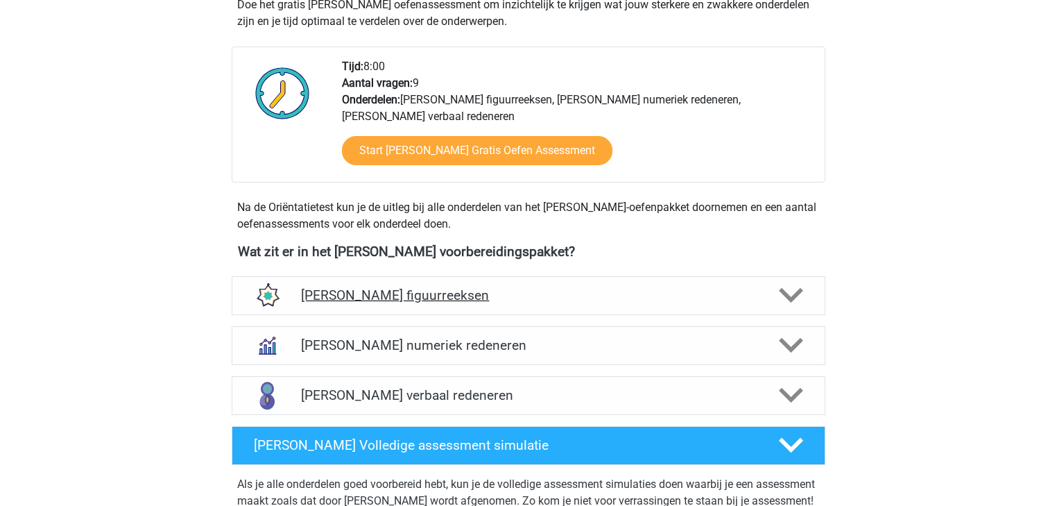
click at [361, 302] on h4 "Morgan Stanley figuurreeksen" at bounding box center [528, 295] width 454 height 16
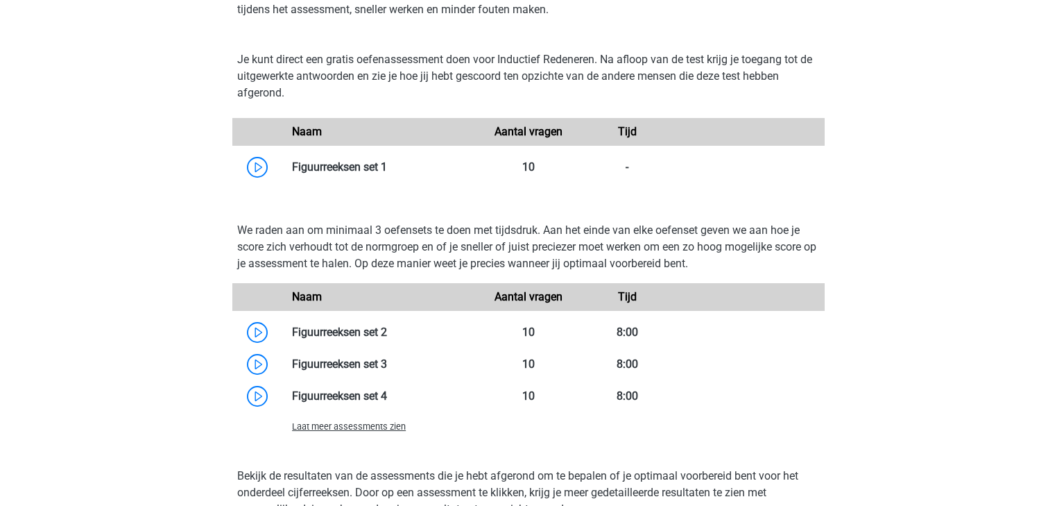
scroll to position [888, 0]
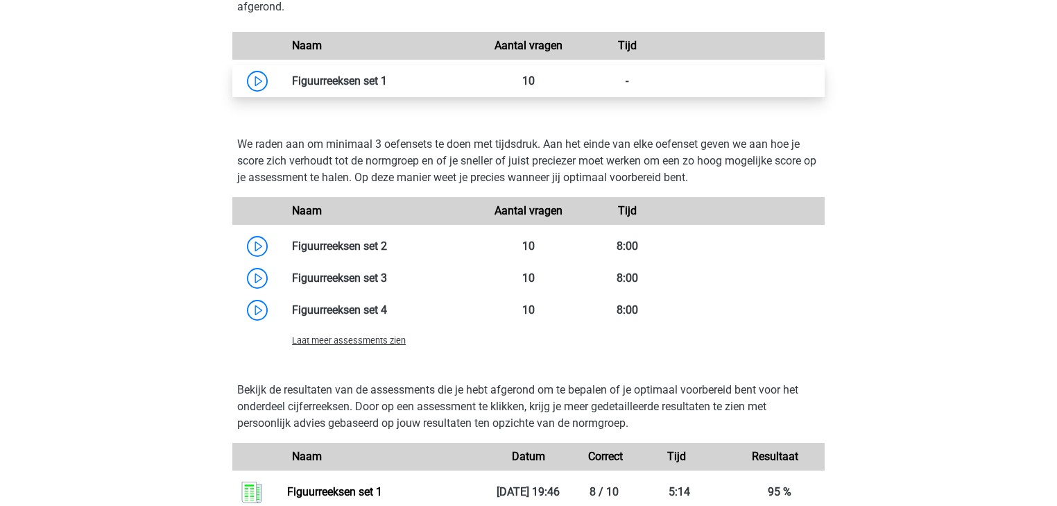
click at [387, 78] on link at bounding box center [387, 80] width 0 height 13
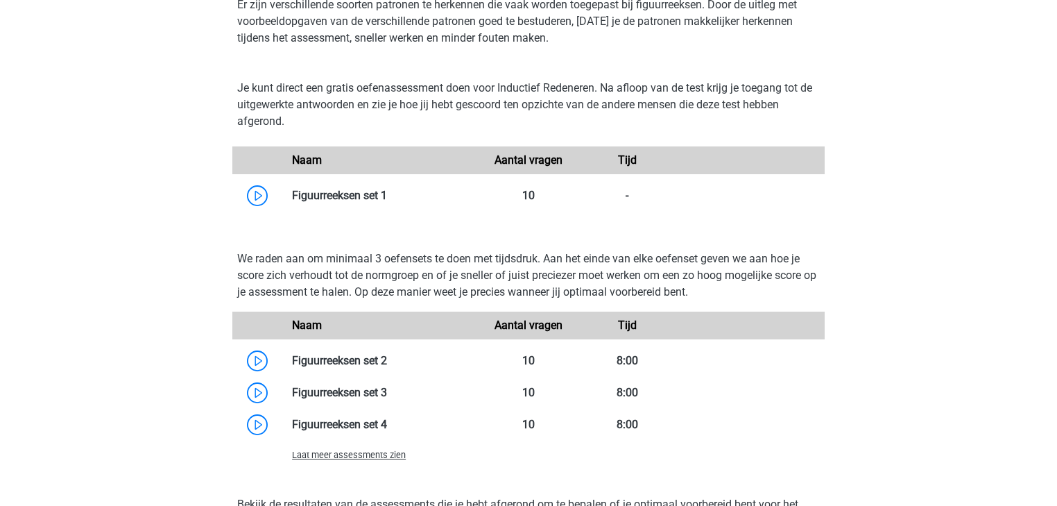
scroll to position [832, 0]
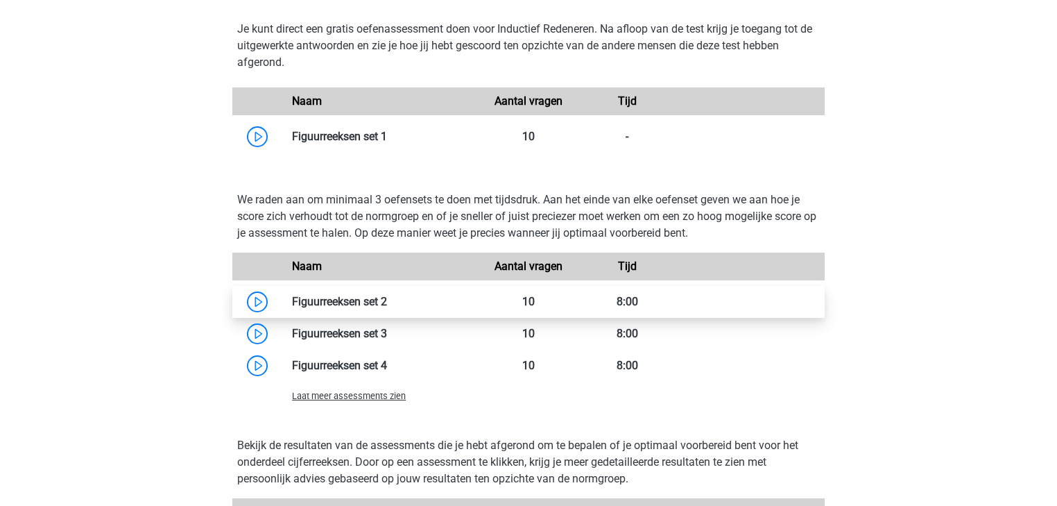
click at [387, 295] on link at bounding box center [387, 301] width 0 height 13
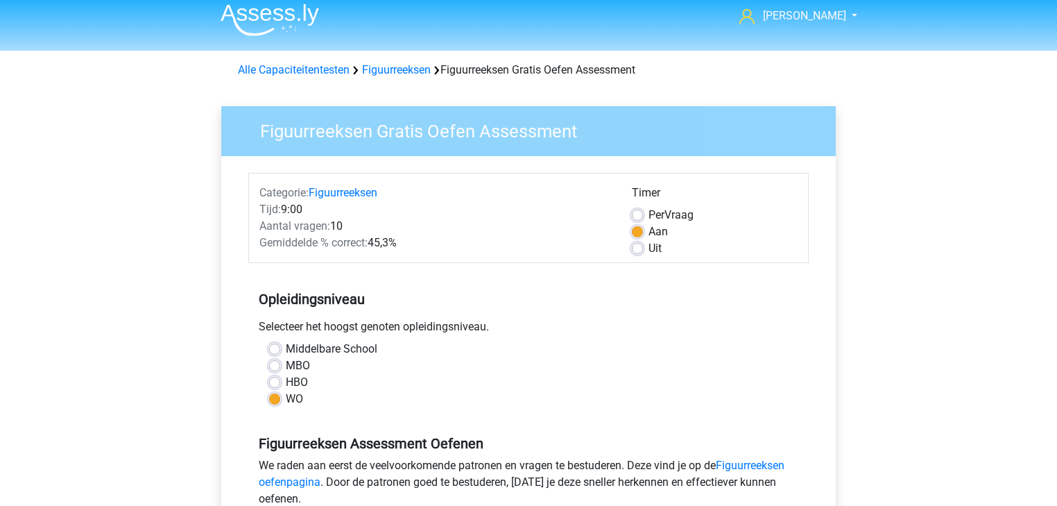
scroll to position [277, 0]
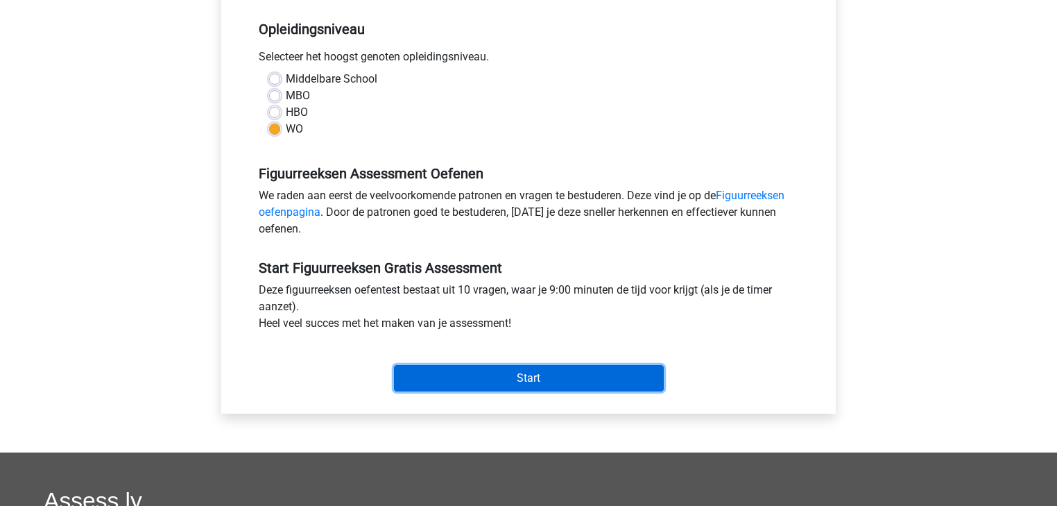
click at [610, 383] on input "Start" at bounding box center [529, 378] width 270 height 26
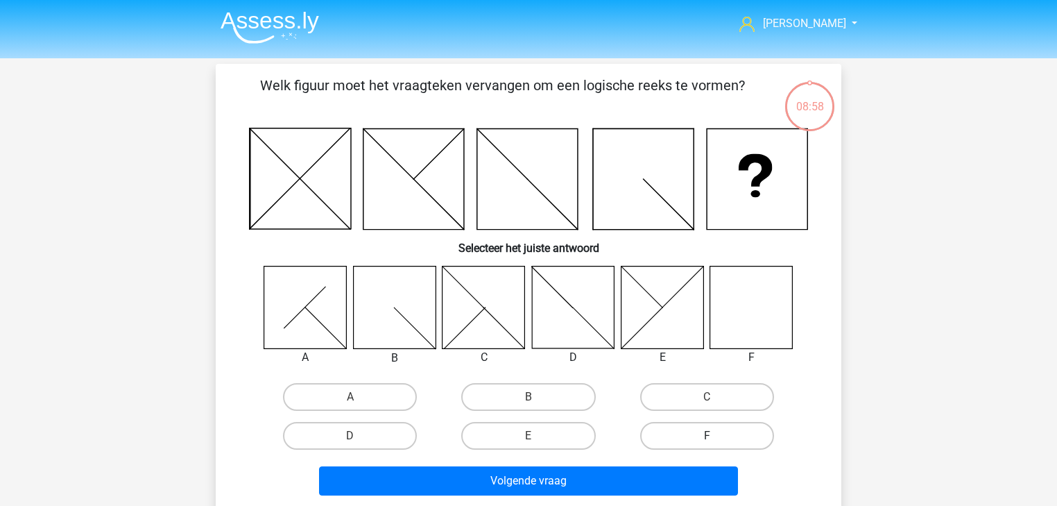
click at [703, 429] on label "F" at bounding box center [707, 436] width 134 height 28
click at [707, 435] on input "F" at bounding box center [711, 439] width 9 height 9
radio input "true"
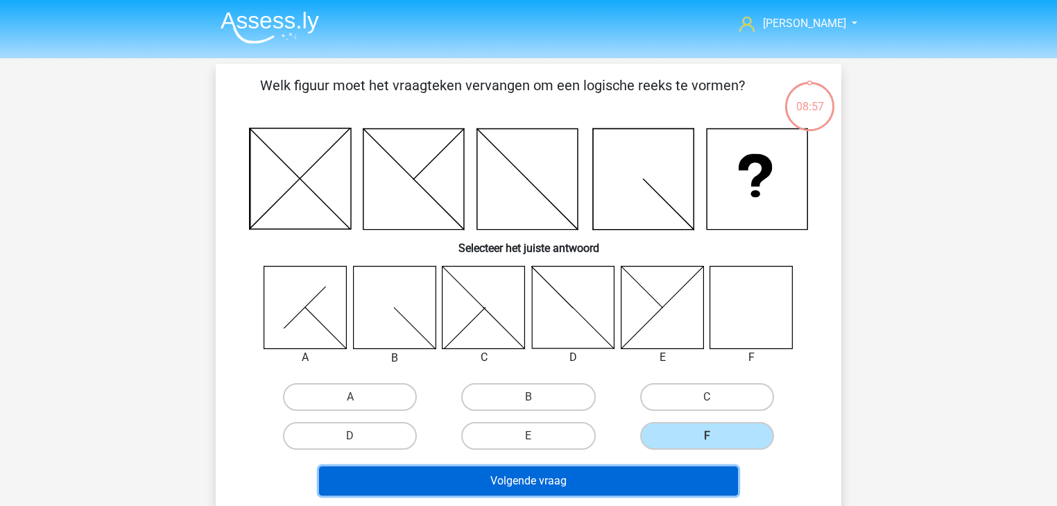
click at [657, 474] on button "Volgende vraag" at bounding box center [529, 480] width 420 height 29
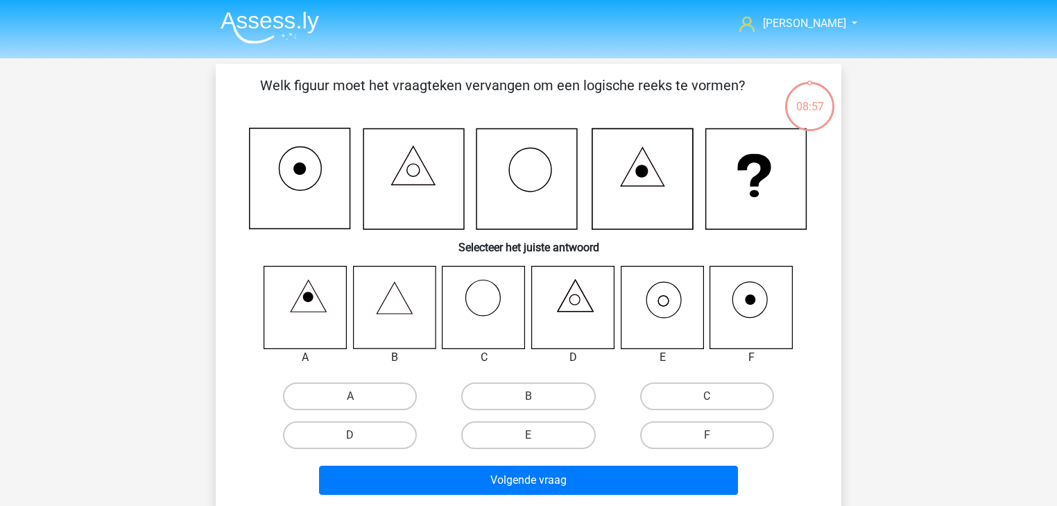
scroll to position [64, 0]
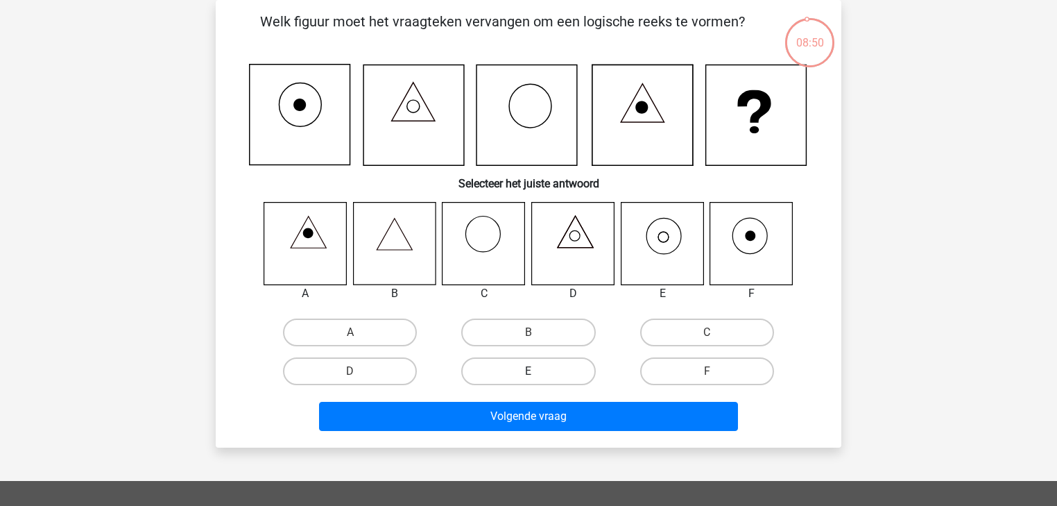
click at [482, 373] on label "E" at bounding box center [528, 371] width 134 height 28
click at [528, 373] on input "E" at bounding box center [532, 375] width 9 height 9
radio input "true"
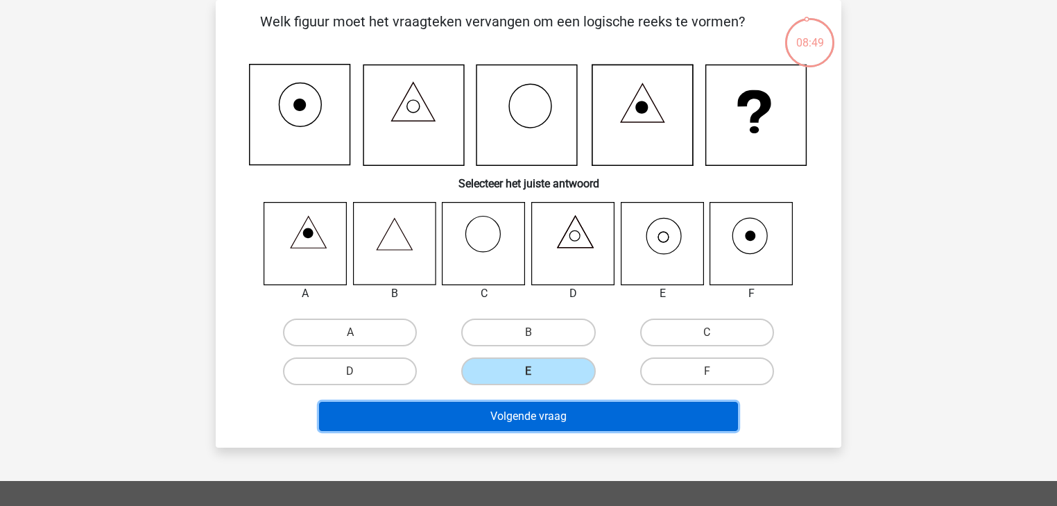
click at [458, 404] on button "Volgende vraag" at bounding box center [529, 416] width 420 height 29
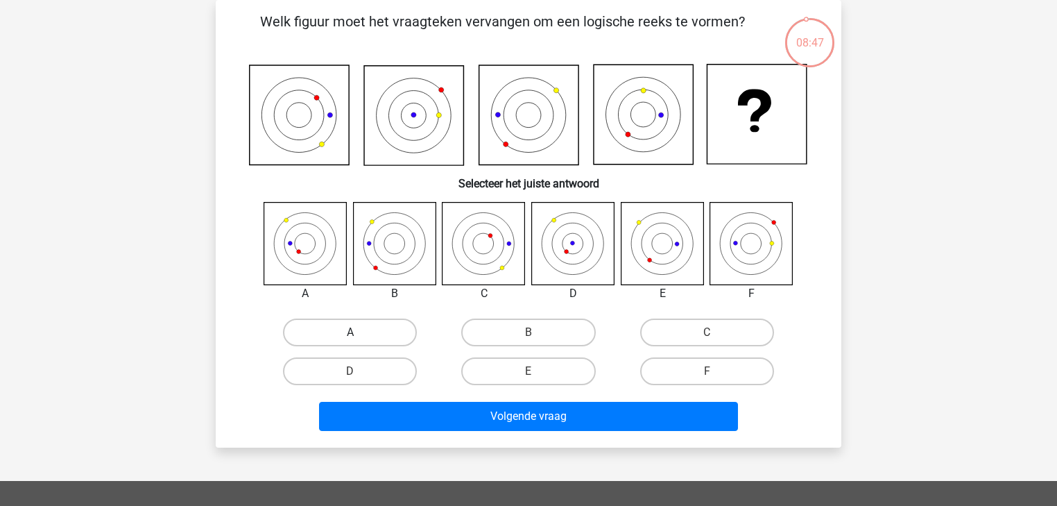
click at [389, 331] on label "A" at bounding box center [350, 332] width 134 height 28
click at [359, 332] on input "A" at bounding box center [354, 336] width 9 height 9
radio input "true"
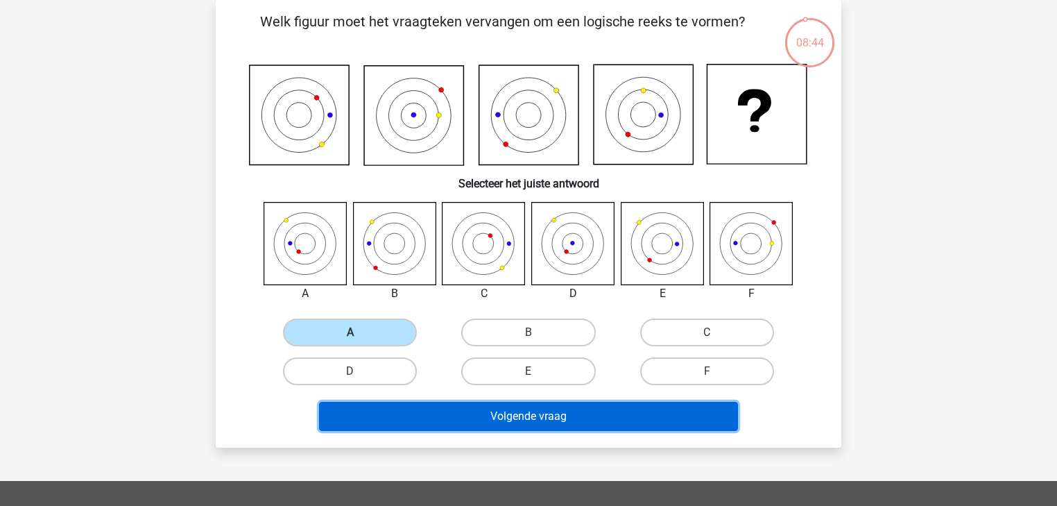
click at [410, 420] on button "Volgende vraag" at bounding box center [529, 416] width 420 height 29
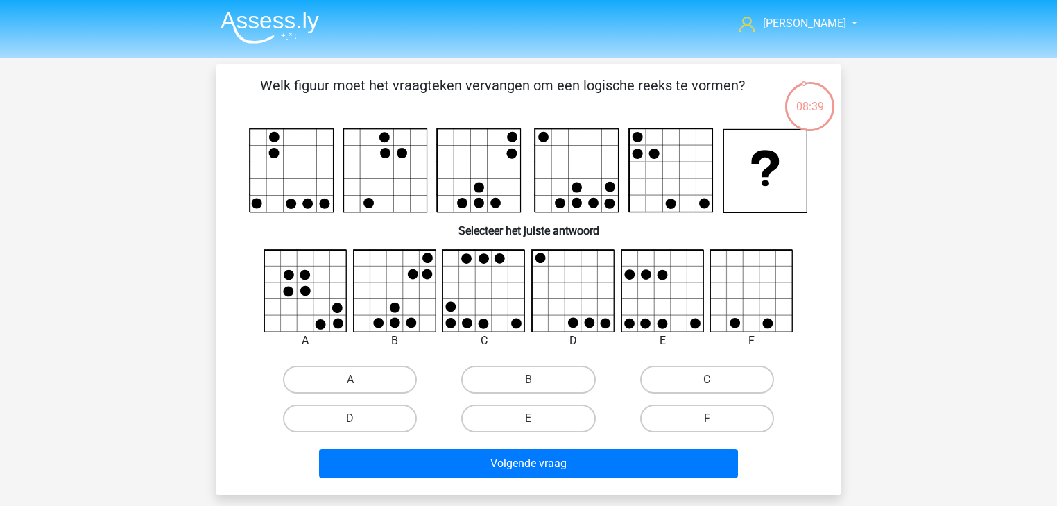
scroll to position [0, 0]
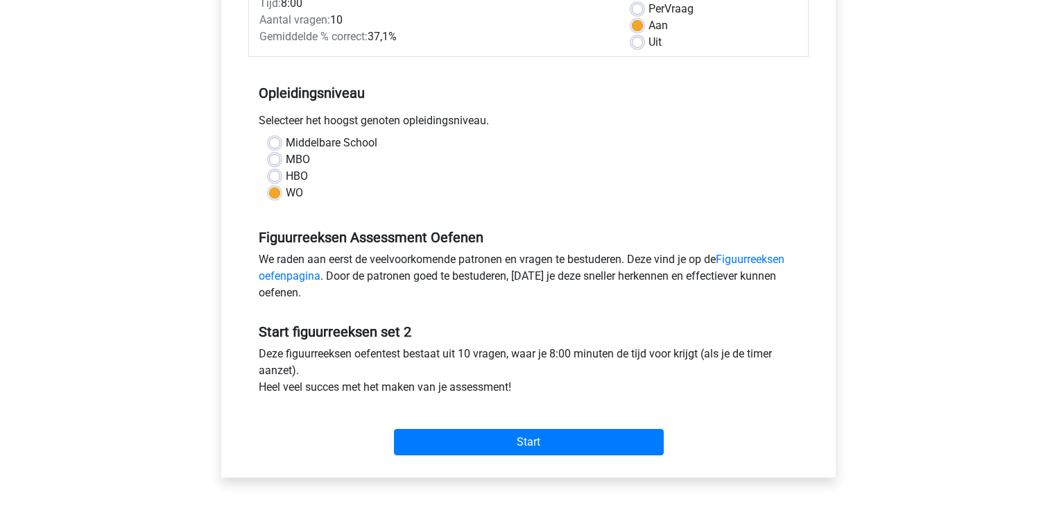
scroll to position [444, 0]
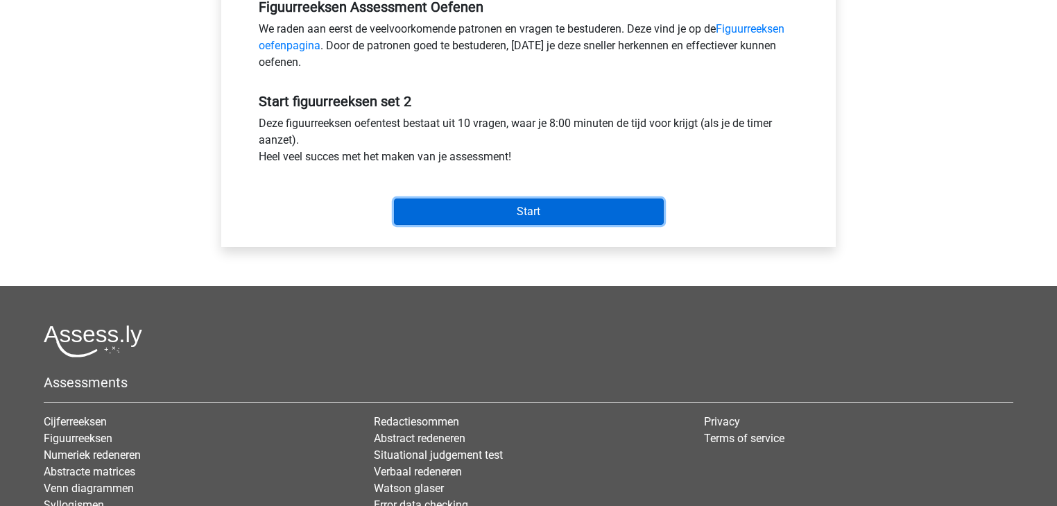
click at [440, 211] on input "Start" at bounding box center [529, 211] width 270 height 26
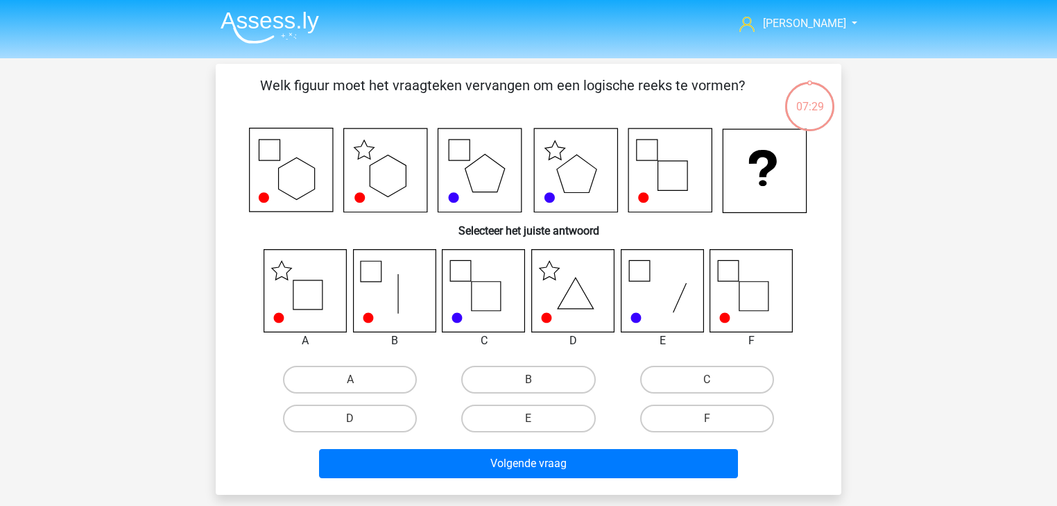
click at [293, 283] on icon at bounding box center [307, 294] width 29 height 29
click at [332, 383] on label "A" at bounding box center [350, 379] width 134 height 28
click at [350, 383] on input "A" at bounding box center [354, 383] width 9 height 9
radio input "true"
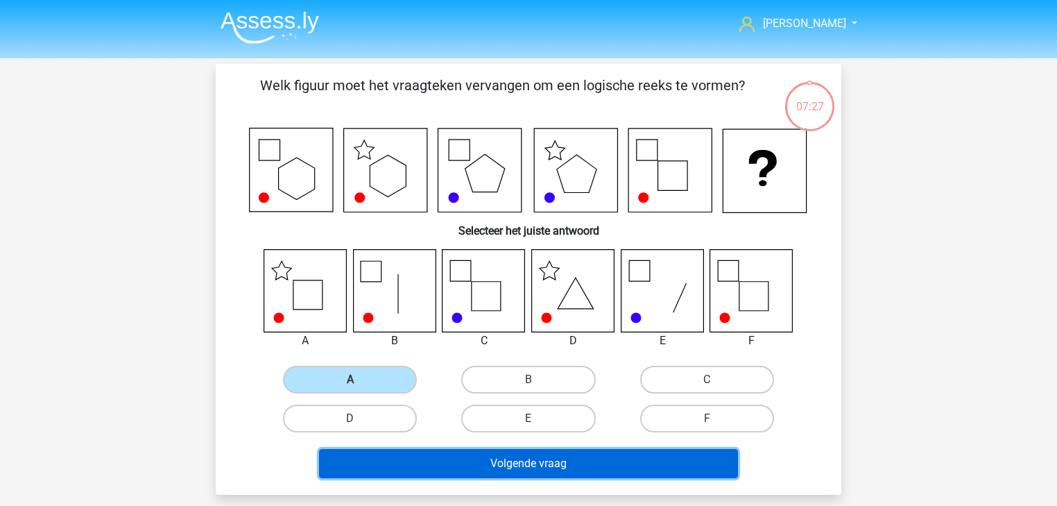
click at [379, 465] on button "Volgende vraag" at bounding box center [529, 463] width 420 height 29
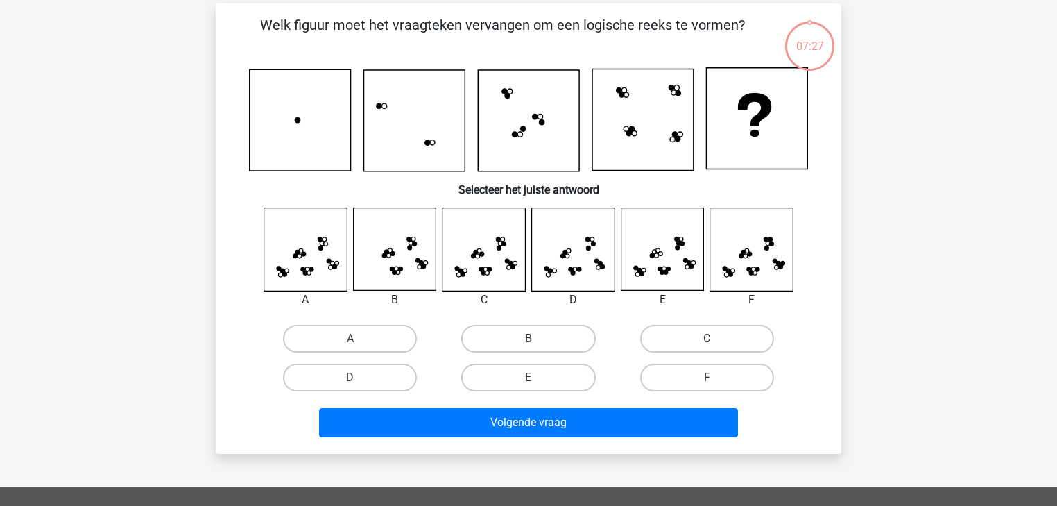
scroll to position [64, 0]
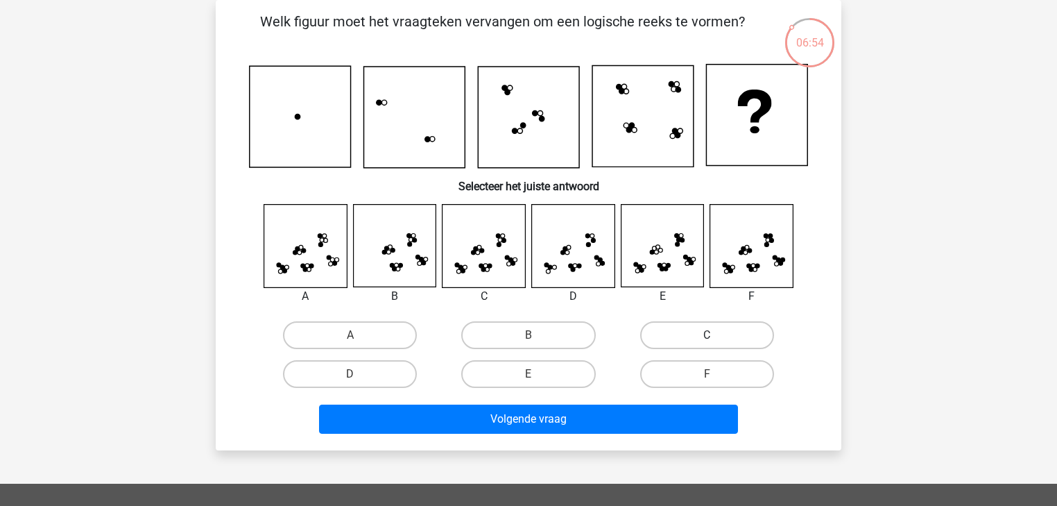
click at [680, 336] on label "C" at bounding box center [707, 335] width 134 height 28
click at [707, 336] on input "C" at bounding box center [711, 339] width 9 height 9
radio input "true"
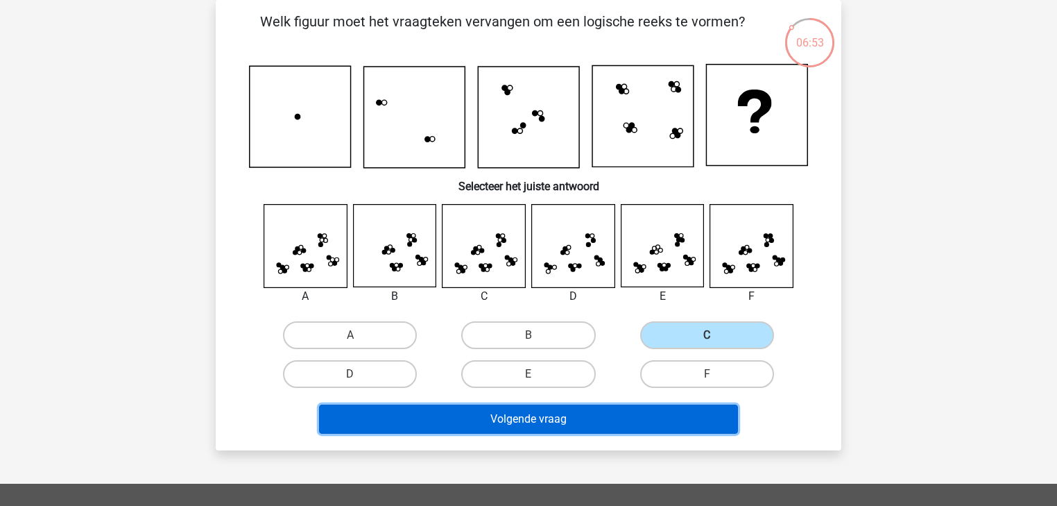
click at [585, 424] on button "Volgende vraag" at bounding box center [529, 418] width 420 height 29
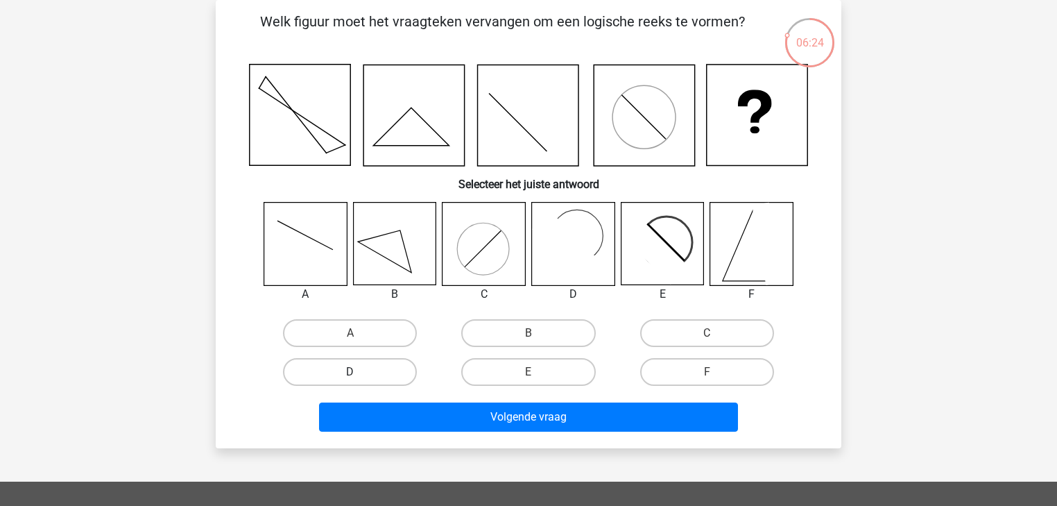
click at [379, 365] on label "D" at bounding box center [350, 372] width 134 height 28
click at [359, 372] on input "D" at bounding box center [354, 376] width 9 height 9
radio input "true"
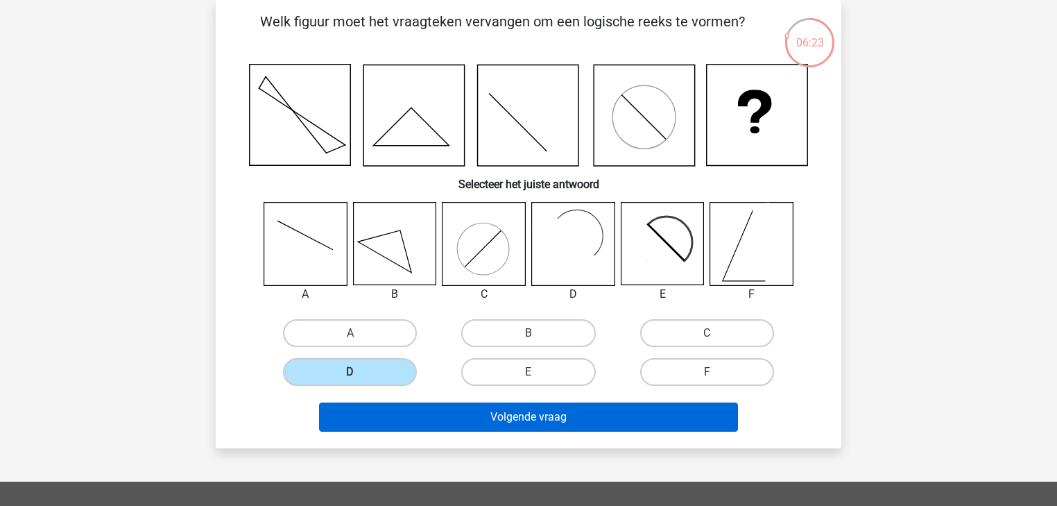
click at [378, 400] on div "Volgende vraag" at bounding box center [528, 414] width 581 height 46
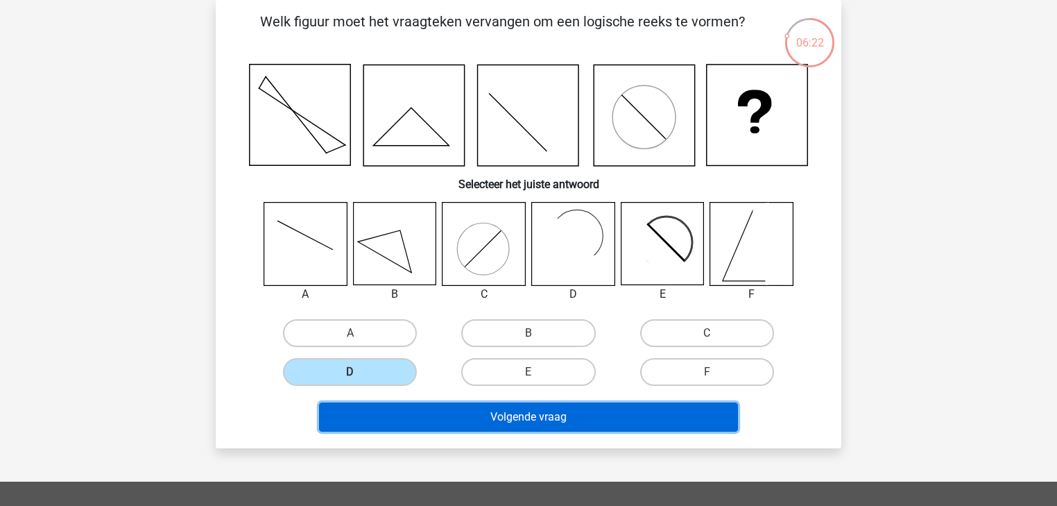
click at [403, 421] on button "Volgende vraag" at bounding box center [529, 416] width 420 height 29
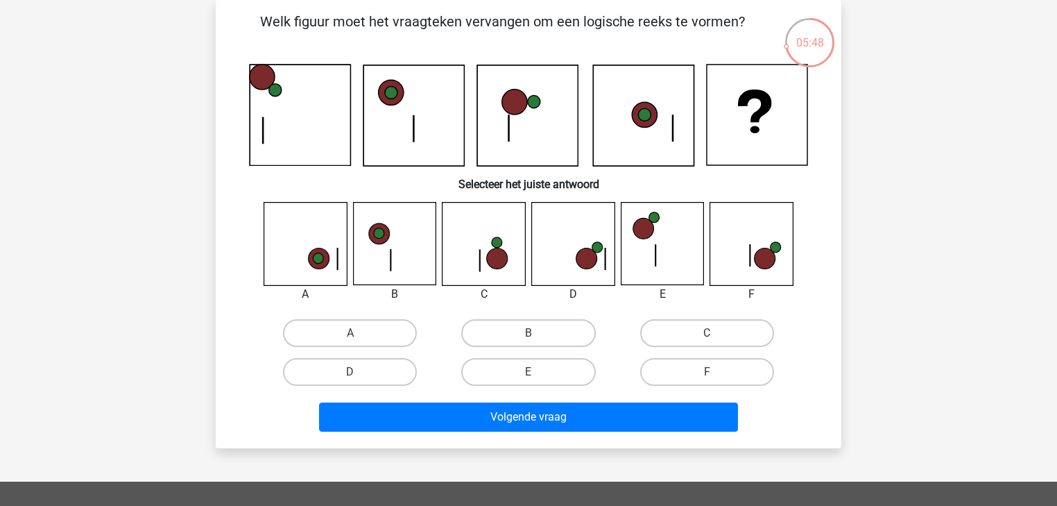
click at [709, 336] on input "C" at bounding box center [711, 337] width 9 height 9
radio input "true"
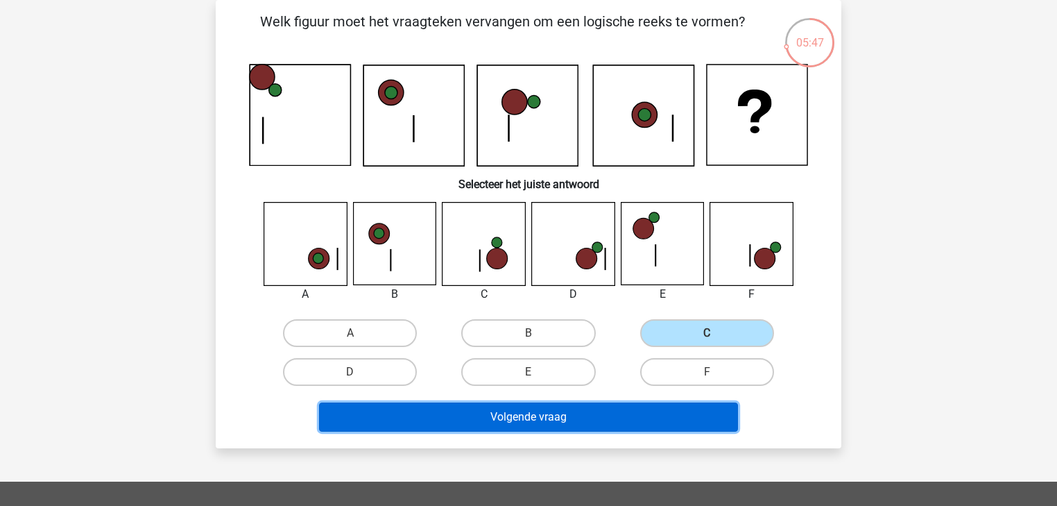
click at [602, 411] on button "Volgende vraag" at bounding box center [529, 416] width 420 height 29
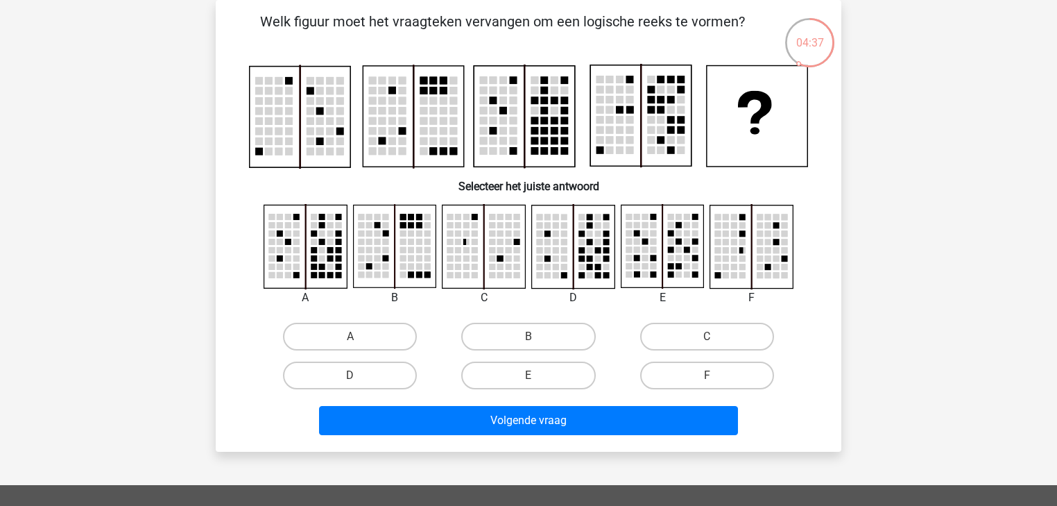
click at [313, 275] on rect at bounding box center [314, 275] width 6 height 6
click at [379, 343] on label "A" at bounding box center [350, 336] width 134 height 28
click at [359, 343] on input "A" at bounding box center [354, 340] width 9 height 9
radio input "true"
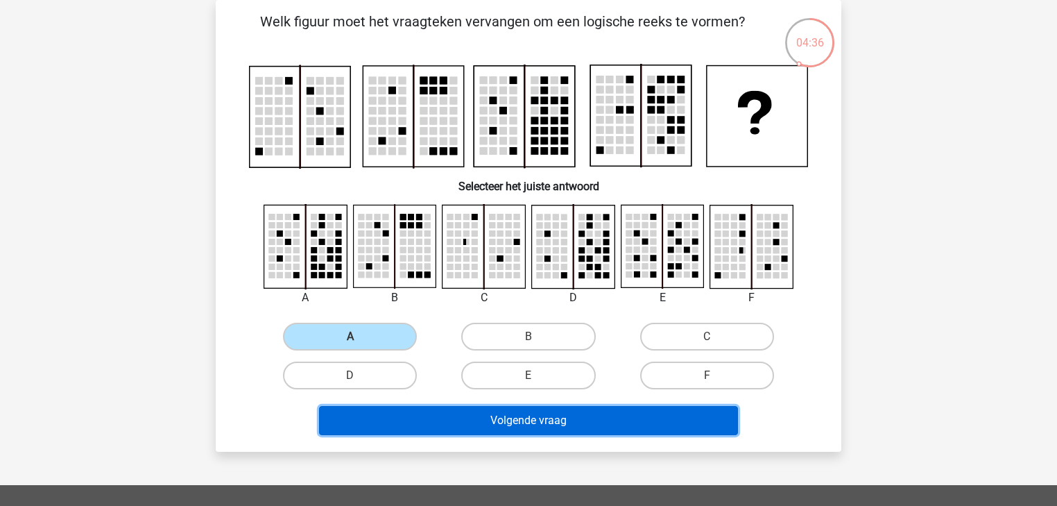
click at [451, 410] on button "Volgende vraag" at bounding box center [529, 420] width 420 height 29
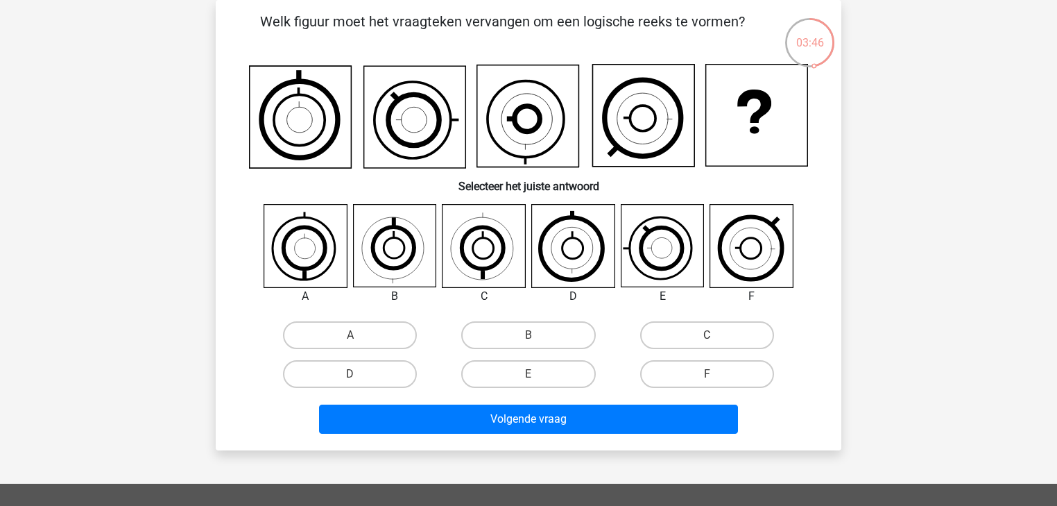
click at [534, 381] on input "E" at bounding box center [532, 378] width 9 height 9
radio input "true"
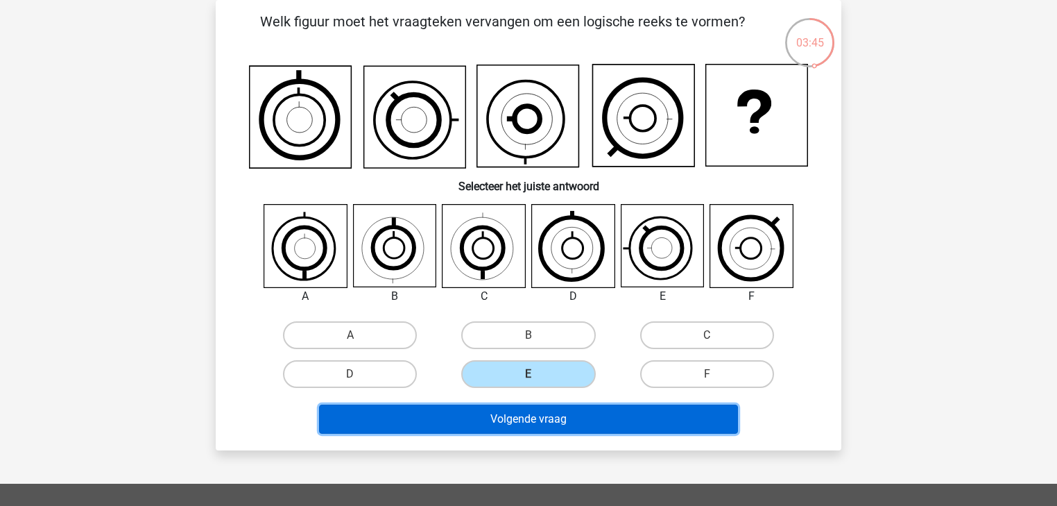
click at [522, 413] on button "Volgende vraag" at bounding box center [529, 418] width 420 height 29
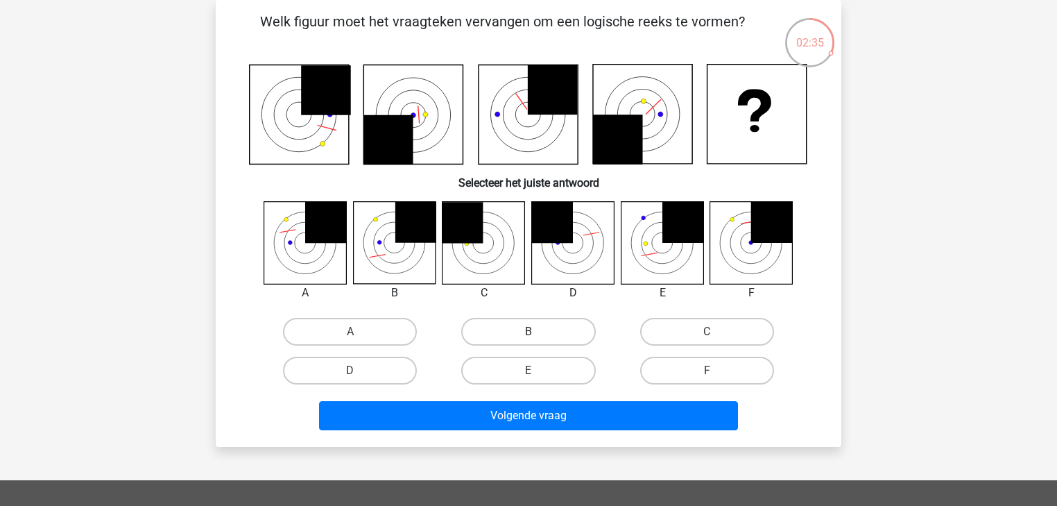
click at [478, 325] on label "B" at bounding box center [528, 332] width 134 height 28
click at [528, 331] on input "B" at bounding box center [532, 335] width 9 height 9
radio input "true"
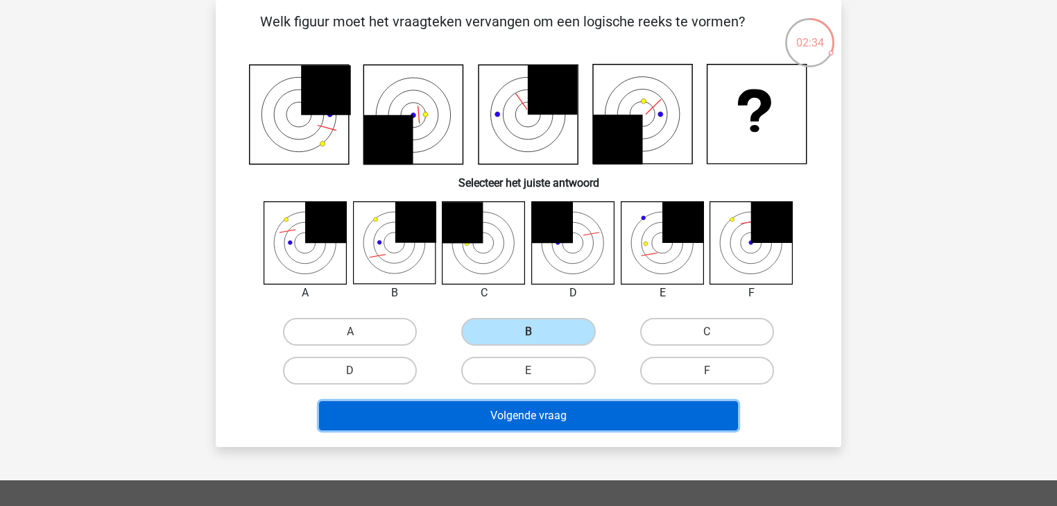
click at [513, 419] on button "Volgende vraag" at bounding box center [529, 415] width 420 height 29
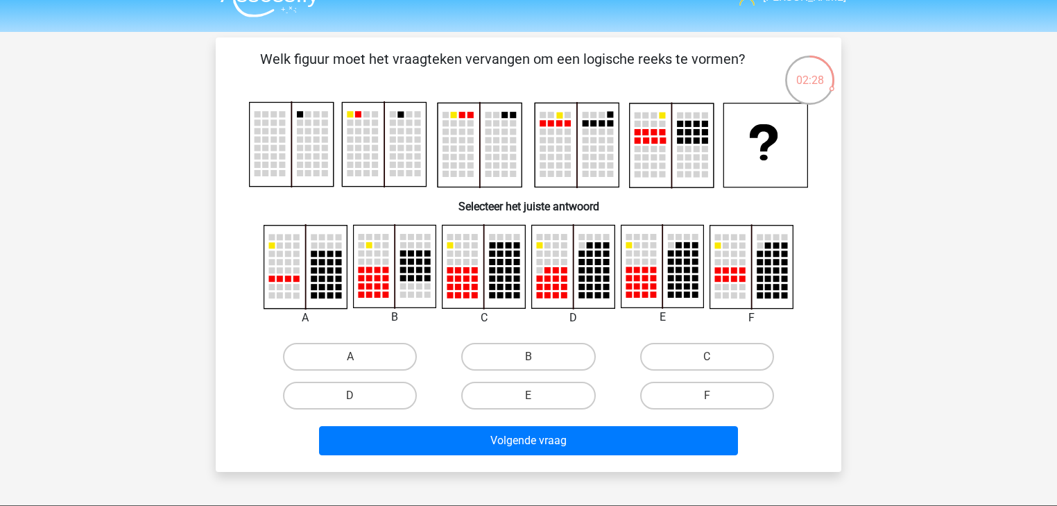
scroll to position [8, 0]
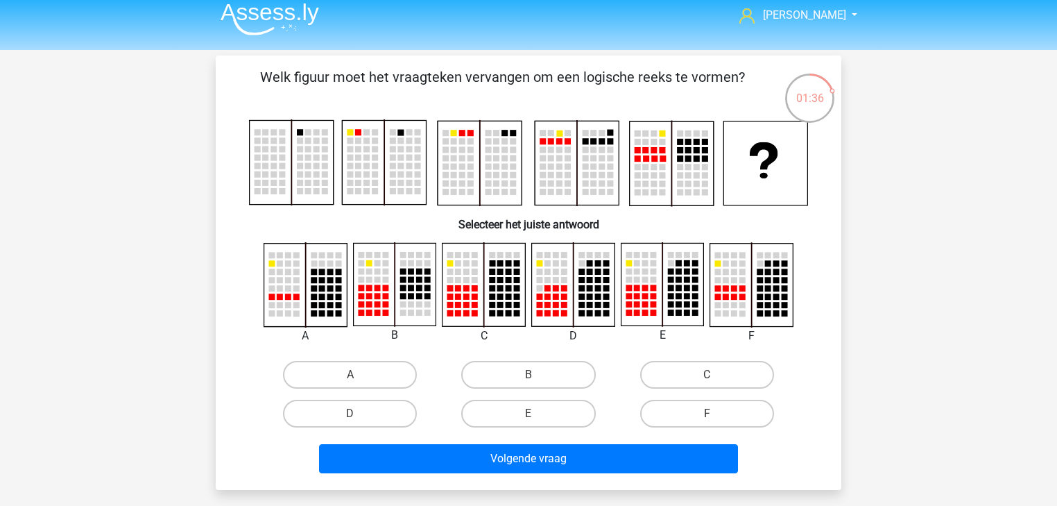
click at [707, 376] on input "C" at bounding box center [711, 378] width 9 height 9
radio input "true"
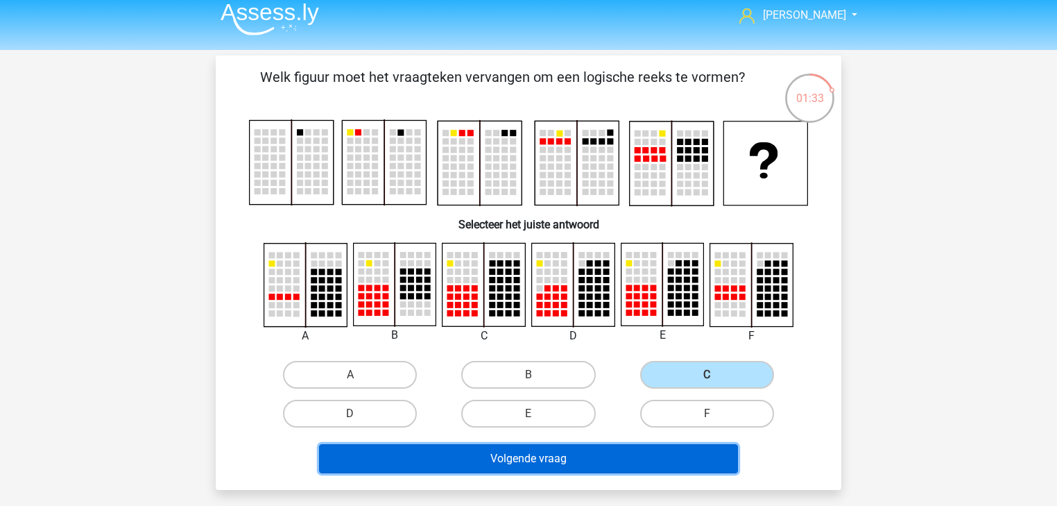
click at [608, 469] on button "Volgende vraag" at bounding box center [529, 458] width 420 height 29
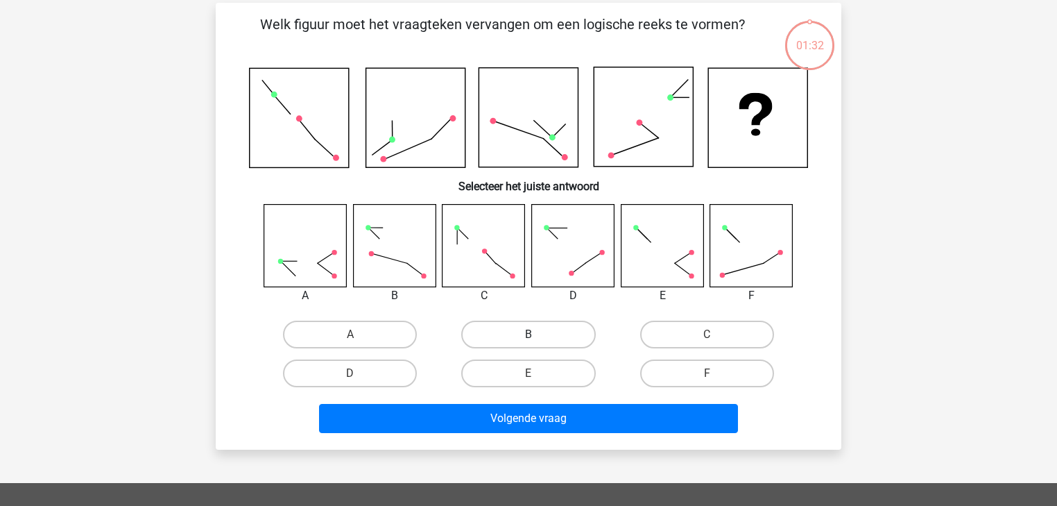
scroll to position [64, 0]
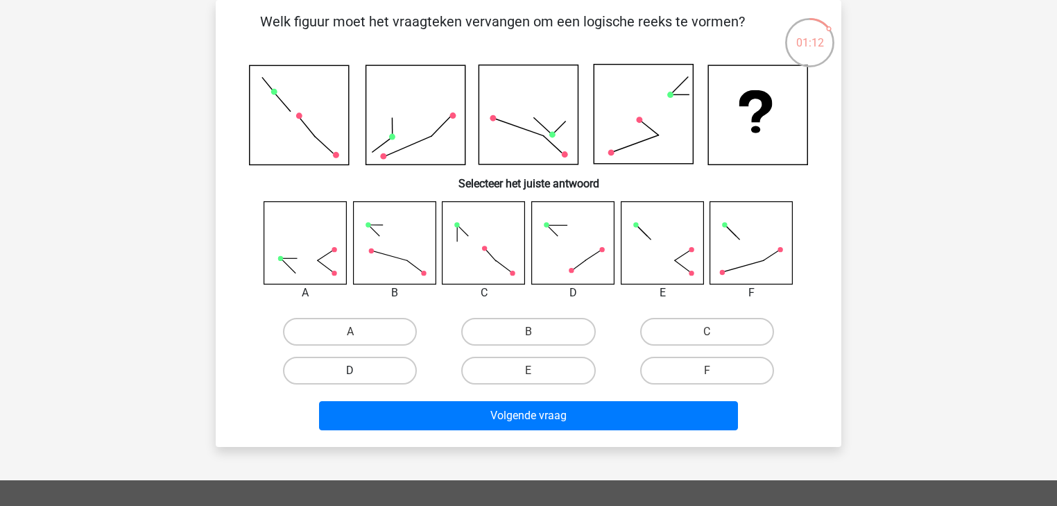
drag, startPoint x: 370, startPoint y: 368, endPoint x: 377, endPoint y: 377, distance: 11.0
click at [370, 370] on label "D" at bounding box center [350, 370] width 134 height 28
click at [359, 370] on input "D" at bounding box center [354, 374] width 9 height 9
radio input "true"
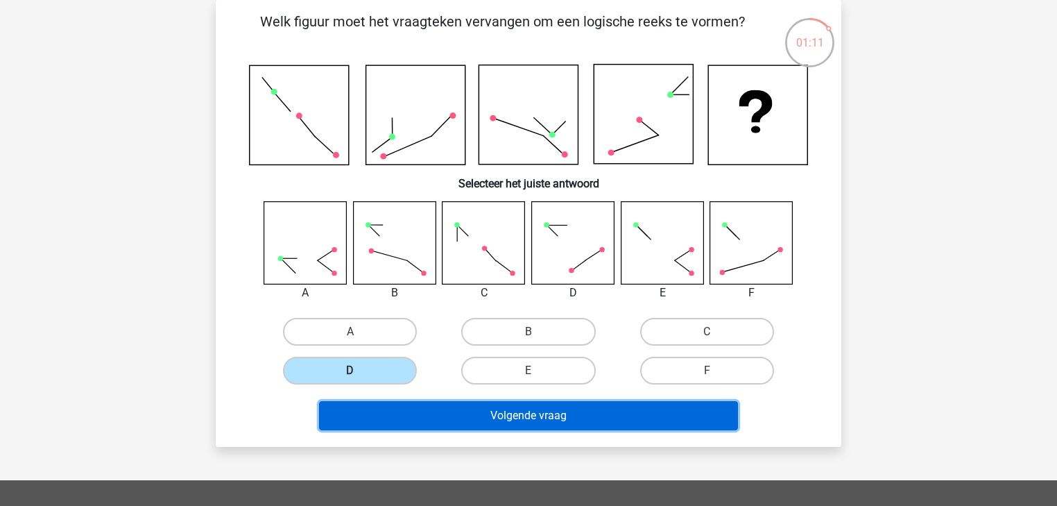
click at [416, 401] on button "Volgende vraag" at bounding box center [529, 415] width 420 height 29
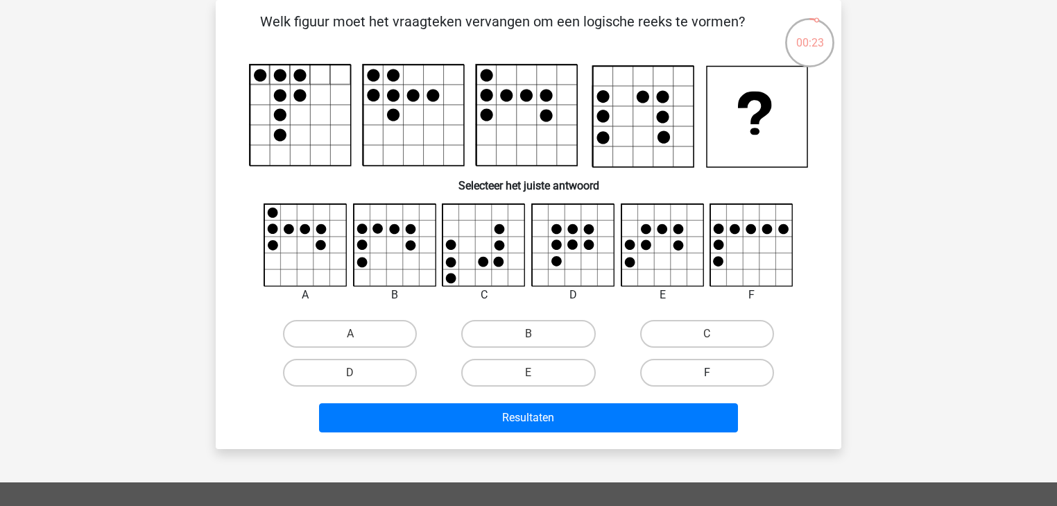
click at [681, 372] on label "F" at bounding box center [707, 373] width 134 height 28
click at [707, 372] on input "F" at bounding box center [711, 376] width 9 height 9
radio input "true"
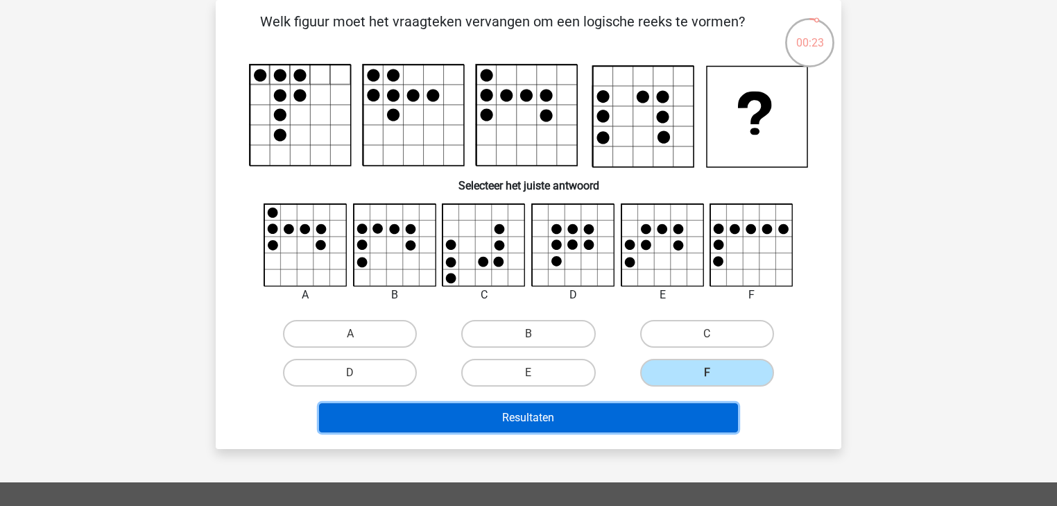
click at [605, 429] on button "Resultaten" at bounding box center [529, 417] width 420 height 29
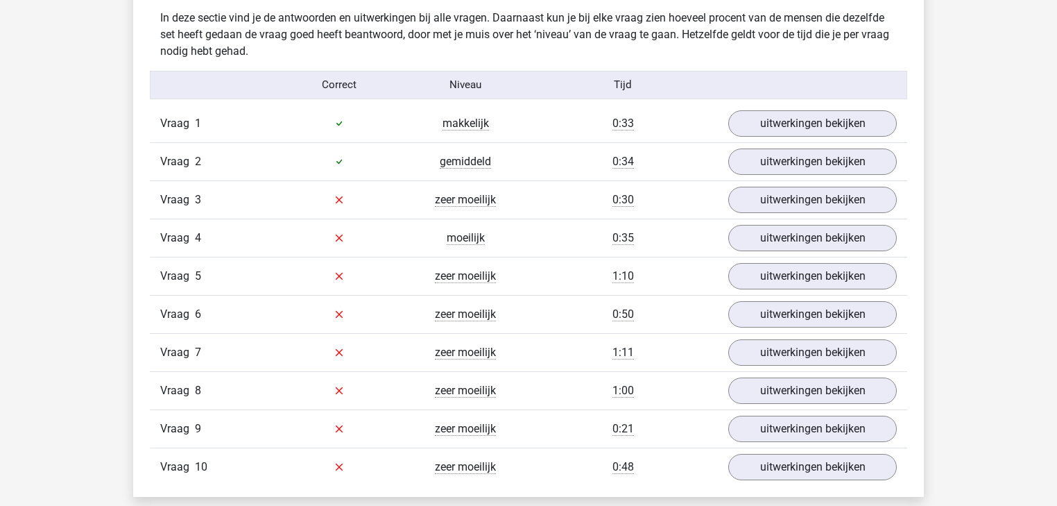
scroll to position [888, 0]
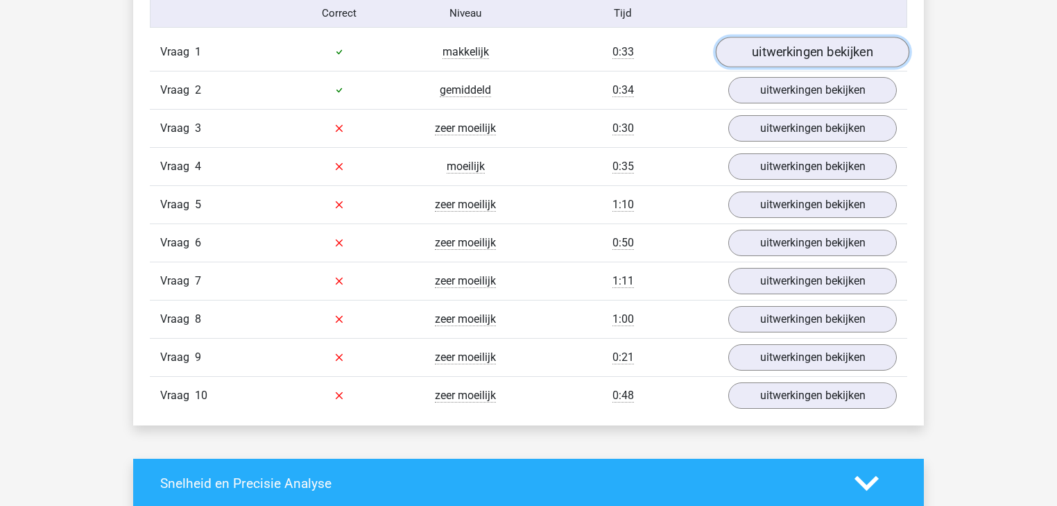
click at [809, 50] on link "uitwerkingen bekijken" at bounding box center [812, 52] width 193 height 31
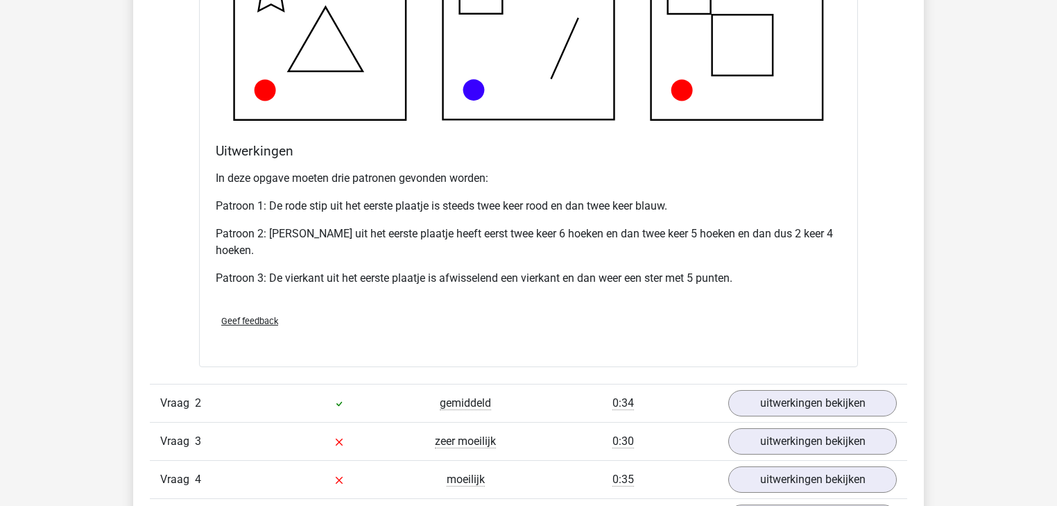
scroll to position [1609, 0]
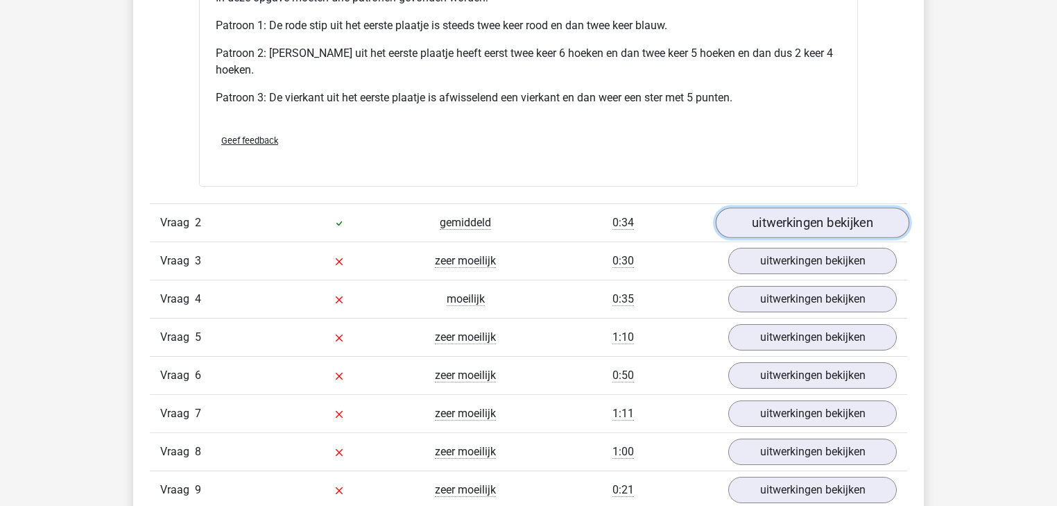
click at [782, 227] on link "uitwerkingen bekijken" at bounding box center [812, 222] width 193 height 31
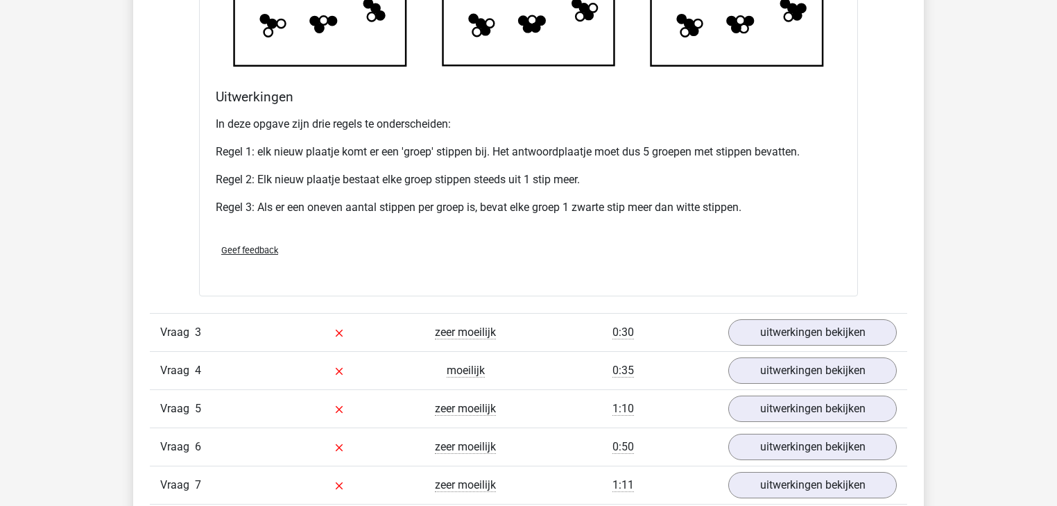
scroll to position [2496, 0]
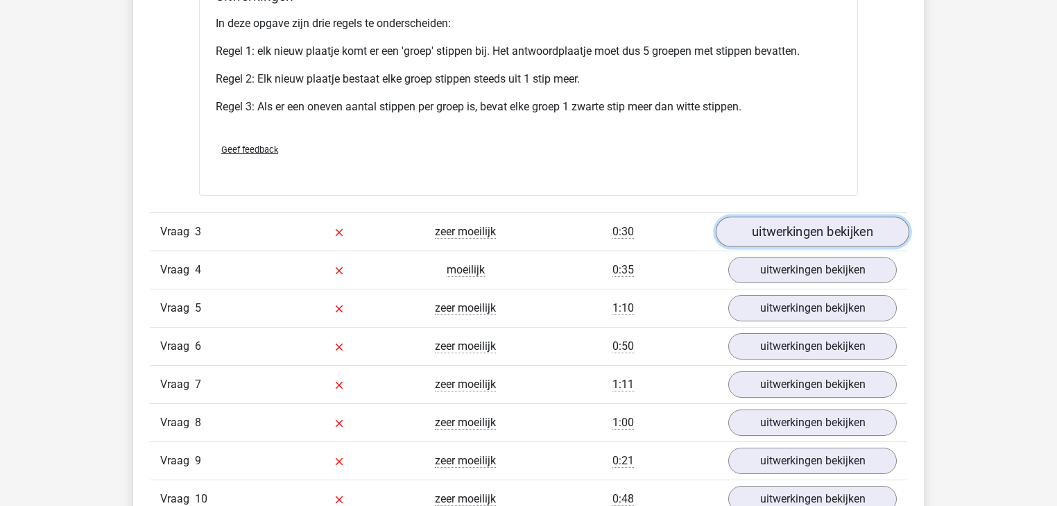
click at [784, 223] on link "uitwerkingen bekijken" at bounding box center [812, 232] width 193 height 31
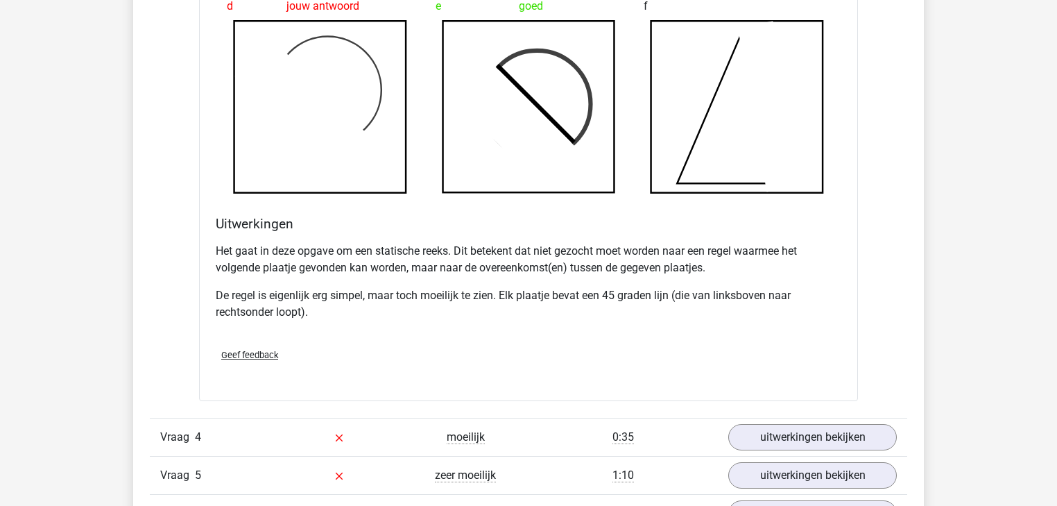
scroll to position [3384, 0]
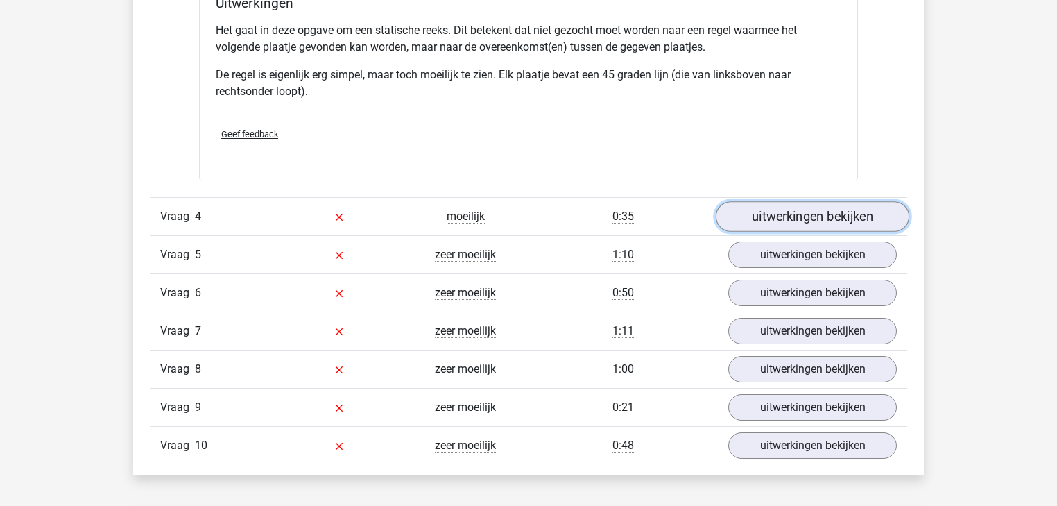
click at [783, 221] on link "uitwerkingen bekijken" at bounding box center [812, 216] width 193 height 31
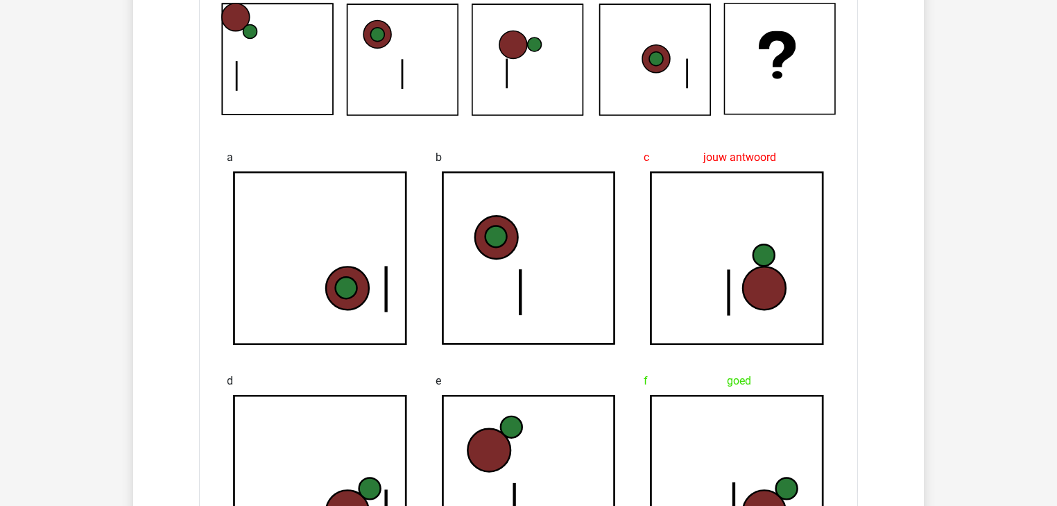
scroll to position [3606, 0]
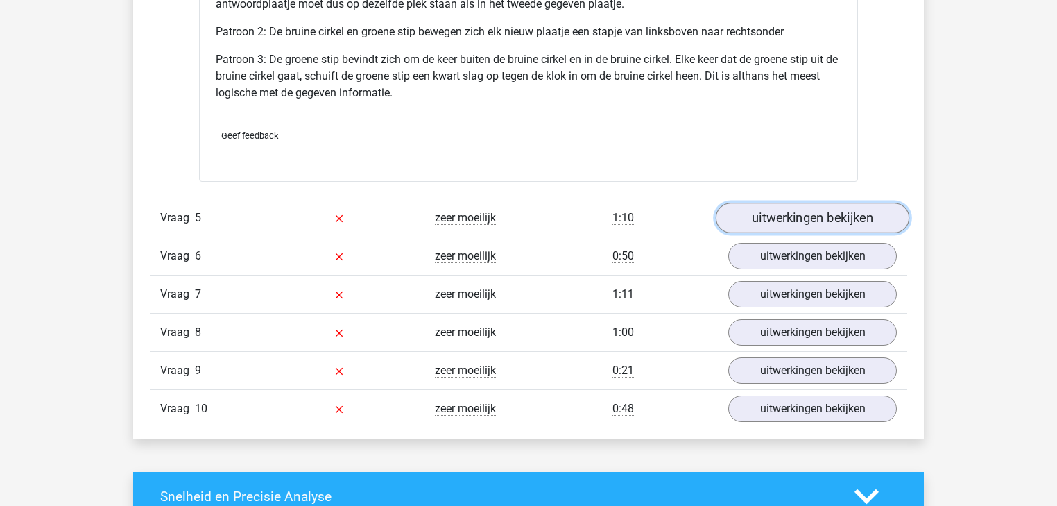
click at [849, 216] on link "uitwerkingen bekijken" at bounding box center [812, 217] width 193 height 31
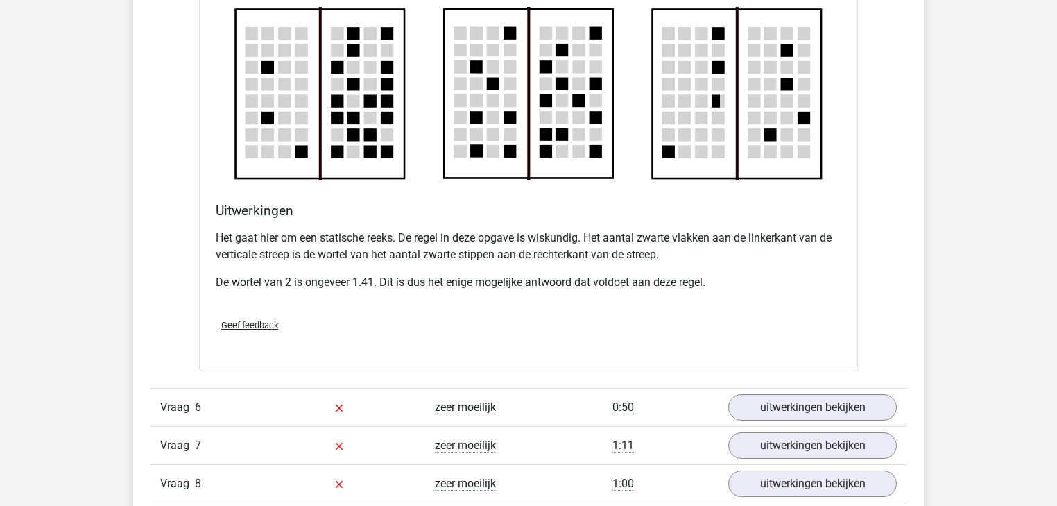
scroll to position [5270, 0]
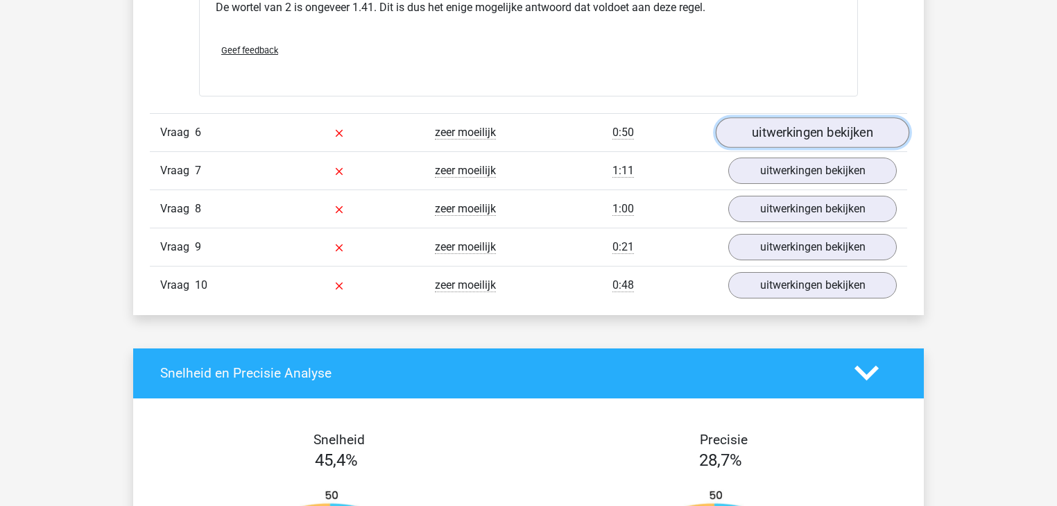
click at [831, 125] on link "uitwerkingen bekijken" at bounding box center [812, 132] width 193 height 31
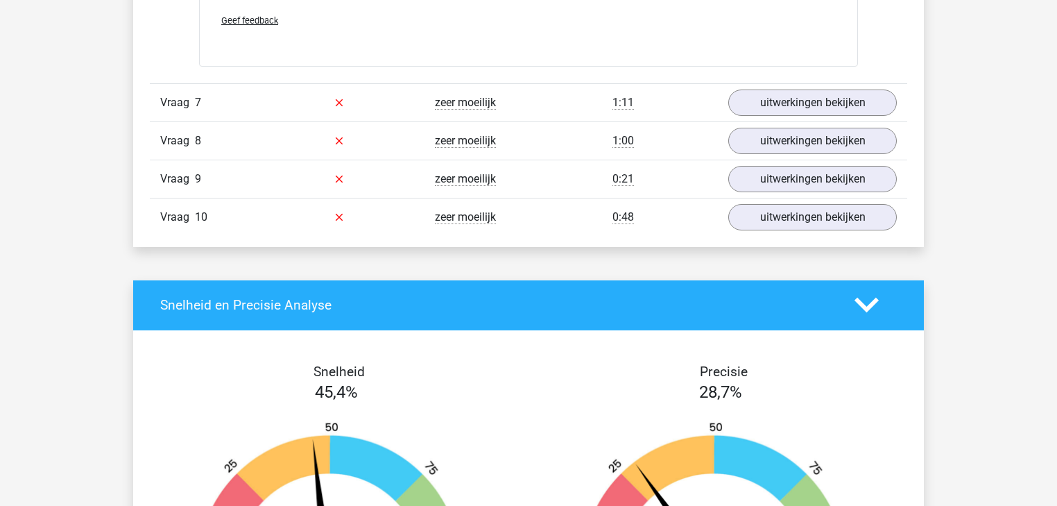
scroll to position [6269, 0]
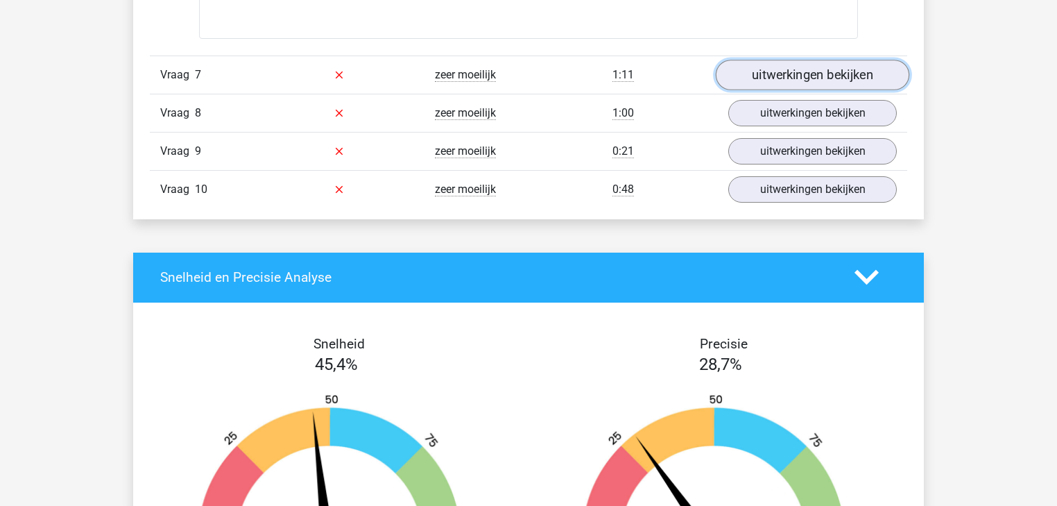
click at [880, 74] on link "uitwerkingen bekijken" at bounding box center [812, 75] width 193 height 31
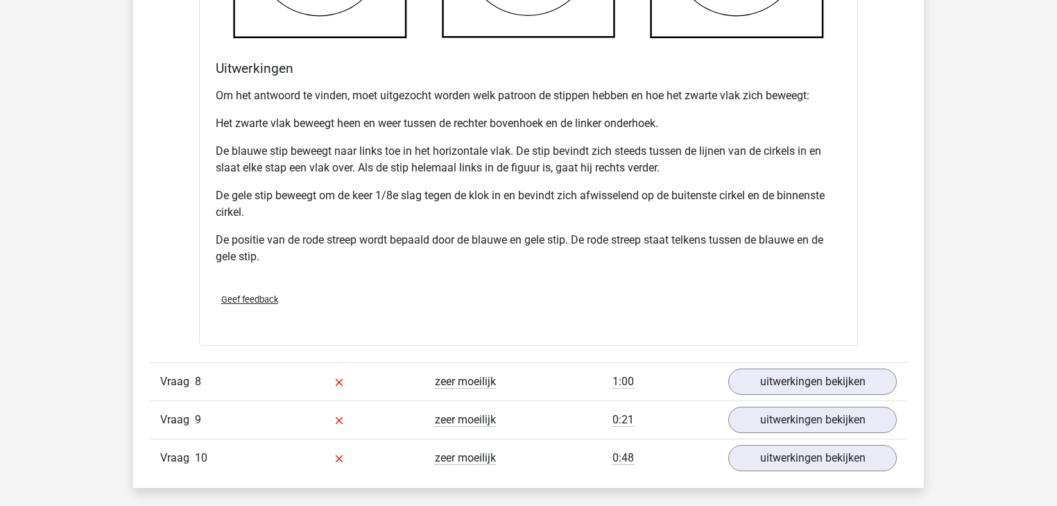
scroll to position [6990, 0]
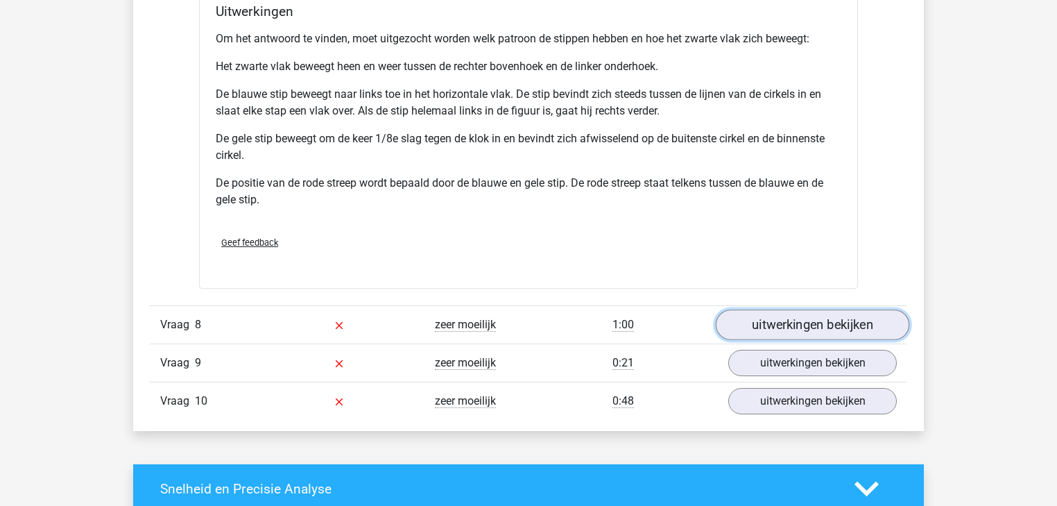
click at [779, 309] on link "uitwerkingen bekijken" at bounding box center [812, 324] width 193 height 31
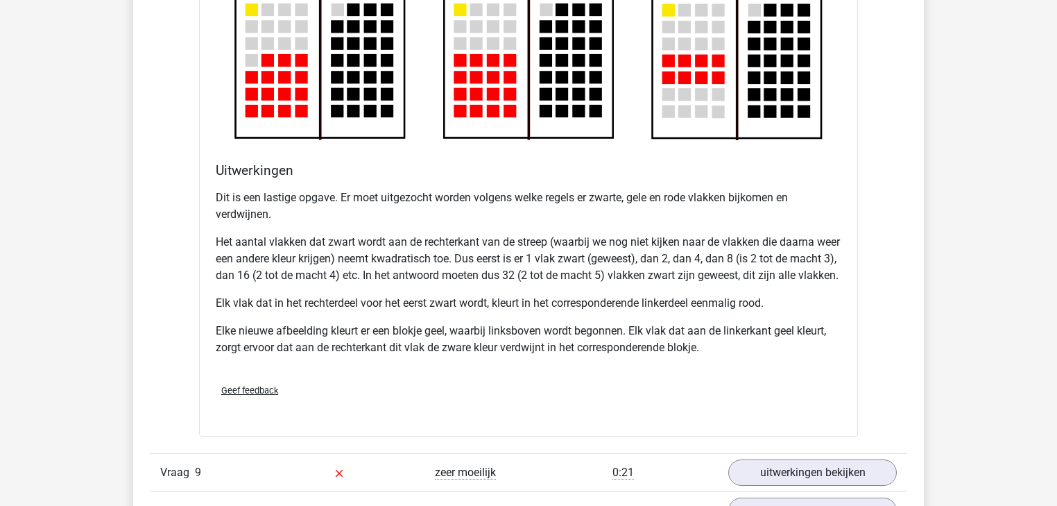
scroll to position [8100, 0]
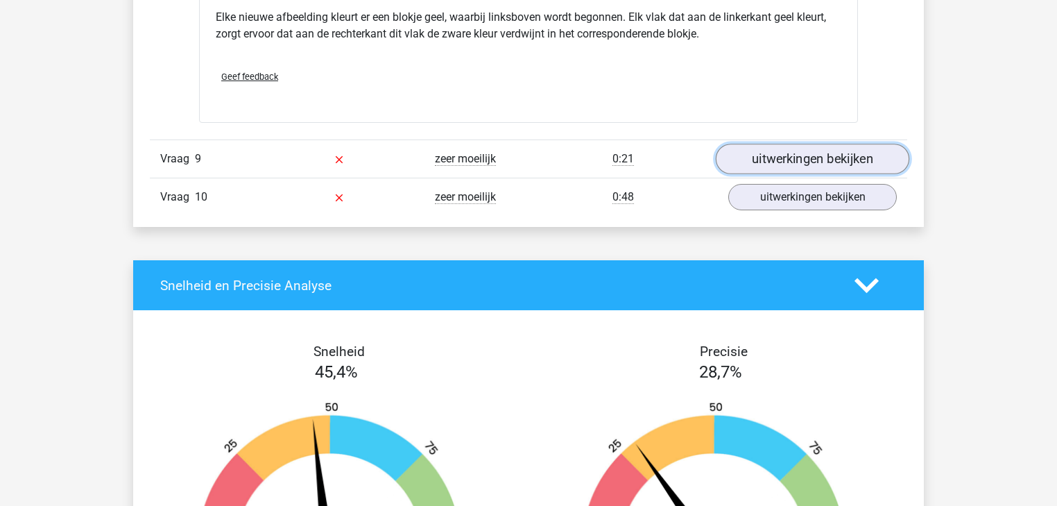
click at [788, 168] on link "uitwerkingen bekijken" at bounding box center [812, 159] width 193 height 31
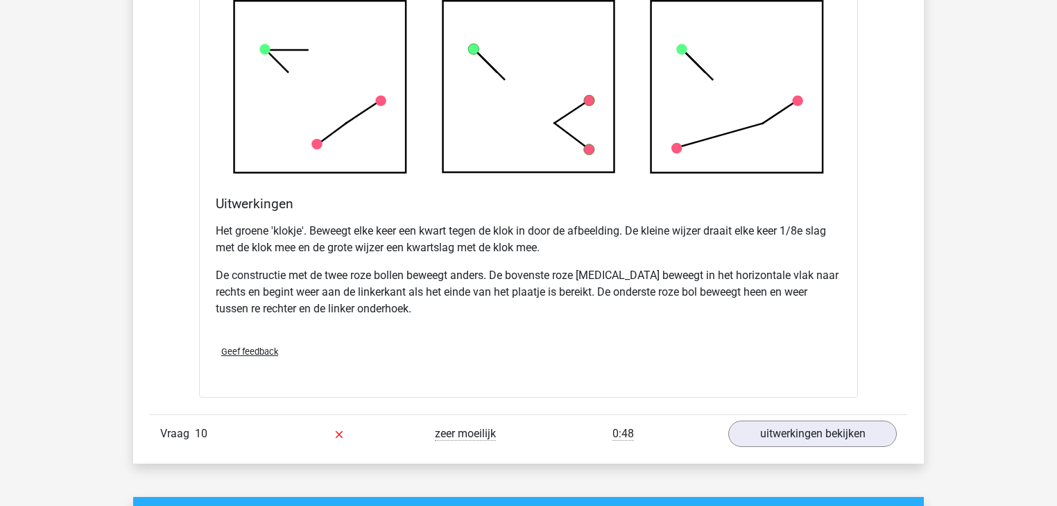
scroll to position [8876, 0]
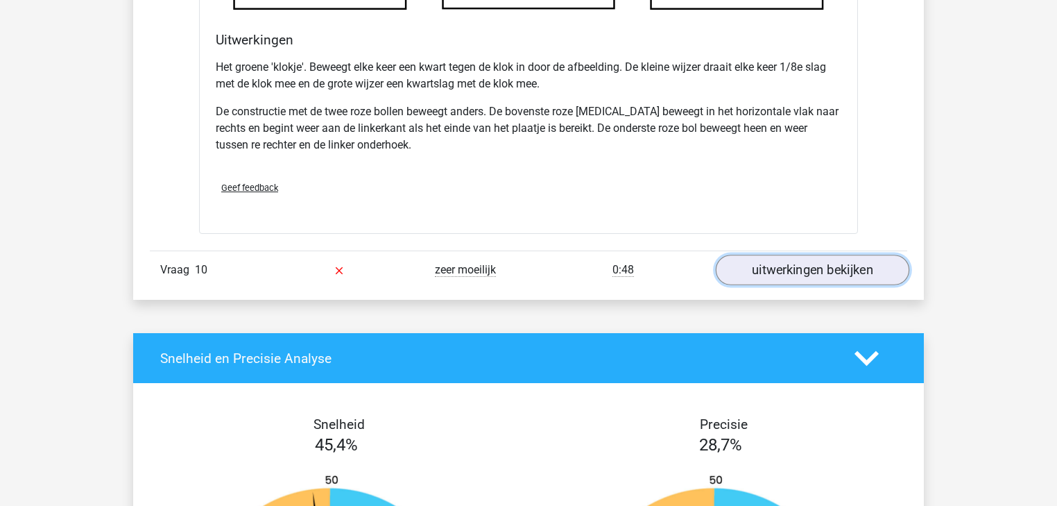
click at [813, 285] on link "uitwerkingen bekijken" at bounding box center [812, 270] width 193 height 31
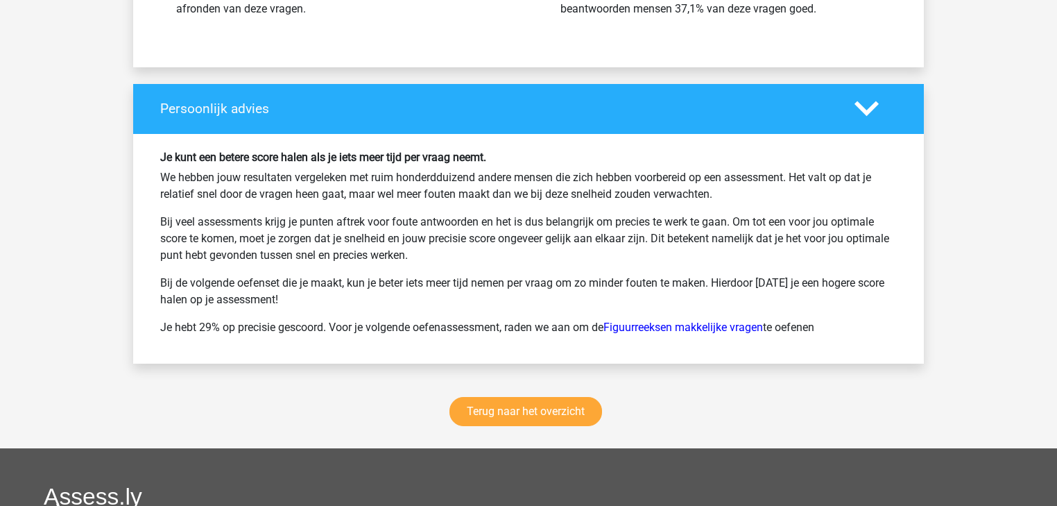
scroll to position [10485, 0]
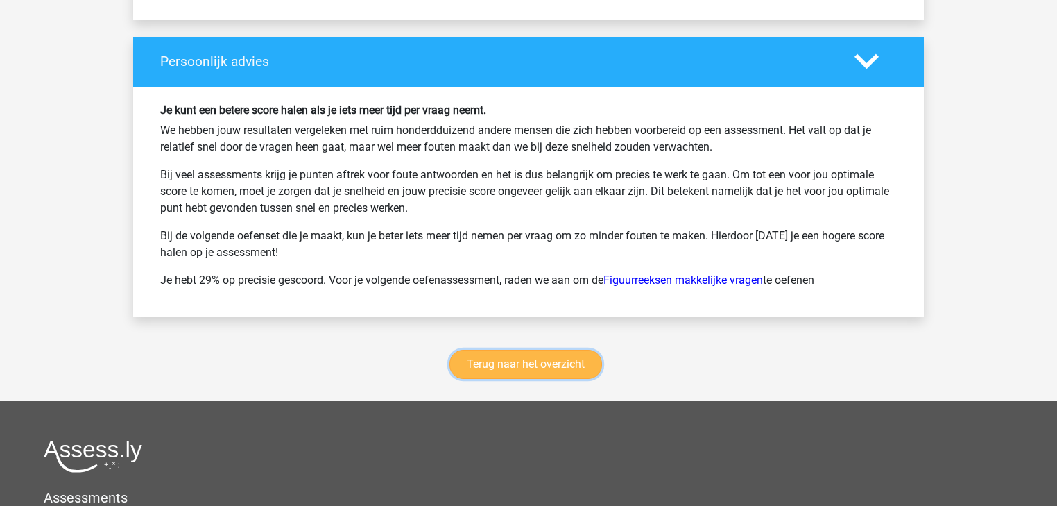
click at [558, 368] on link "Terug naar het overzicht" at bounding box center [525, 364] width 153 height 29
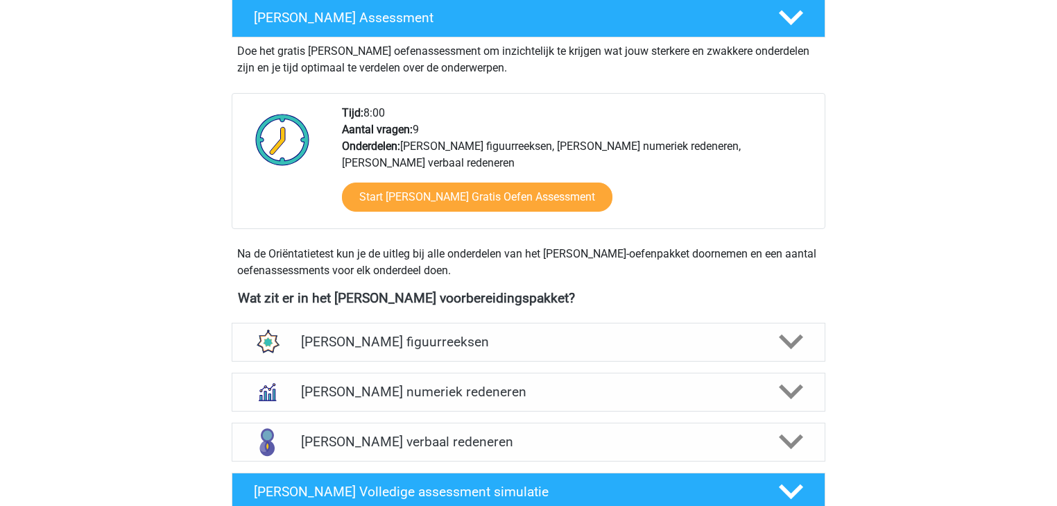
scroll to position [499, 0]
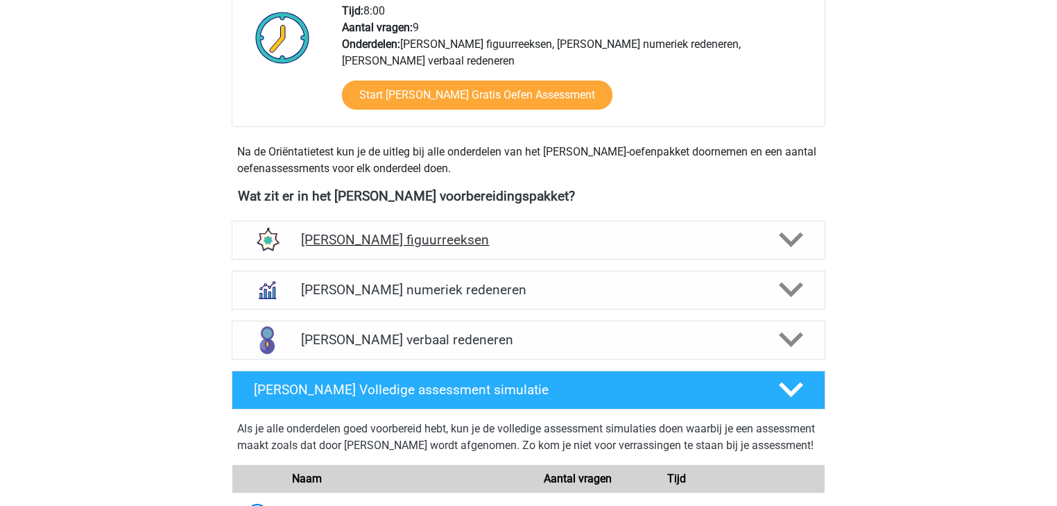
click at [537, 222] on div "[PERSON_NAME] figuurreeksen" at bounding box center [529, 240] width 594 height 39
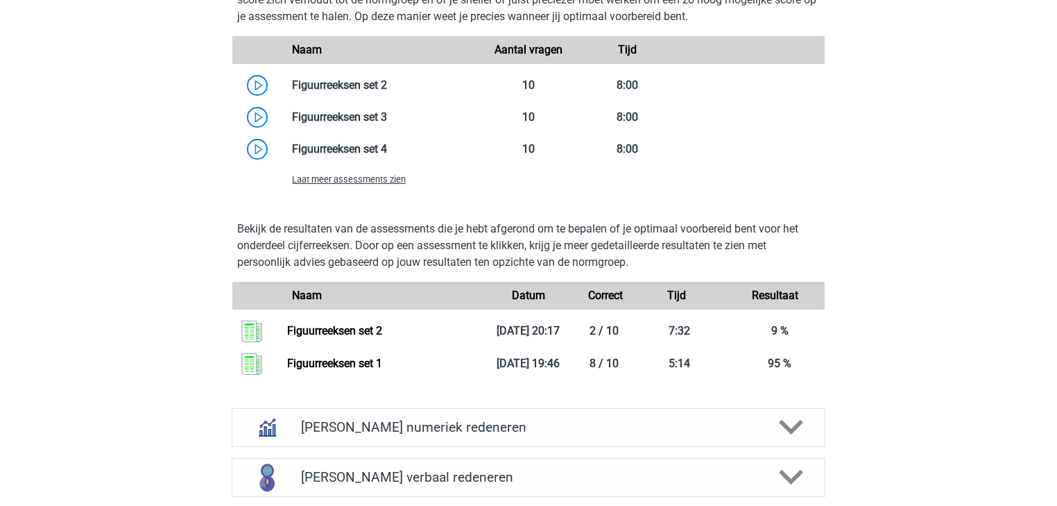
scroll to position [943, 0]
